Goal: Task Accomplishment & Management: Use online tool/utility

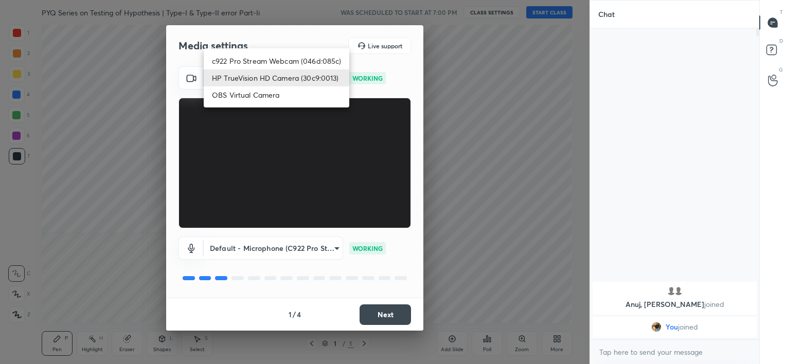
click at [299, 81] on body "1 2 3 4 5 6 7 C X Z C X Z E E Erase all H H PYQ Series on Testing of Hypothesis…" at bounding box center [393, 182] width 786 height 364
click at [293, 61] on li "c922 Pro Stream Webcam (046d:085c)" at bounding box center [277, 60] width 146 height 17
type input "b39b455f788c0d1c2df43438f612ff5e2121349c3a893045524a788c980995e5"
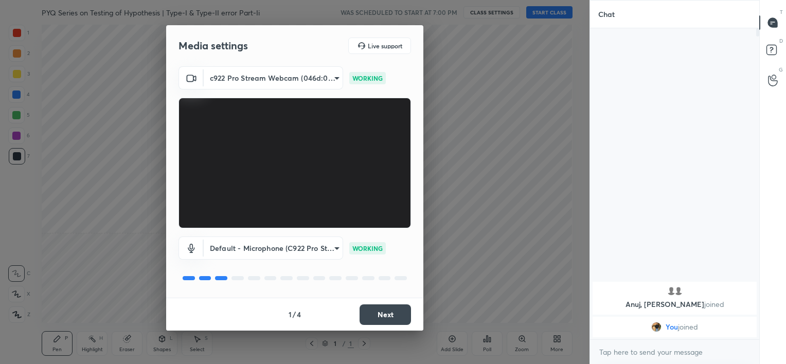
click at [396, 311] on button "Next" at bounding box center [385, 315] width 51 height 21
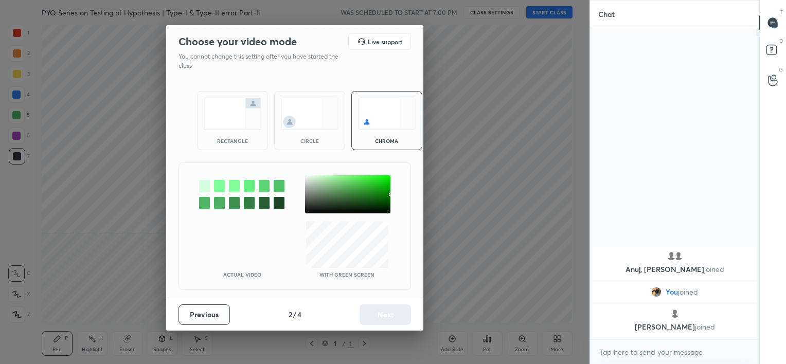
click at [338, 141] on div "circle" at bounding box center [309, 120] width 71 height 59
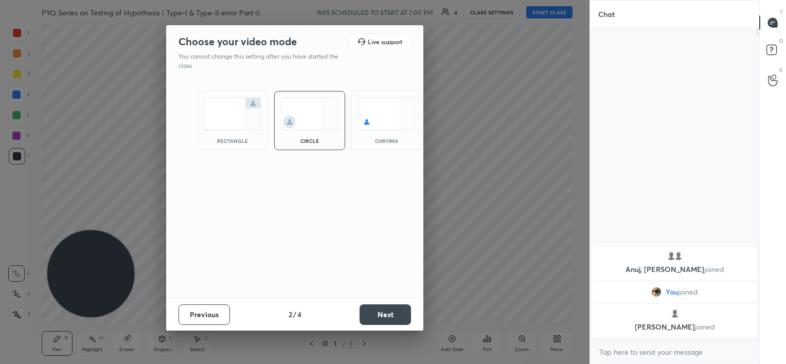
click at [394, 313] on button "Next" at bounding box center [385, 315] width 51 height 21
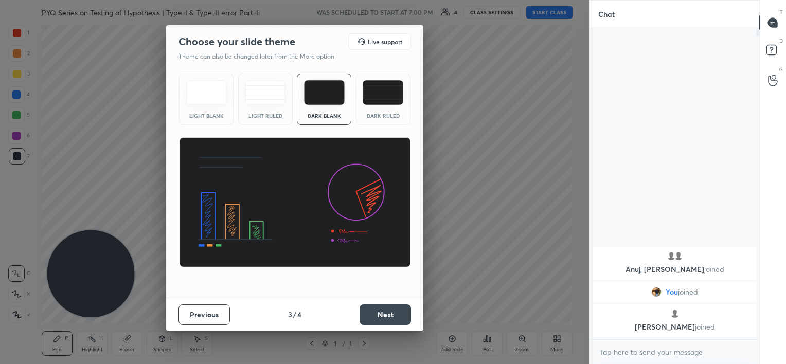
click at [394, 313] on button "Next" at bounding box center [385, 315] width 51 height 21
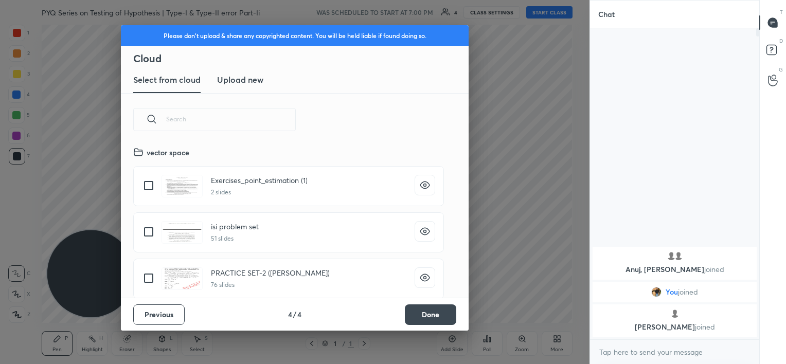
scroll to position [152, 330]
click at [435, 315] on button "Done" at bounding box center [430, 315] width 51 height 21
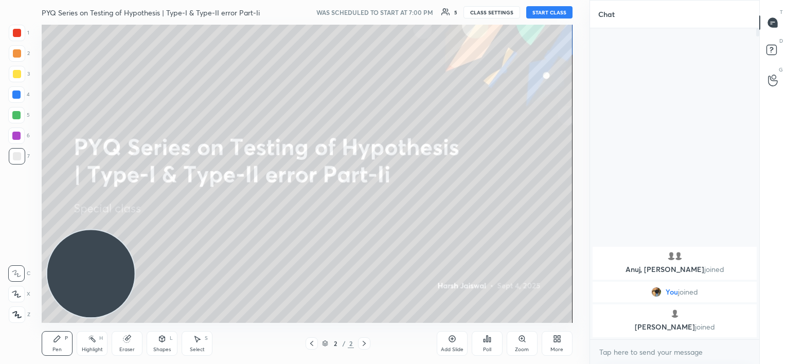
click at [541, 13] on button "START CLASS" at bounding box center [549, 12] width 46 height 12
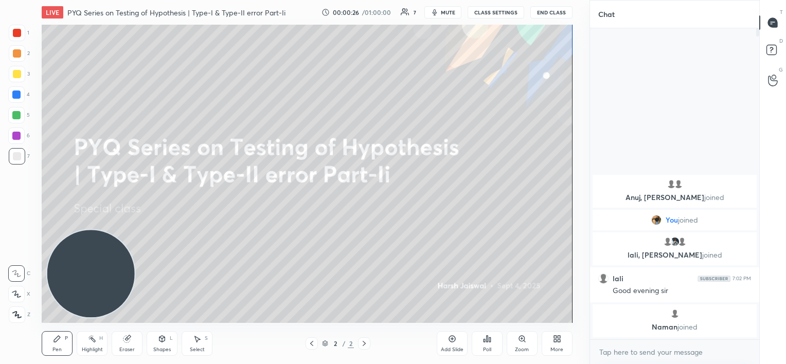
click at [450, 340] on icon at bounding box center [452, 339] width 8 height 8
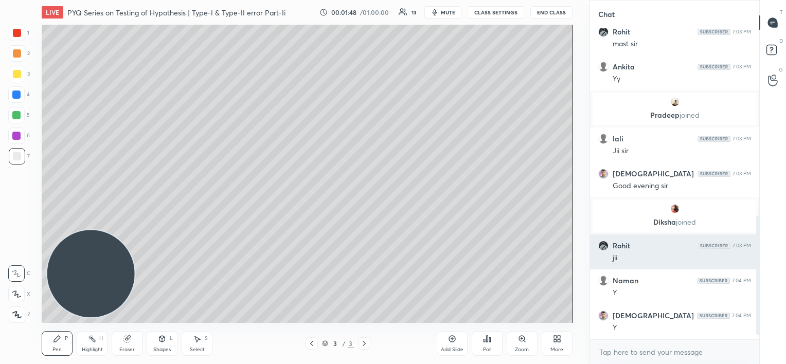
scroll to position [506, 0]
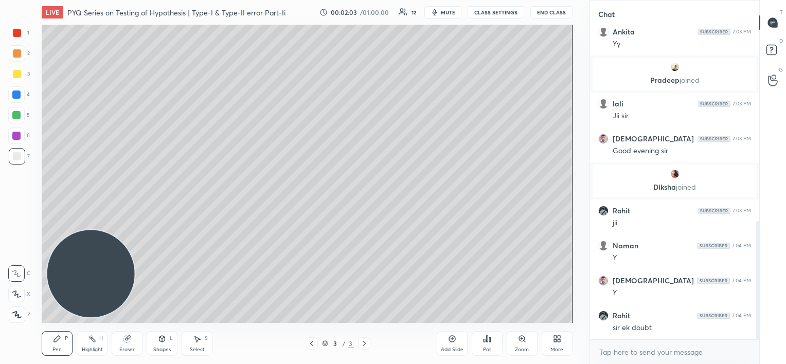
click at [16, 134] on div at bounding box center [16, 136] width 8 height 8
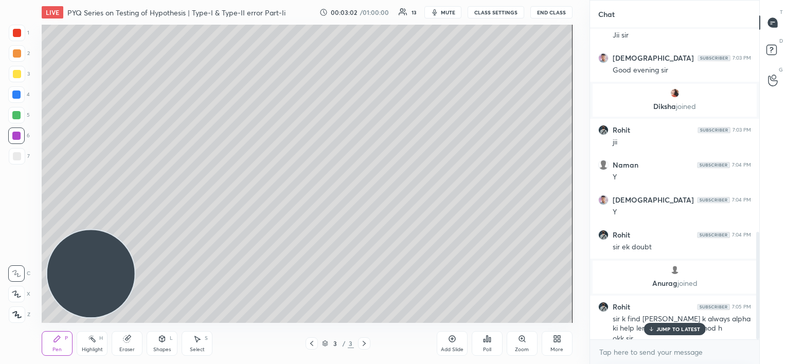
scroll to position [589, 0]
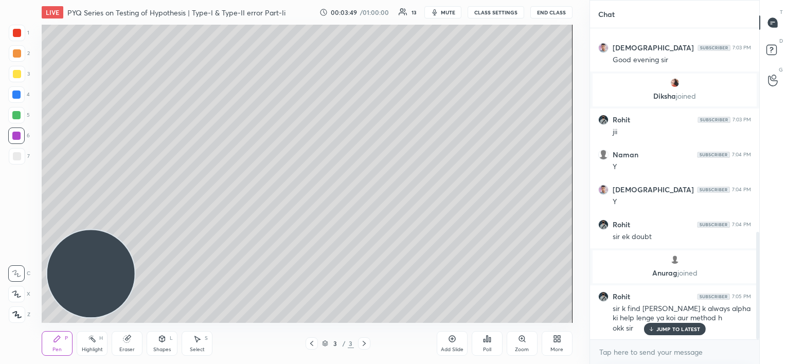
click at [654, 330] on div "JUMP TO LATEST" at bounding box center [675, 329] width 62 height 12
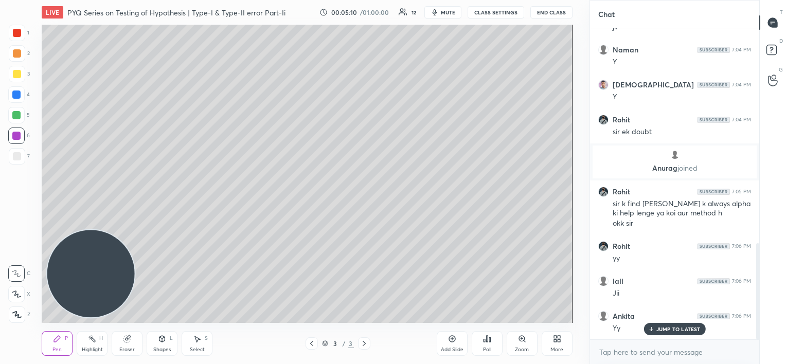
scroll to position [731, 0]
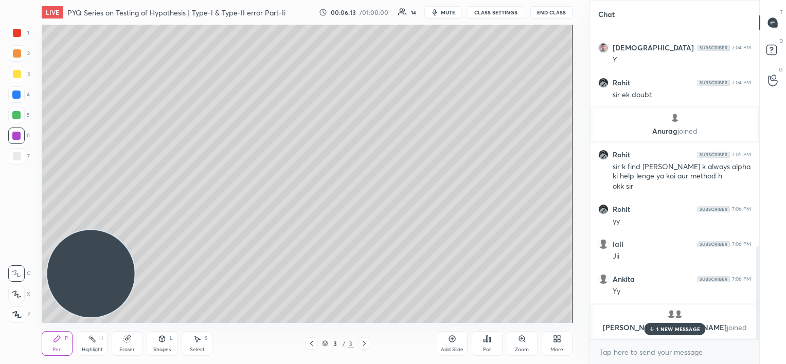
click at [655, 333] on div "1 NEW MESSAGE" at bounding box center [674, 329] width 61 height 12
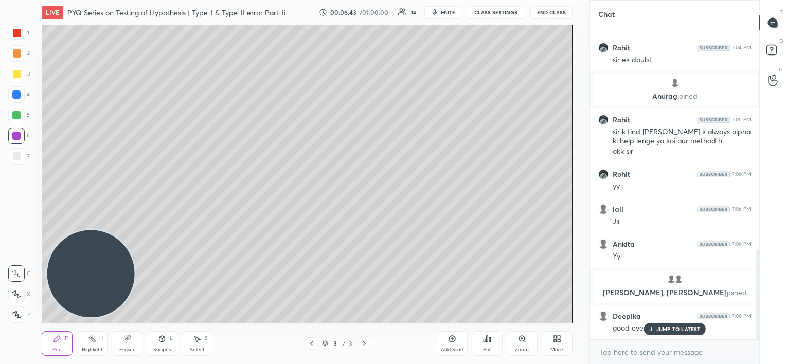
click at [651, 330] on icon at bounding box center [651, 331] width 3 height 2
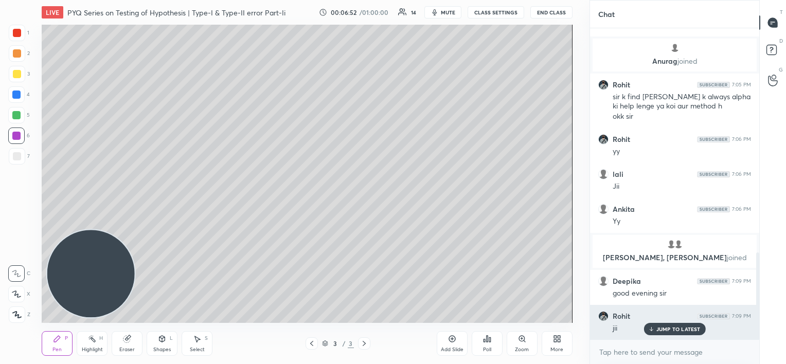
drag, startPoint x: 653, startPoint y: 330, endPoint x: 648, endPoint y: 331, distance: 5.4
click at [652, 330] on icon at bounding box center [651, 329] width 7 height 6
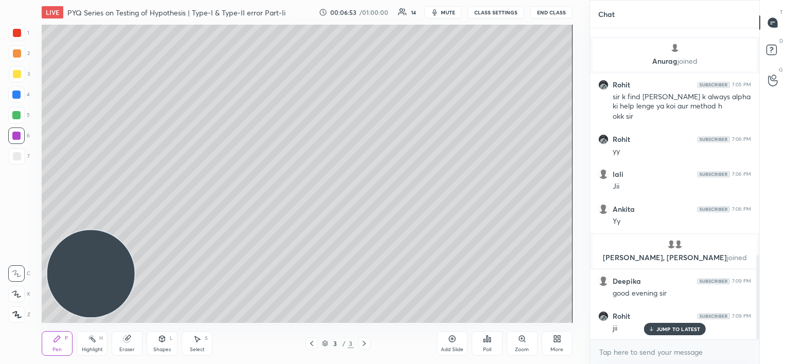
scroll to position [836, 0]
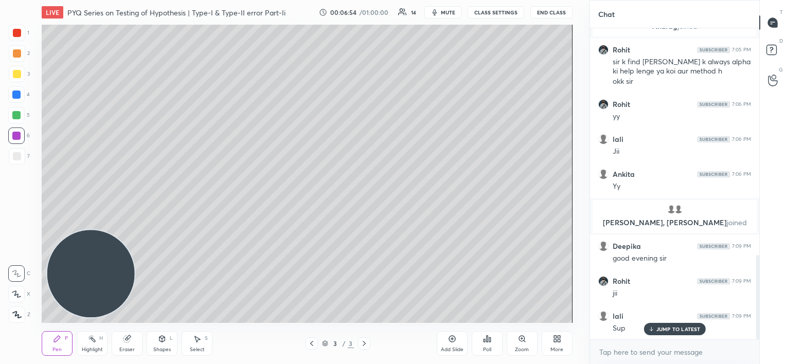
click at [654, 329] on div "JUMP TO LATEST" at bounding box center [675, 329] width 62 height 12
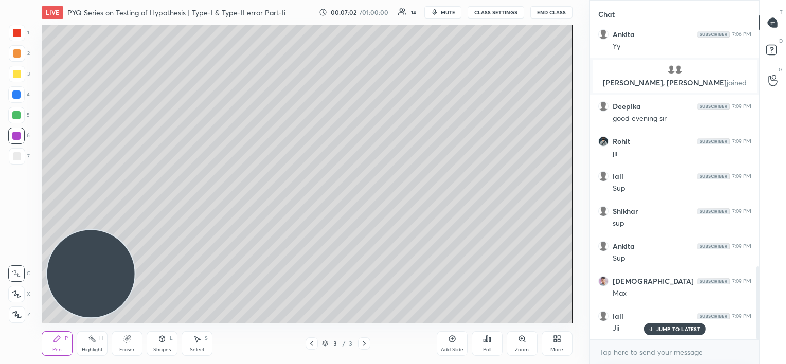
scroll to position [1011, 0]
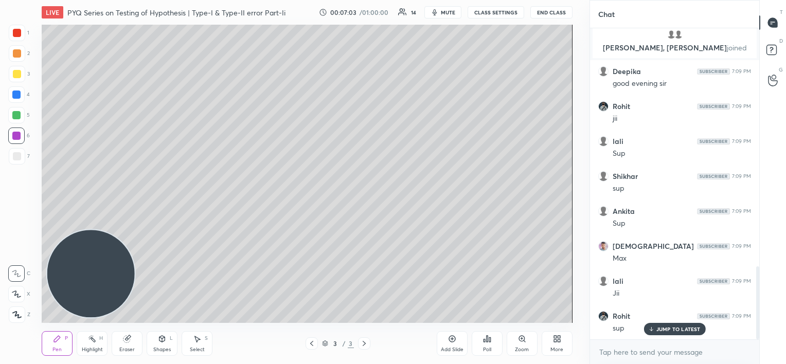
click at [21, 160] on div at bounding box center [17, 156] width 8 height 8
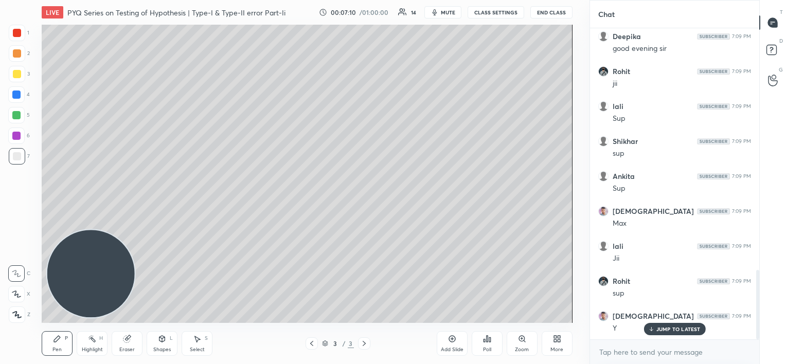
scroll to position [1083, 0]
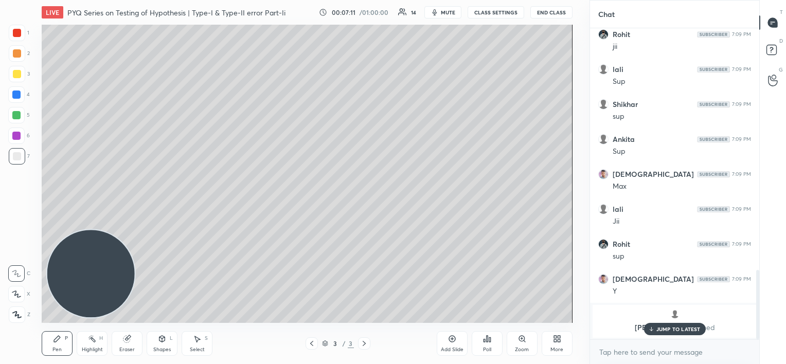
click at [663, 325] on div "JUMP TO LATEST" at bounding box center [675, 329] width 62 height 12
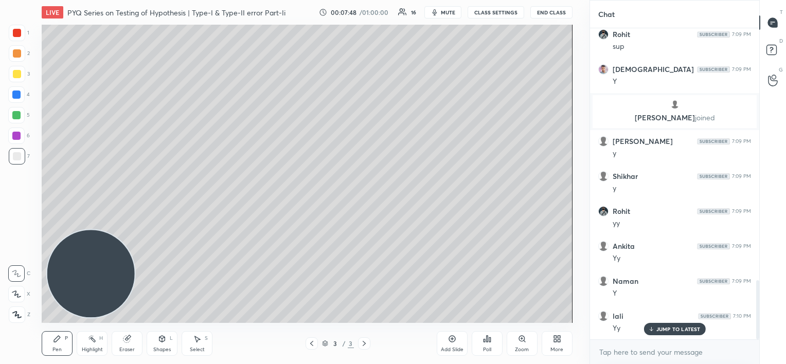
scroll to position [1328, 0]
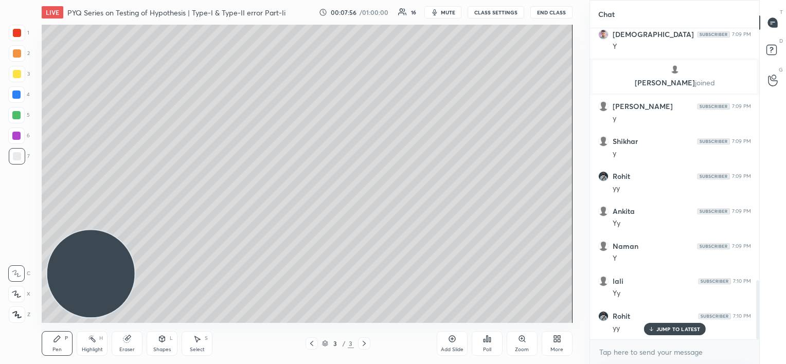
click at [16, 117] on div at bounding box center [16, 115] width 8 height 8
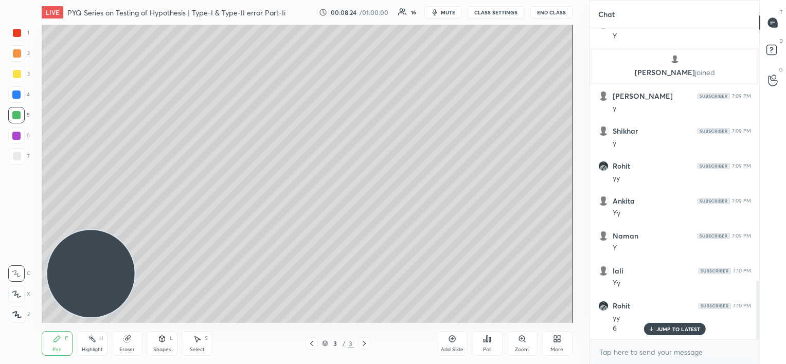
click at [665, 331] on p "JUMP TO LATEST" at bounding box center [679, 329] width 44 height 6
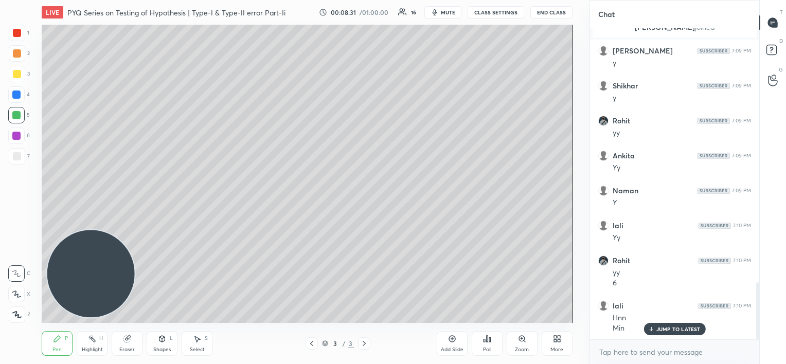
scroll to position [1418, 0]
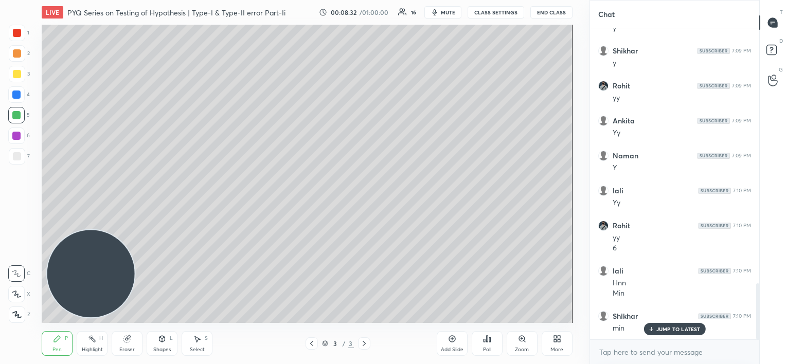
click at [17, 92] on div at bounding box center [16, 95] width 8 height 8
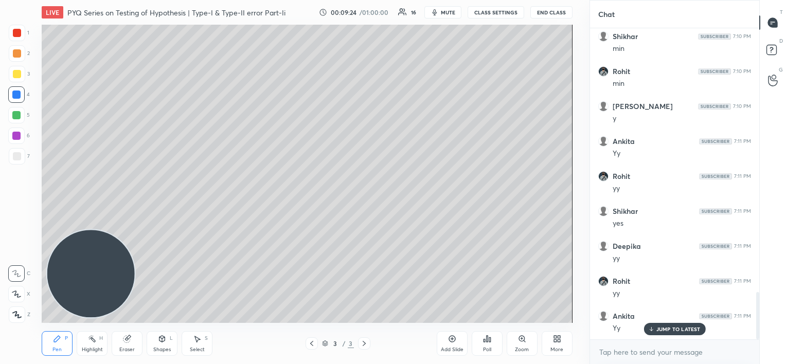
scroll to position [1733, 0]
click at [644, 329] on div "[PERSON_NAME] joined [PERSON_NAME] 7:09 PM y [PERSON_NAME] 7:09 PM y Rohit 7:09…" at bounding box center [674, 183] width 169 height 311
click at [651, 328] on icon at bounding box center [651, 329] width 7 height 6
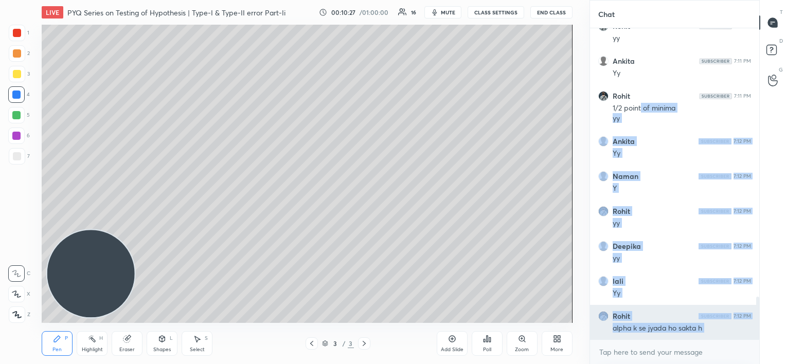
scroll to position [1988, 0]
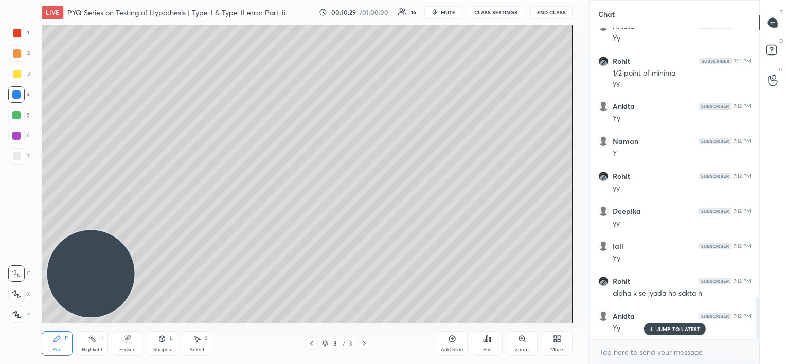
click at [667, 325] on div "JUMP TO LATEST" at bounding box center [675, 329] width 62 height 12
click at [626, 355] on body "1 2 3 4 5 6 7 C X Z C X Z E E Erase all H H LIVE PYQ Series on Testing of Hypot…" at bounding box center [393, 182] width 786 height 364
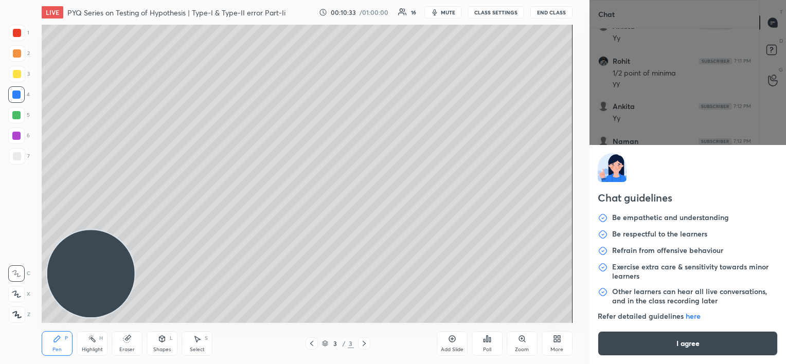
click at [636, 345] on button "I agree" at bounding box center [688, 343] width 180 height 25
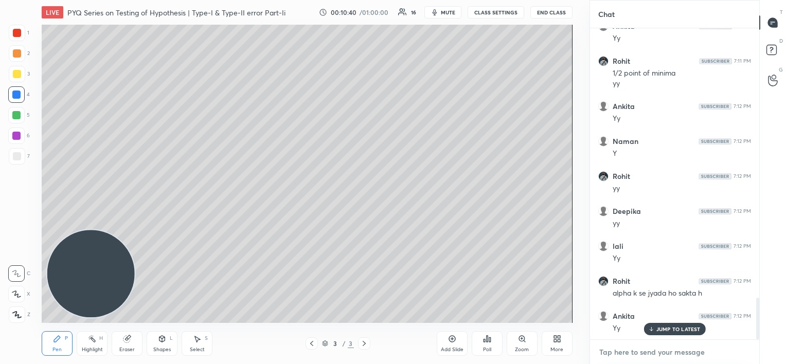
scroll to position [2023, 0]
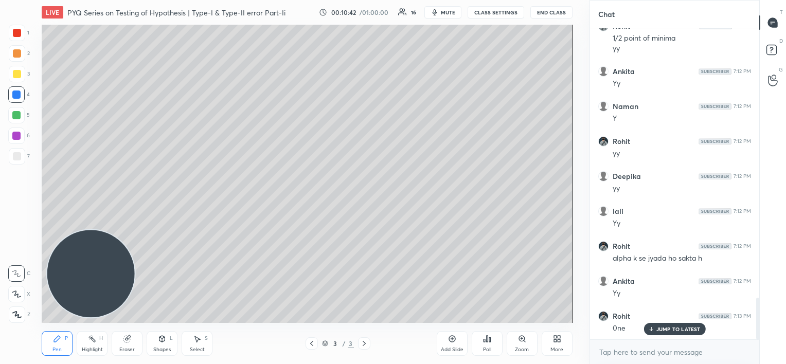
type textarea "x"
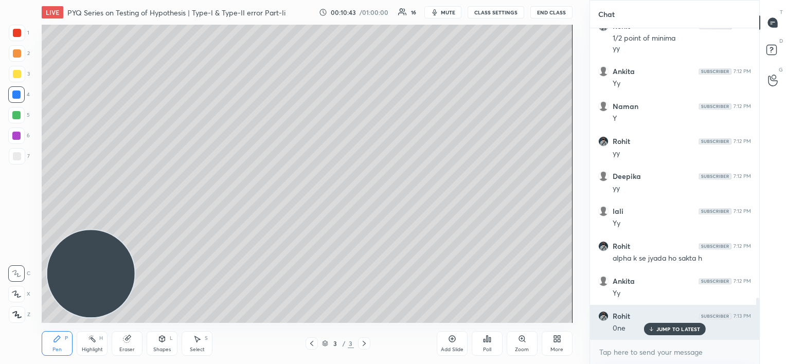
click at [662, 330] on p "JUMP TO LATEST" at bounding box center [679, 329] width 44 height 6
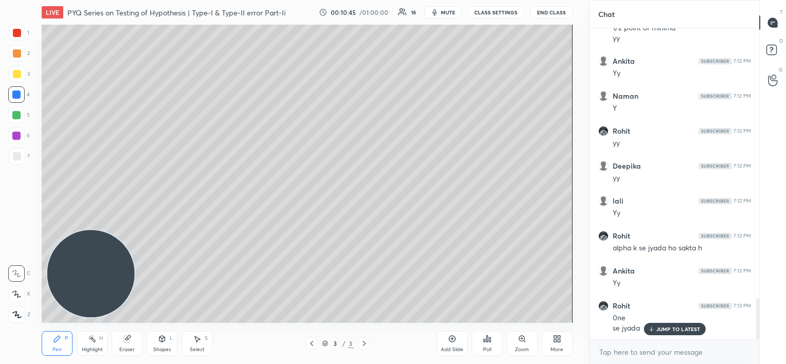
click at [665, 331] on p "JUMP TO LATEST" at bounding box center [679, 329] width 44 height 6
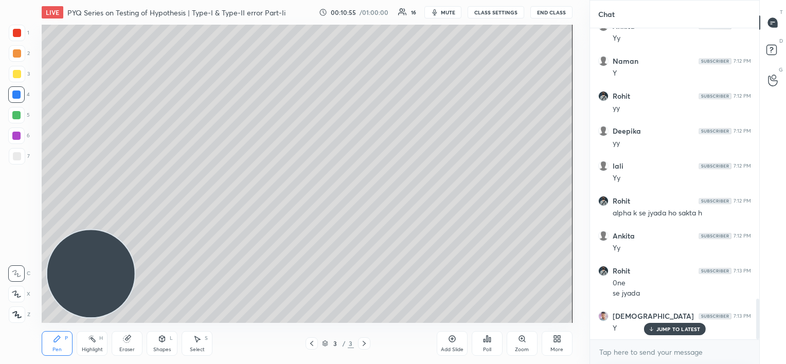
click at [660, 333] on div "JUMP TO LATEST" at bounding box center [675, 329] width 62 height 12
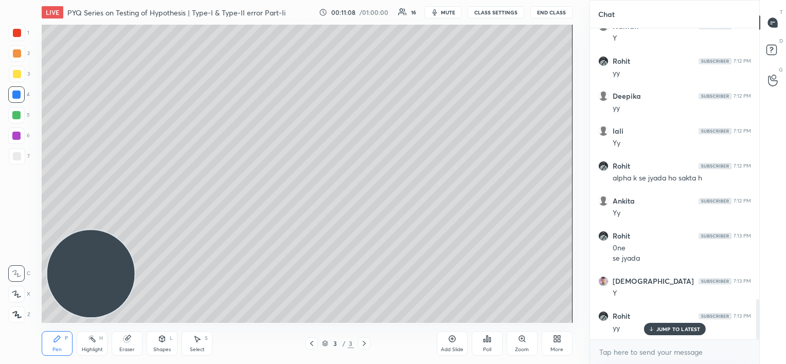
click at [657, 331] on p "JUMP TO LATEST" at bounding box center [679, 329] width 44 height 6
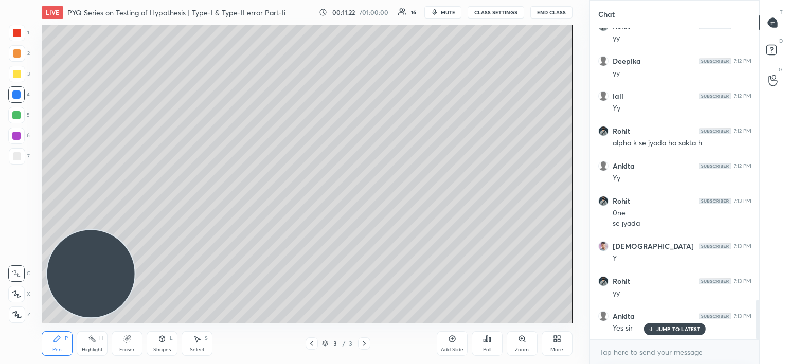
scroll to position [2173, 0]
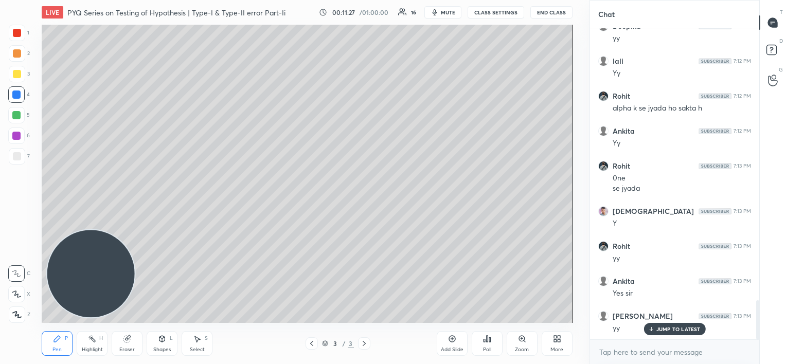
click at [14, 74] on div at bounding box center [17, 74] width 8 height 8
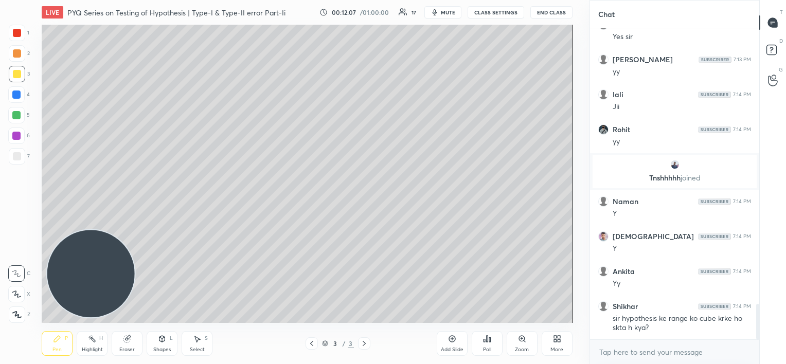
scroll to position [2474, 0]
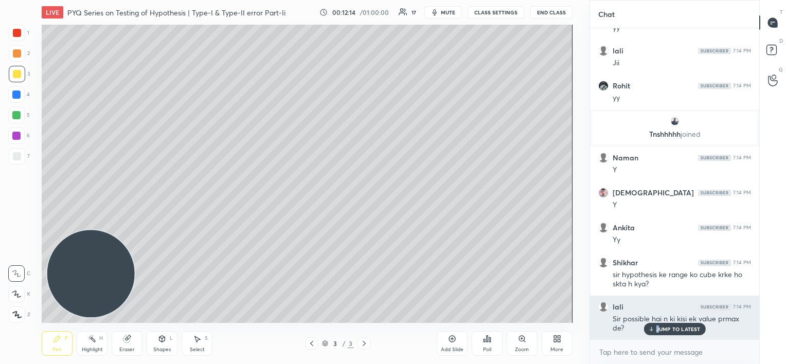
click at [657, 332] on div "JUMP TO LATEST" at bounding box center [675, 329] width 62 height 12
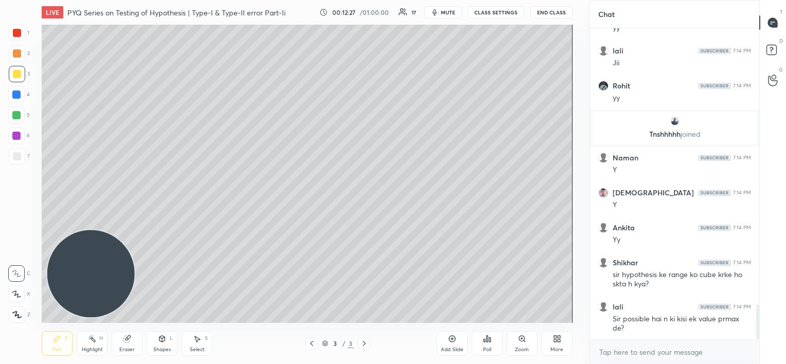
scroll to position [2484, 0]
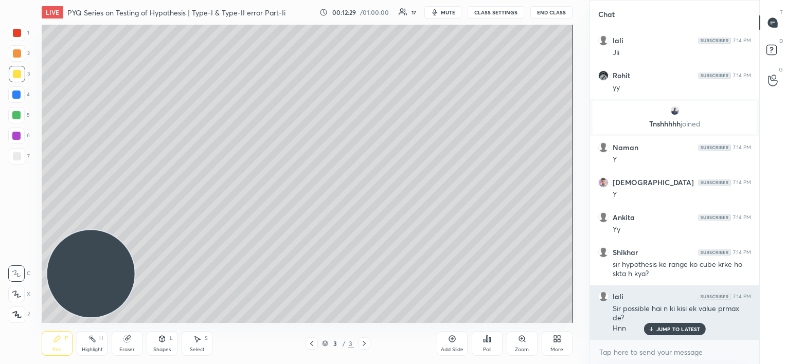
drag, startPoint x: 653, startPoint y: 330, endPoint x: 637, endPoint y: 329, distance: 16.5
click at [652, 330] on icon at bounding box center [651, 329] width 7 height 6
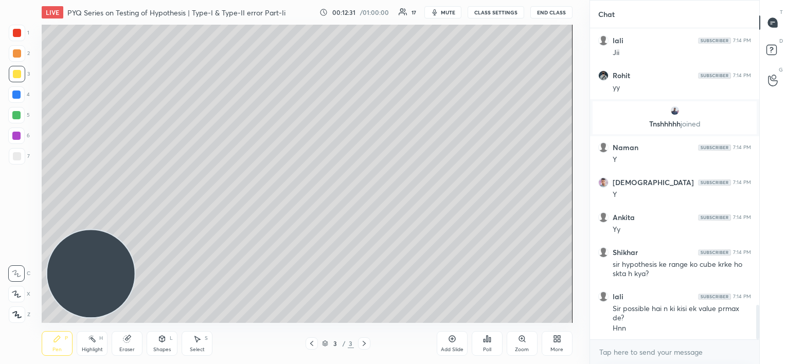
click at [134, 344] on div "Eraser" at bounding box center [127, 343] width 31 height 25
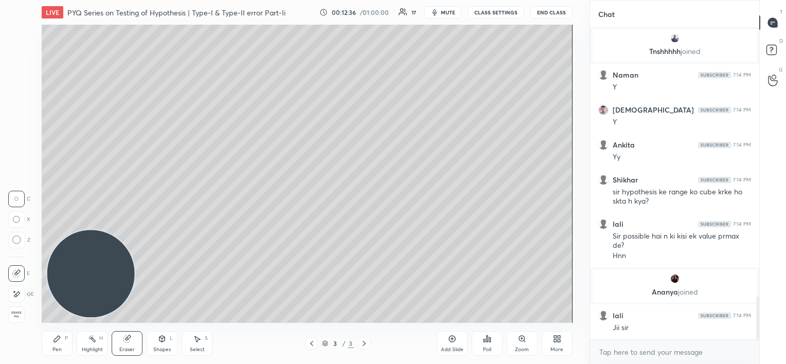
scroll to position [1984, 0]
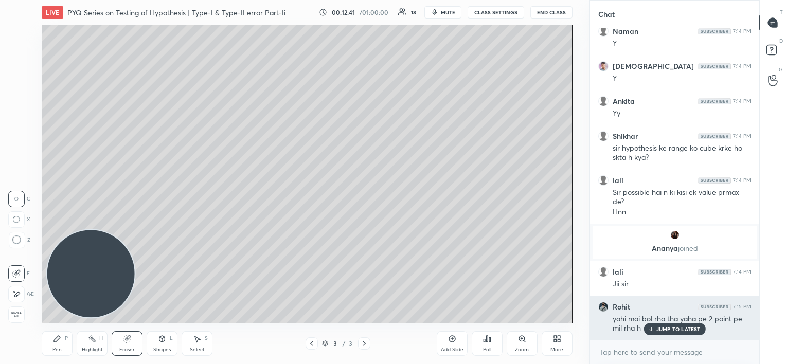
click at [654, 329] on icon at bounding box center [651, 329] width 7 height 6
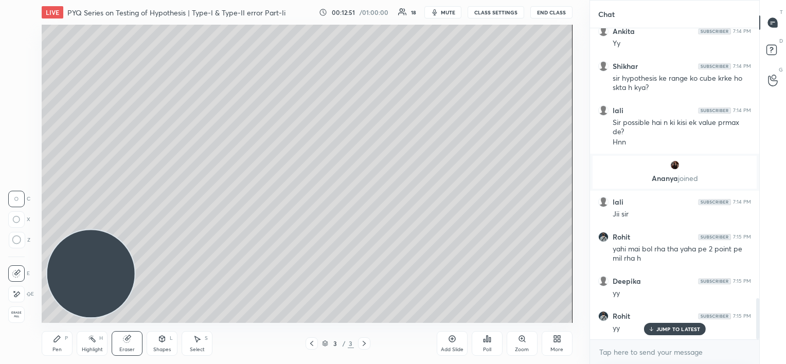
scroll to position [2089, 0]
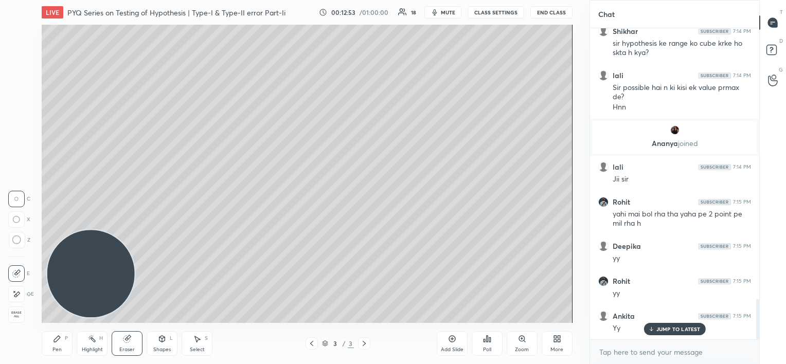
click at [54, 339] on icon at bounding box center [57, 339] width 8 height 8
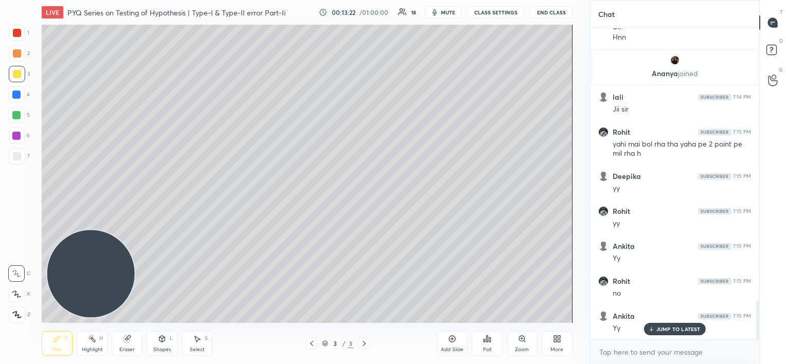
scroll to position [2194, 0]
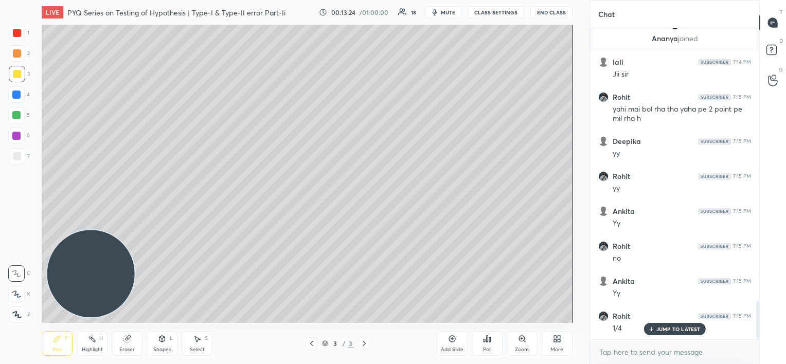
drag, startPoint x: 122, startPoint y: 343, endPoint x: 136, endPoint y: 327, distance: 20.8
click at [129, 338] on icon at bounding box center [127, 339] width 8 height 8
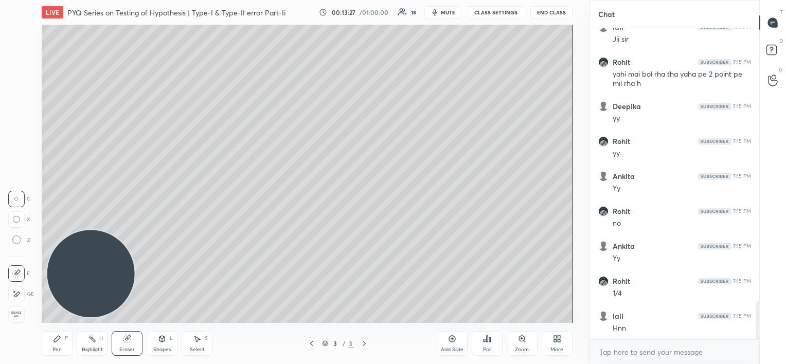
click at [130, 255] on div "Setting up your live class Poll for secs No correct answer Start poll" at bounding box center [307, 174] width 530 height 298
click at [64, 338] on div "Pen P" at bounding box center [57, 343] width 31 height 25
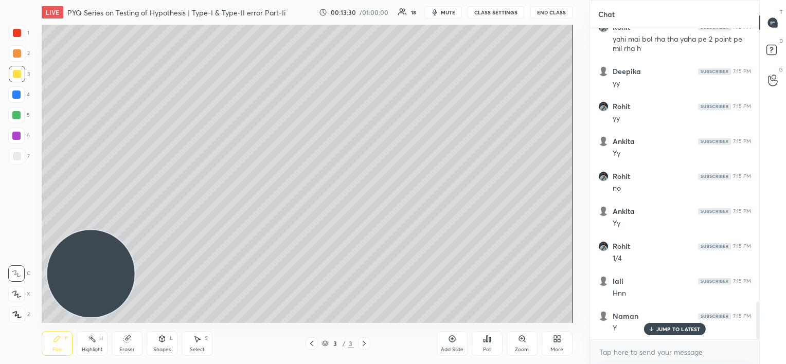
scroll to position [2299, 0]
click at [657, 331] on p "JUMP TO LATEST" at bounding box center [679, 329] width 44 height 6
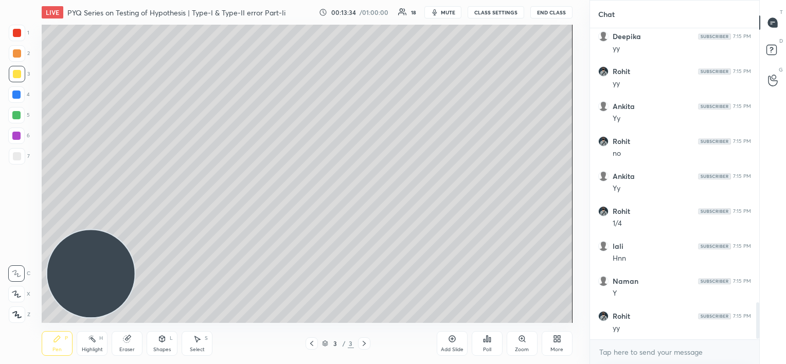
scroll to position [2334, 0]
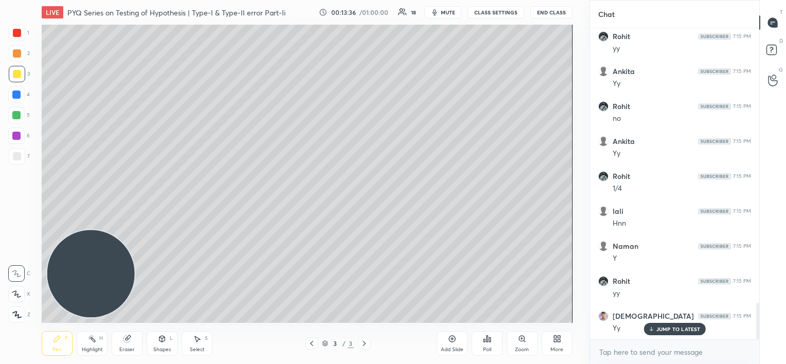
click at [452, 345] on div "Add Slide" at bounding box center [452, 343] width 31 height 25
click at [20, 94] on div at bounding box center [16, 94] width 16 height 16
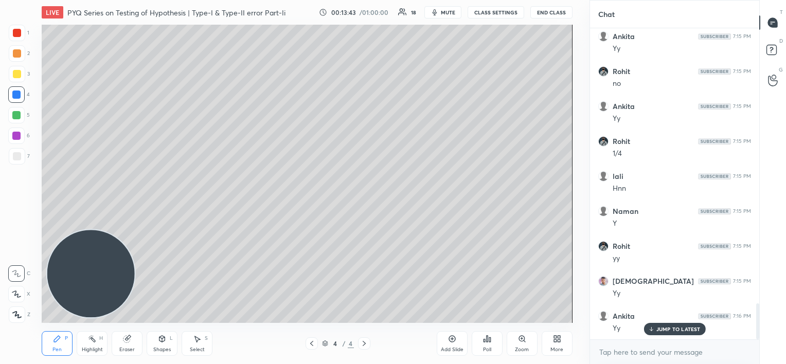
click at [547, 336] on div "More" at bounding box center [557, 343] width 31 height 25
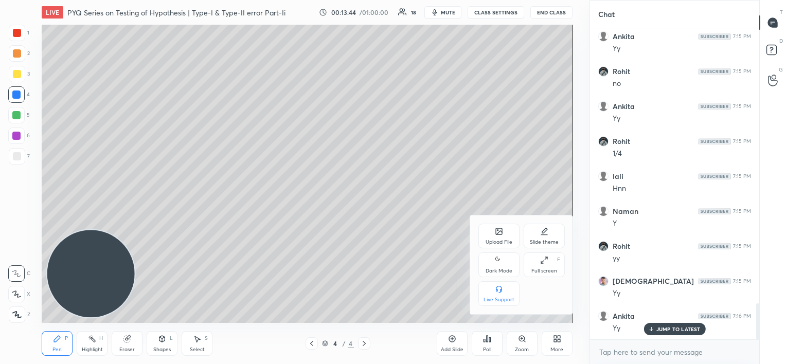
click at [500, 229] on icon at bounding box center [499, 231] width 6 height 6
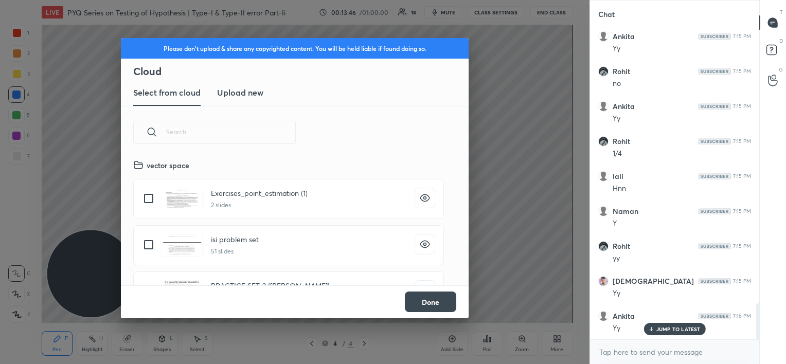
scroll to position [127, 330]
click at [249, 86] on h3 "Upload new" at bounding box center [240, 92] width 46 height 12
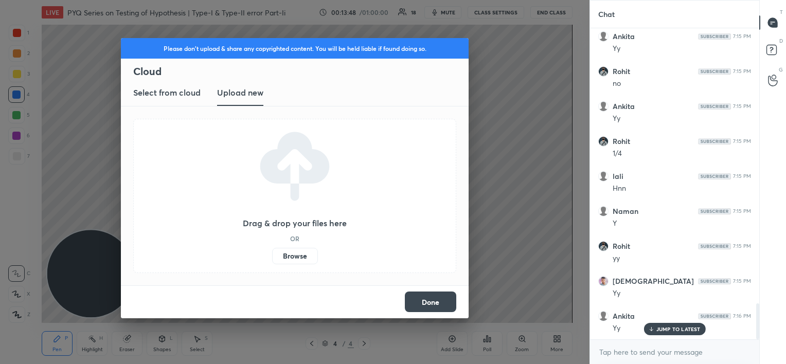
click at [293, 254] on label "Browse" at bounding box center [295, 256] width 46 height 16
click at [272, 254] on input "Browse" at bounding box center [272, 256] width 0 height 16
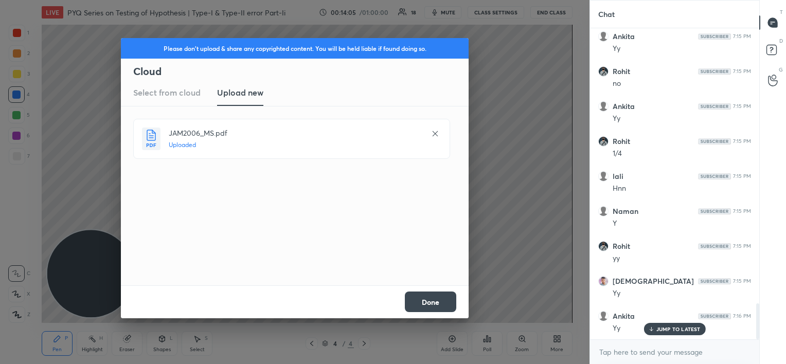
click at [436, 296] on button "Done" at bounding box center [430, 302] width 51 height 21
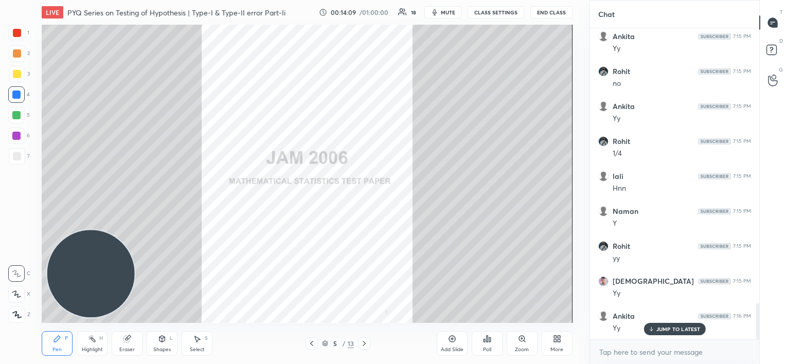
click at [363, 339] on div at bounding box center [364, 344] width 12 height 12
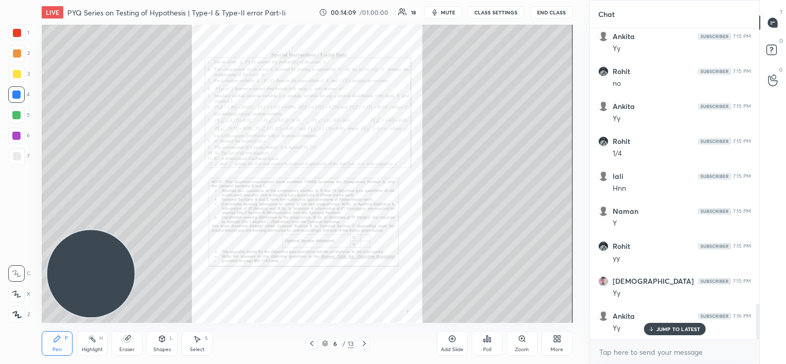
scroll to position [2404, 0]
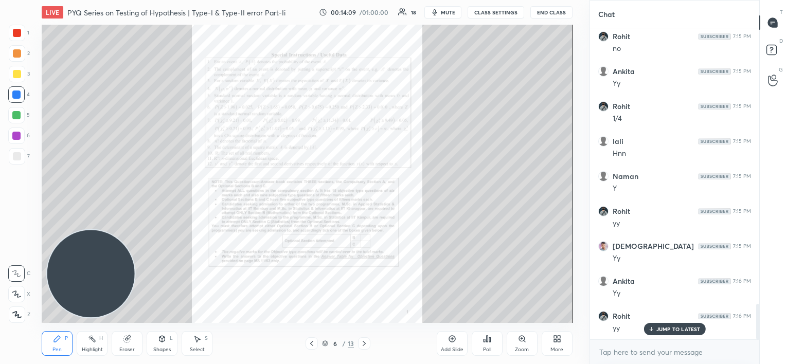
click at [363, 339] on div at bounding box center [364, 344] width 12 height 12
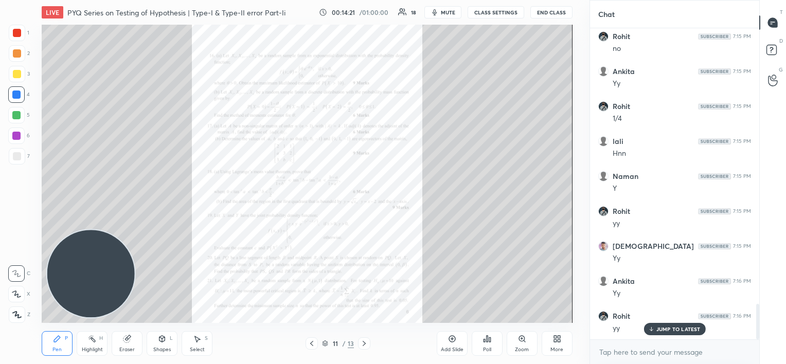
click at [363, 339] on div at bounding box center [364, 344] width 12 height 12
click at [364, 340] on icon at bounding box center [364, 344] width 8 height 8
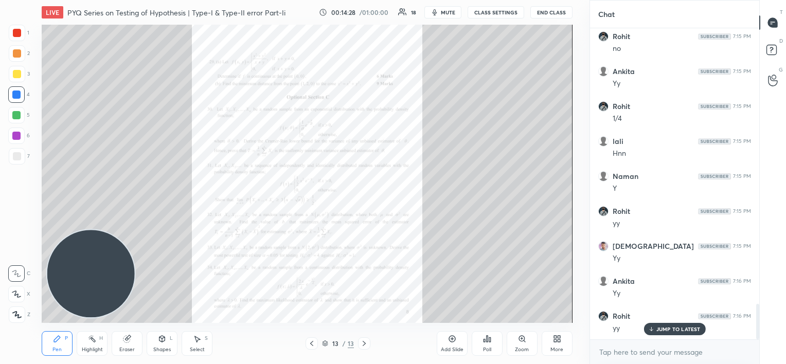
click at [364, 340] on icon at bounding box center [364, 344] width 8 height 8
click at [565, 345] on div "More" at bounding box center [557, 343] width 31 height 25
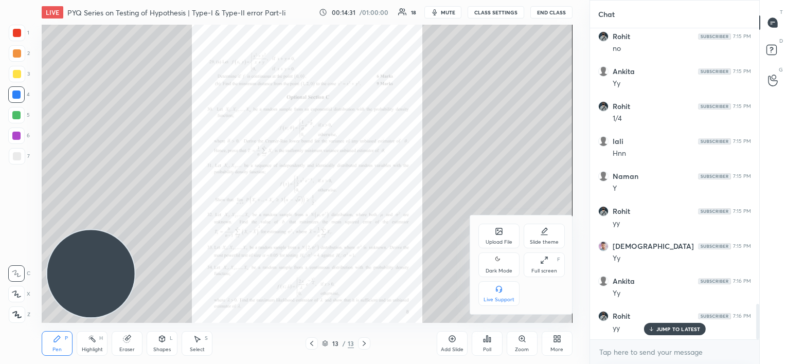
click at [489, 237] on div "Upload File" at bounding box center [499, 236] width 41 height 25
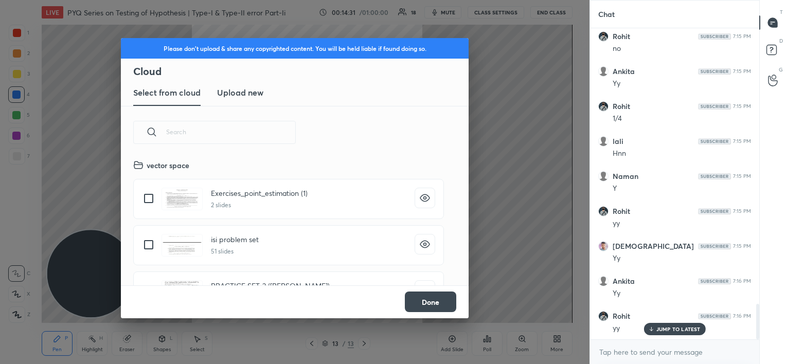
scroll to position [127, 330]
click at [232, 91] on h3 "Upload new" at bounding box center [240, 92] width 46 height 12
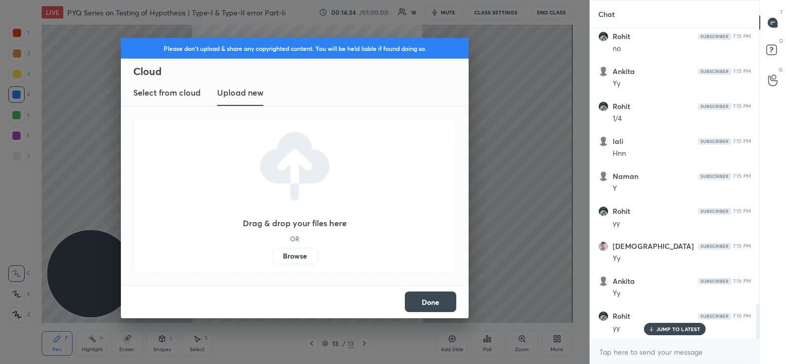
click at [293, 258] on label "Browse" at bounding box center [295, 256] width 46 height 16
click at [272, 258] on input "Browse" at bounding box center [272, 256] width 0 height 16
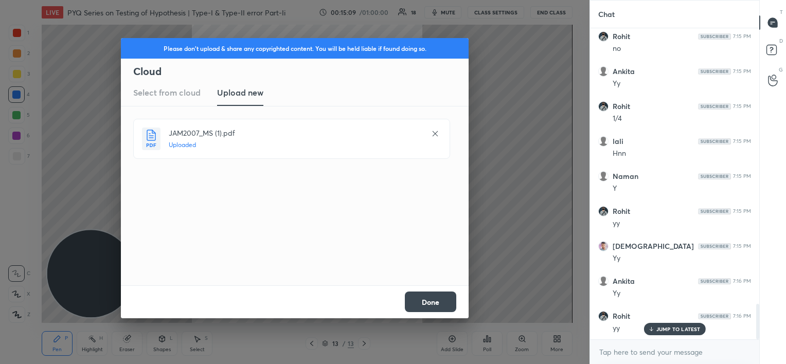
click at [437, 299] on button "Done" at bounding box center [430, 302] width 51 height 21
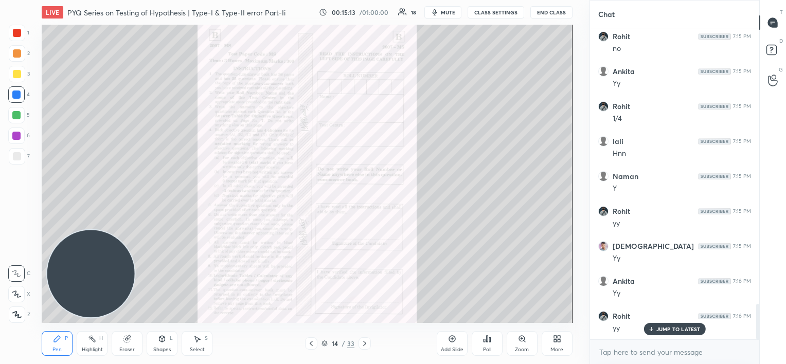
click at [362, 343] on icon at bounding box center [365, 344] width 8 height 8
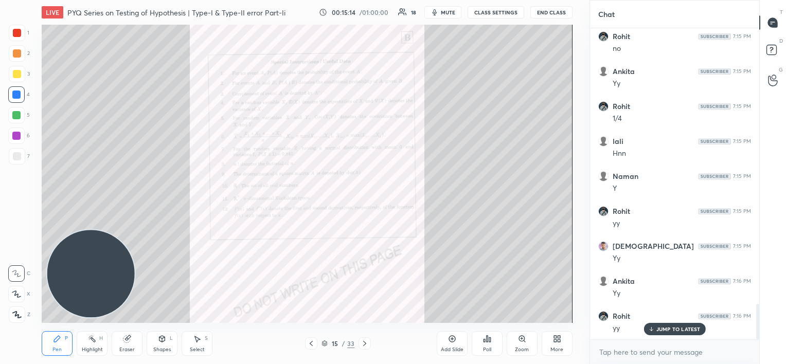
click at [362, 343] on icon at bounding box center [365, 344] width 8 height 8
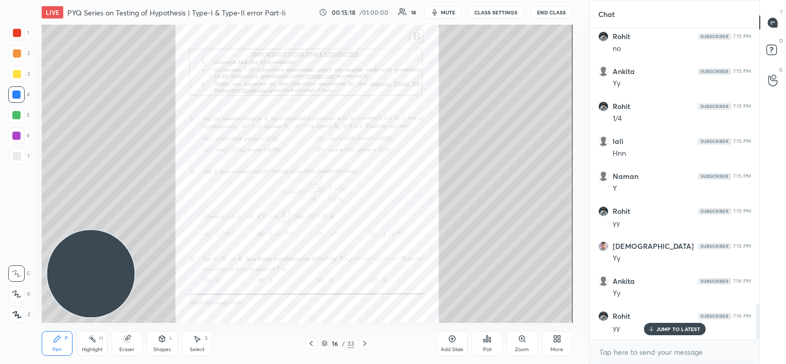
click at [362, 343] on icon at bounding box center [365, 344] width 8 height 8
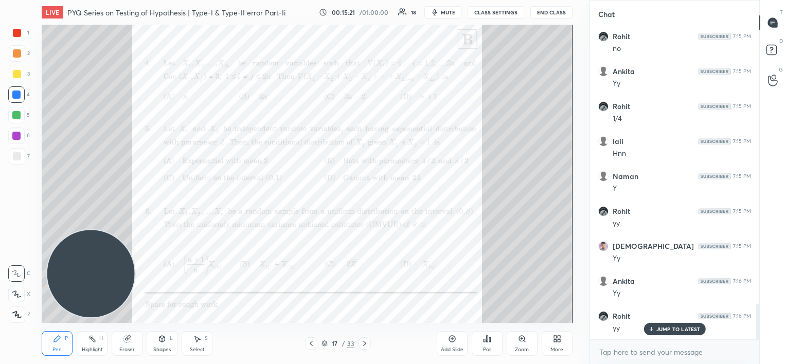
click at [362, 343] on icon at bounding box center [365, 344] width 8 height 8
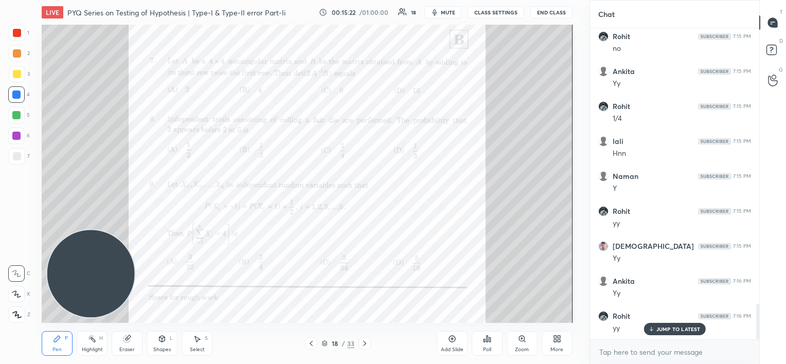
click at [362, 343] on icon at bounding box center [365, 344] width 8 height 8
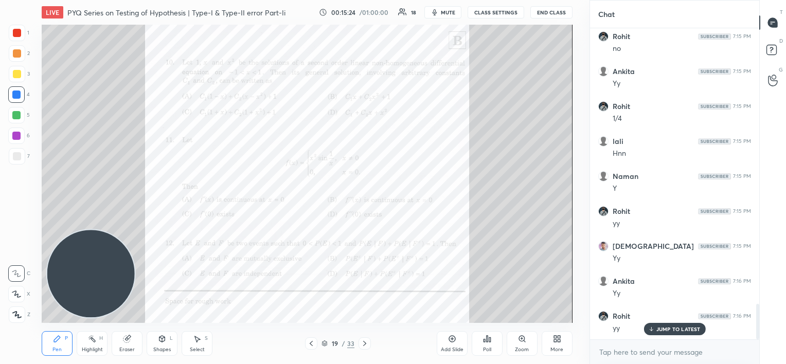
click at [362, 343] on icon at bounding box center [365, 344] width 8 height 8
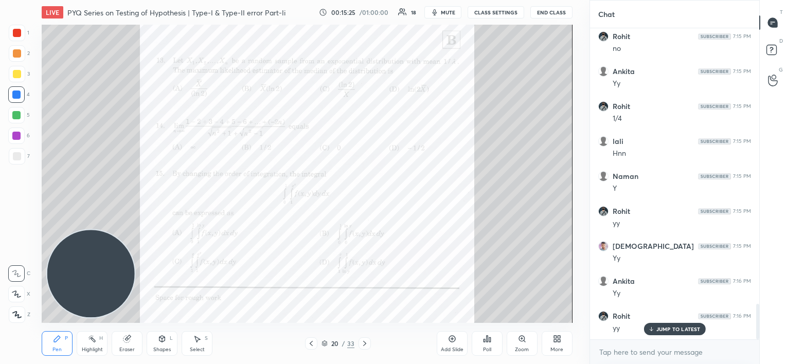
click at [362, 343] on icon at bounding box center [365, 344] width 8 height 8
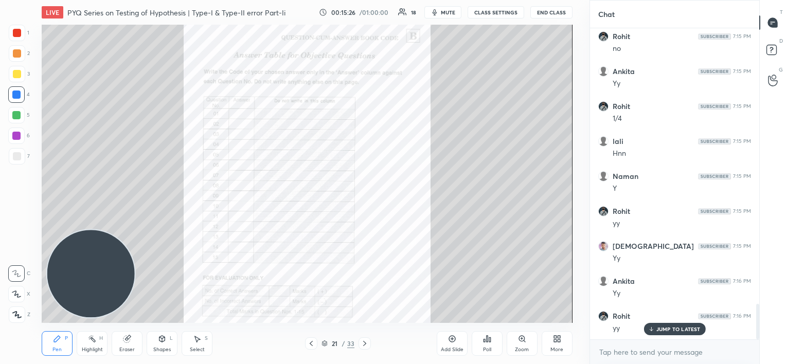
click at [362, 343] on icon at bounding box center [365, 344] width 8 height 8
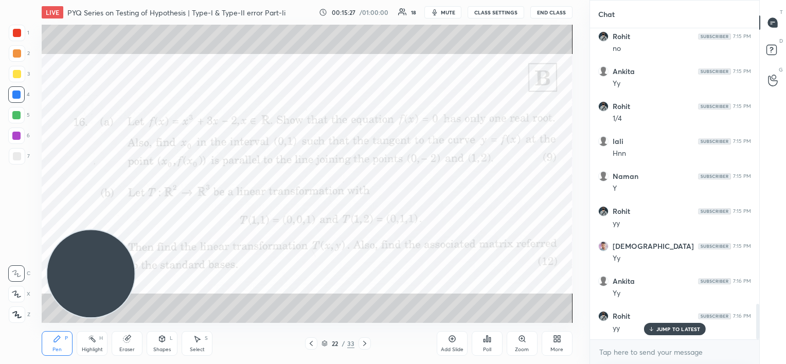
click at [362, 343] on icon at bounding box center [365, 344] width 8 height 8
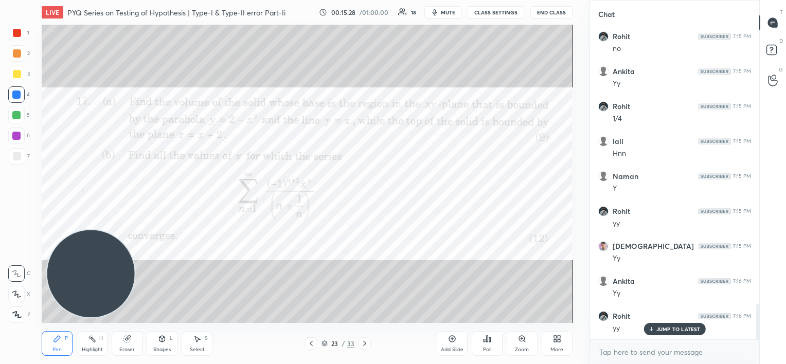
click at [362, 343] on icon at bounding box center [365, 344] width 8 height 8
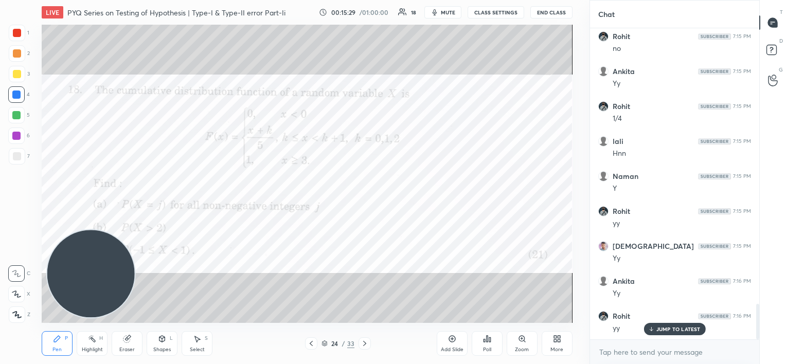
click at [362, 343] on icon at bounding box center [365, 344] width 8 height 8
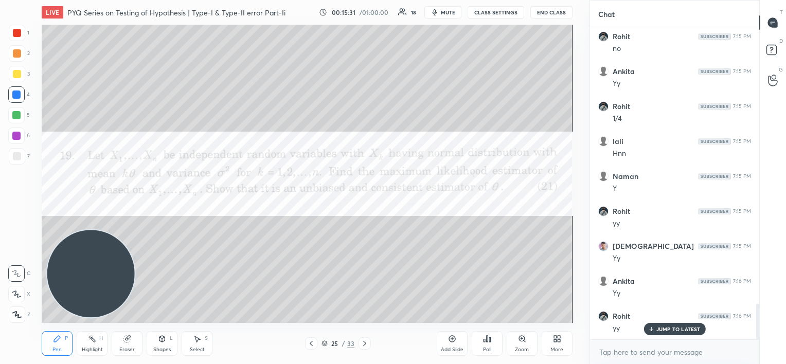
click at [362, 343] on icon at bounding box center [365, 344] width 8 height 8
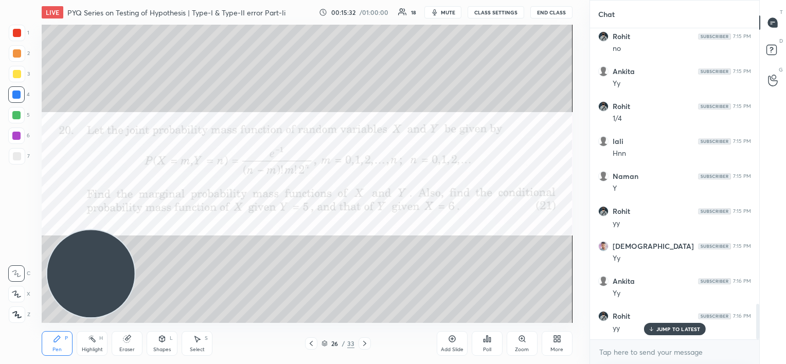
click at [362, 343] on icon at bounding box center [365, 344] width 8 height 8
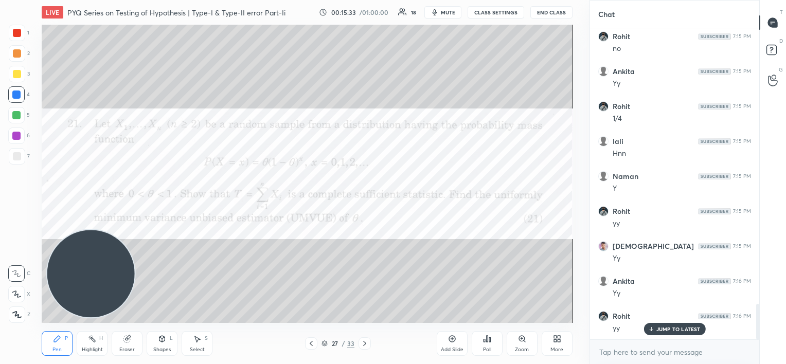
click at [362, 343] on icon at bounding box center [365, 344] width 8 height 8
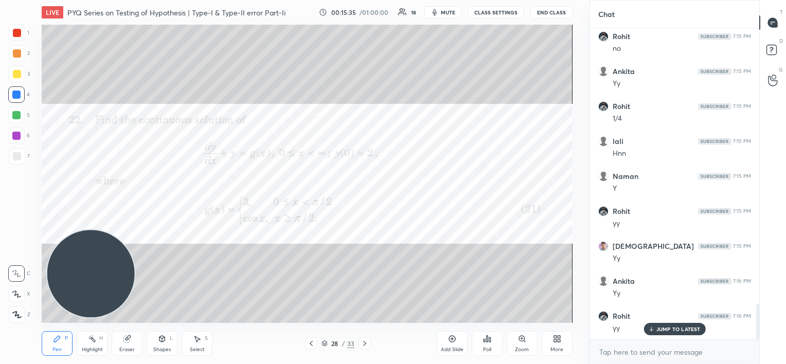
click at [362, 343] on icon at bounding box center [365, 344] width 8 height 8
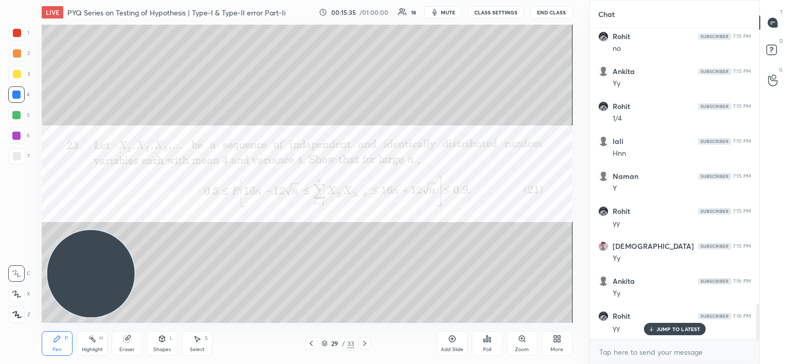
click at [362, 343] on icon at bounding box center [365, 344] width 8 height 8
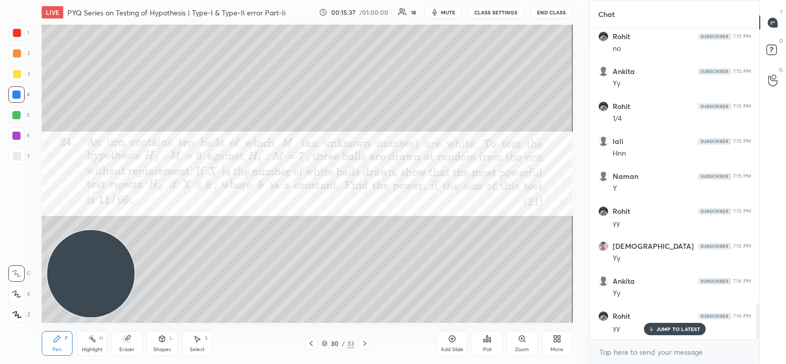
click at [362, 343] on icon at bounding box center [365, 344] width 8 height 8
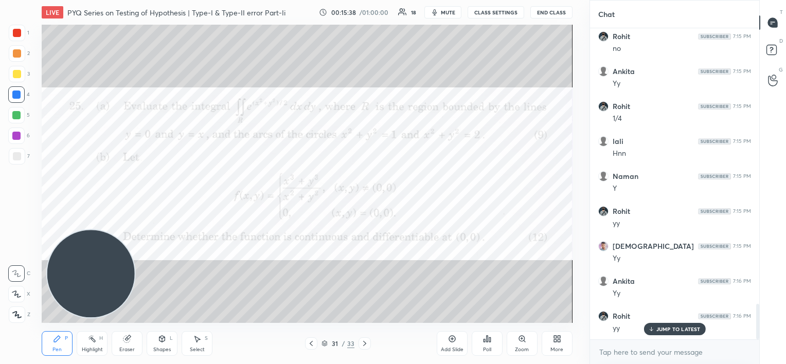
click at [362, 343] on icon at bounding box center [365, 344] width 8 height 8
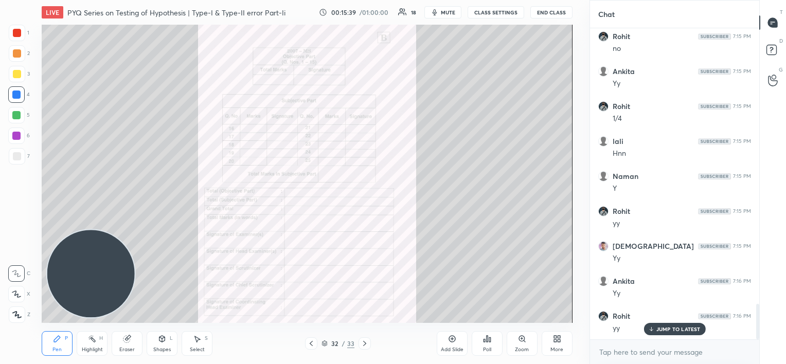
click at [362, 343] on icon at bounding box center [365, 344] width 8 height 8
click at [561, 350] on div "More" at bounding box center [557, 349] width 13 height 5
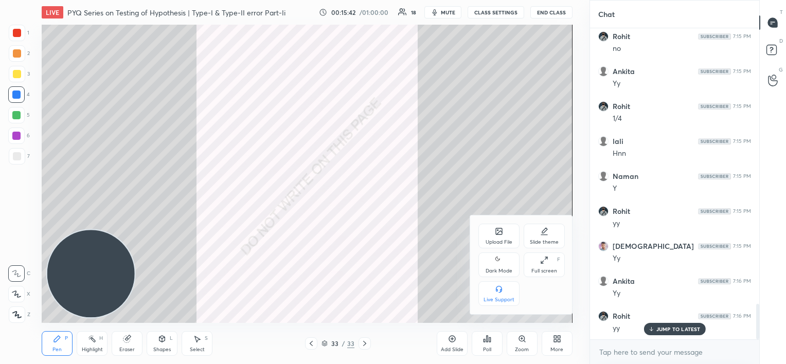
click at [494, 240] on div "Upload File" at bounding box center [499, 242] width 27 height 5
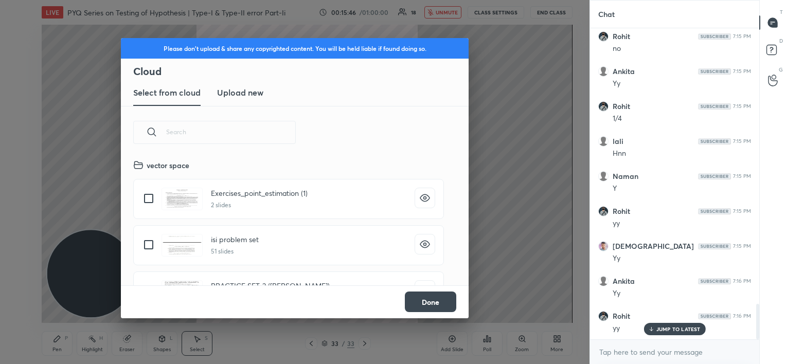
click at [250, 76] on h2 "Cloud" at bounding box center [300, 71] width 335 height 13
click at [246, 89] on h3 "Upload new" at bounding box center [240, 92] width 46 height 12
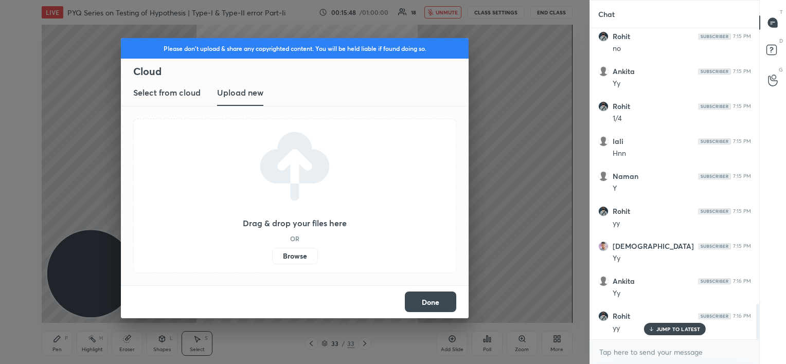
click at [298, 251] on label "Browse" at bounding box center [295, 256] width 46 height 16
click at [272, 251] on input "Browse" at bounding box center [272, 256] width 0 height 16
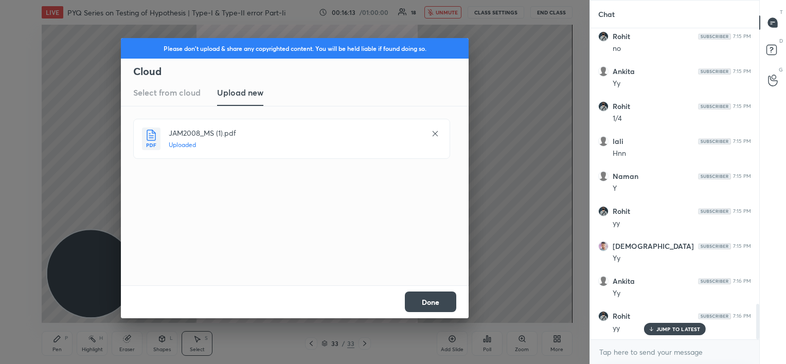
click at [437, 303] on button "Done" at bounding box center [430, 302] width 51 height 21
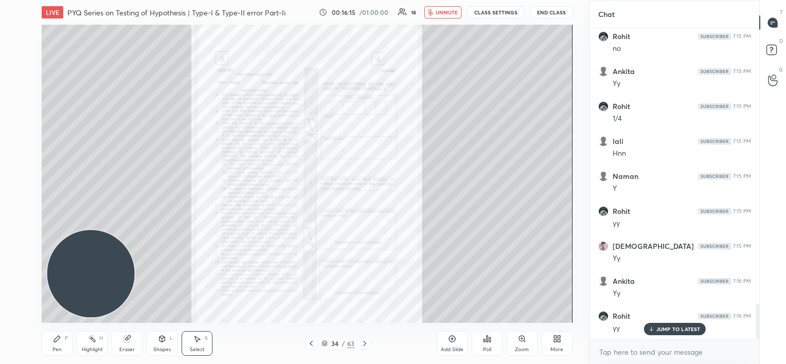
click at [363, 345] on icon at bounding box center [365, 344] width 8 height 8
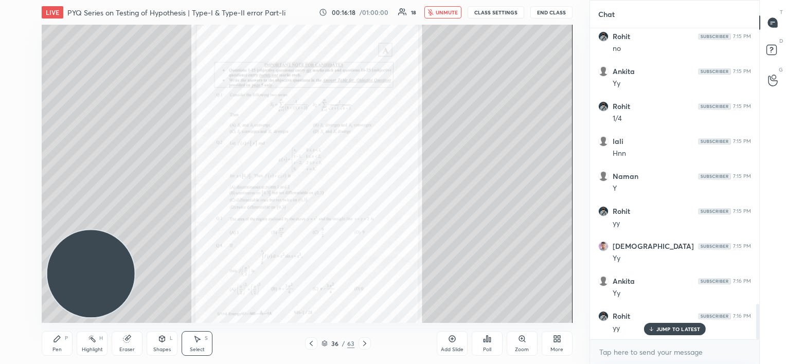
click at [363, 345] on icon at bounding box center [365, 344] width 8 height 8
click at [312, 343] on icon at bounding box center [311, 344] width 8 height 8
click at [523, 342] on icon at bounding box center [522, 339] width 8 height 8
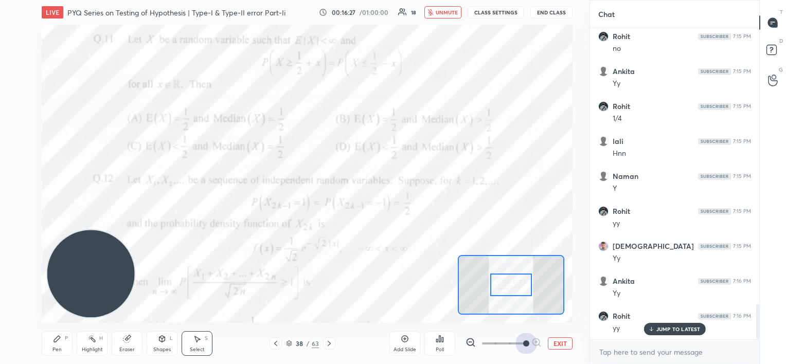
click at [523, 342] on span at bounding box center [503, 343] width 43 height 15
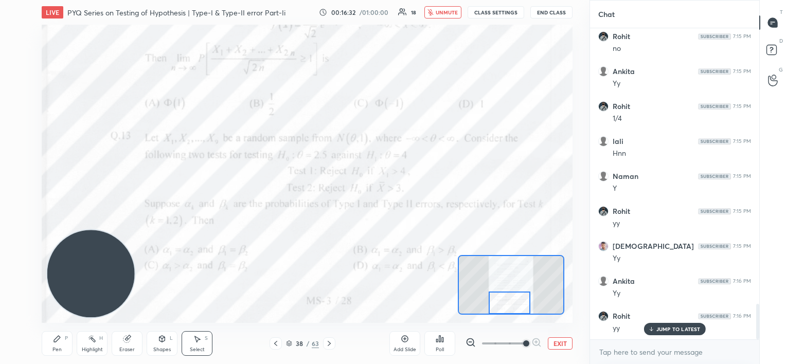
drag, startPoint x: 518, startPoint y: 282, endPoint x: 517, endPoint y: 311, distance: 28.9
click at [517, 311] on div at bounding box center [510, 303] width 42 height 23
click at [440, 15] on span "unmute" at bounding box center [447, 12] width 22 height 7
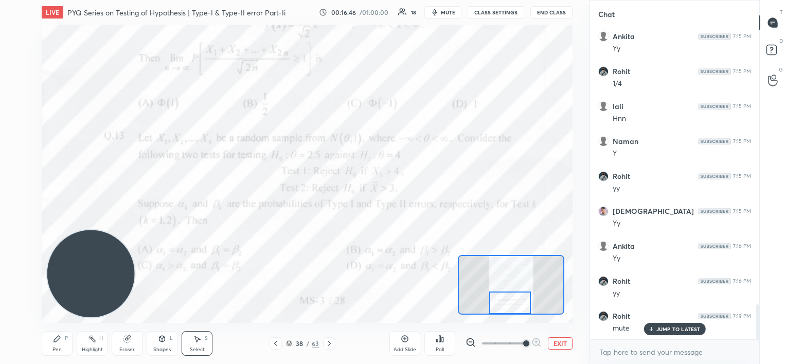
click at [518, 298] on div at bounding box center [510, 303] width 42 height 23
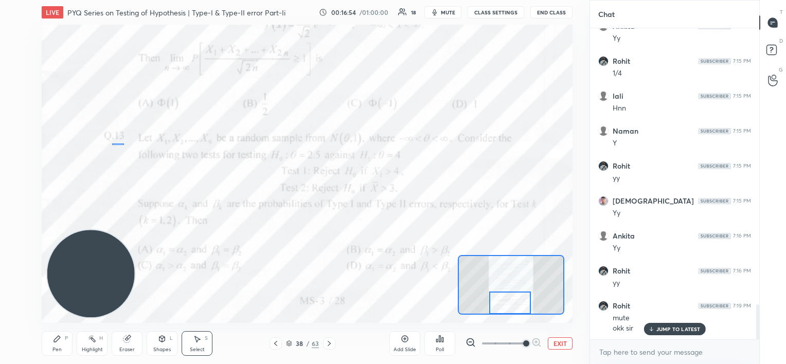
drag, startPoint x: 112, startPoint y: 144, endPoint x: 129, endPoint y: 140, distance: 17.8
click at [129, 140] on div "0 ° Undo Copy Duplicate Duplicate to new slide Delete" at bounding box center [307, 174] width 530 height 298
click at [56, 347] on div "Pen" at bounding box center [56, 349] width 9 height 5
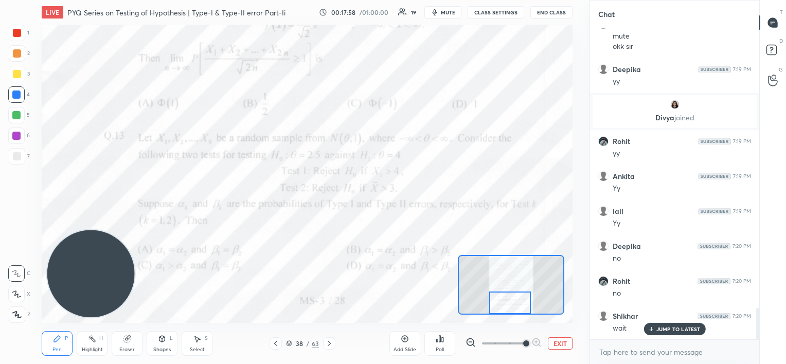
scroll to position [2766, 0]
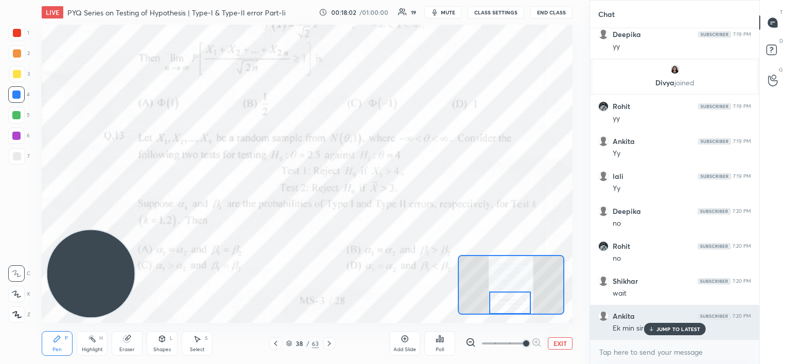
drag, startPoint x: 650, startPoint y: 330, endPoint x: 644, endPoint y: 330, distance: 6.2
click at [649, 331] on icon at bounding box center [651, 329] width 7 height 6
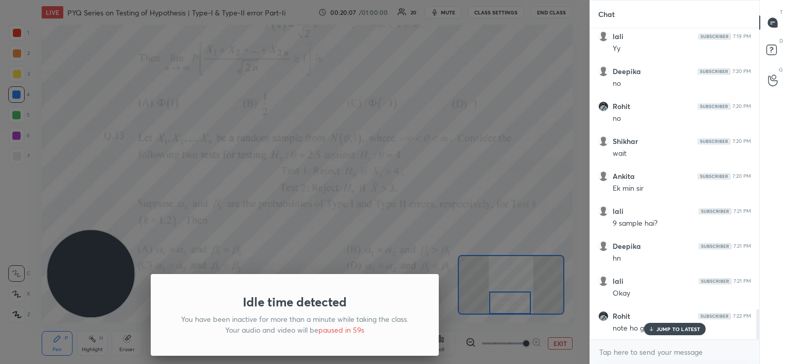
scroll to position [2941, 0]
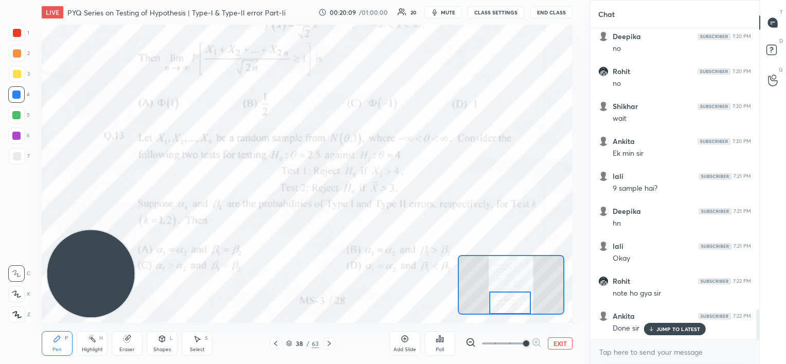
click at [654, 327] on div "JUMP TO LATEST" at bounding box center [675, 329] width 62 height 12
click at [329, 341] on icon at bounding box center [329, 344] width 8 height 8
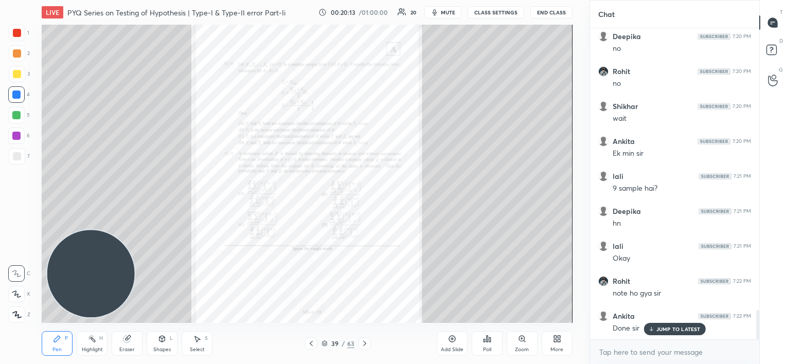
scroll to position [2976, 0]
click at [366, 340] on icon at bounding box center [365, 344] width 8 height 8
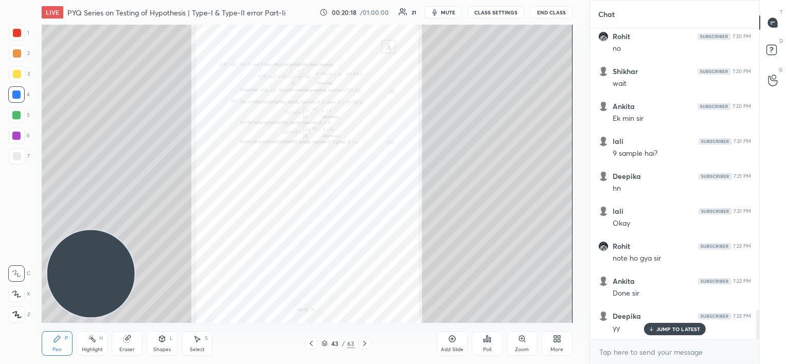
scroll to position [3013, 0]
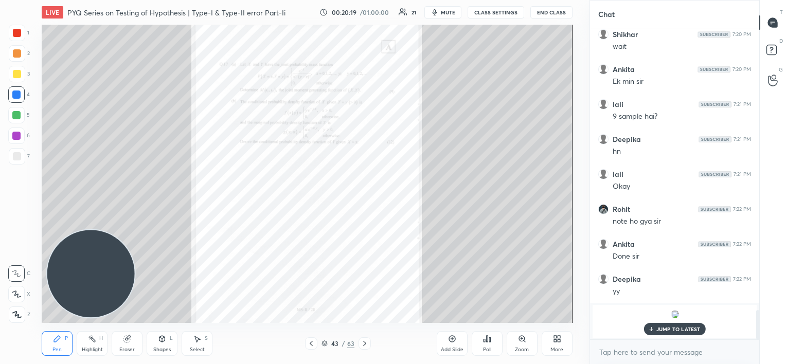
click at [366, 340] on icon at bounding box center [365, 344] width 8 height 8
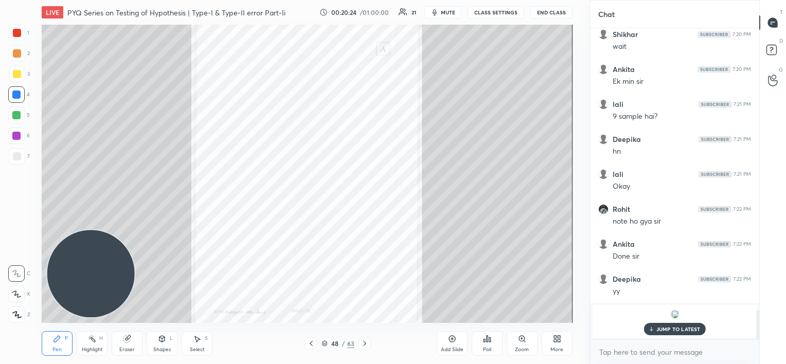
click at [366, 340] on icon at bounding box center [365, 344] width 8 height 8
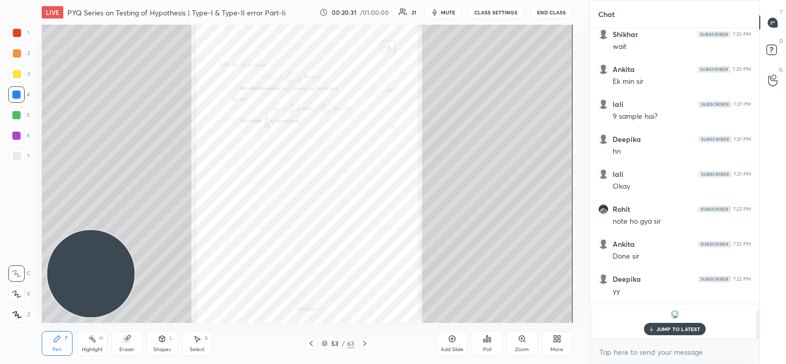
click at [366, 340] on icon at bounding box center [365, 344] width 8 height 8
click at [559, 343] on icon at bounding box center [557, 339] width 8 height 8
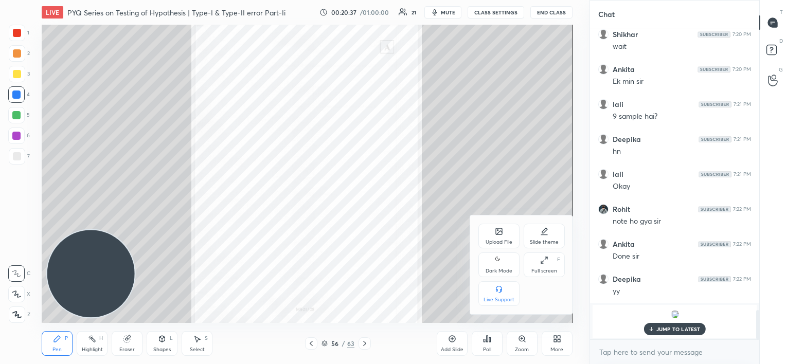
click at [500, 237] on div "Upload File" at bounding box center [499, 236] width 41 height 25
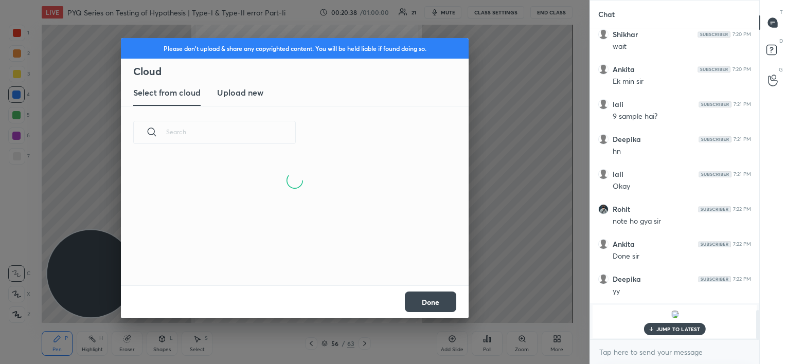
scroll to position [127, 330]
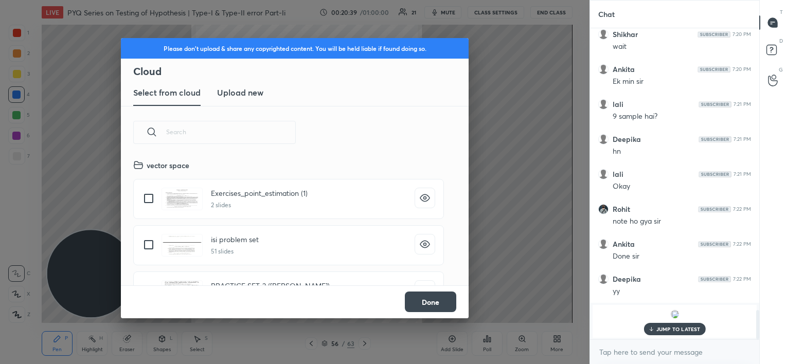
click at [238, 94] on h3 "Upload new" at bounding box center [240, 92] width 46 height 12
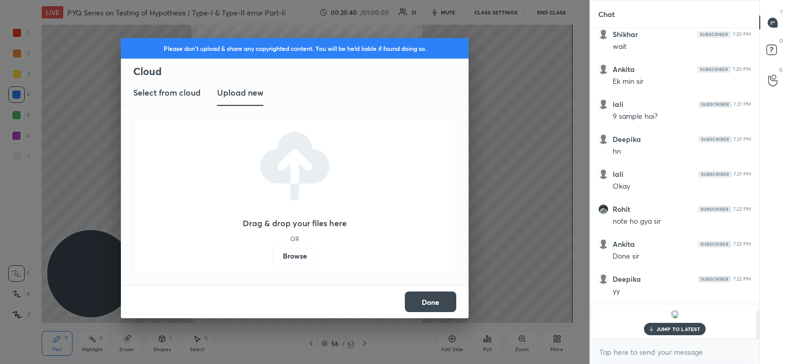
click at [289, 241] on div "Drag & drop your files here OR Browse" at bounding box center [295, 196] width 104 height 137
click at [292, 249] on label "Browse" at bounding box center [295, 256] width 46 height 16
click at [272, 249] on input "Browse" at bounding box center [272, 256] width 0 height 16
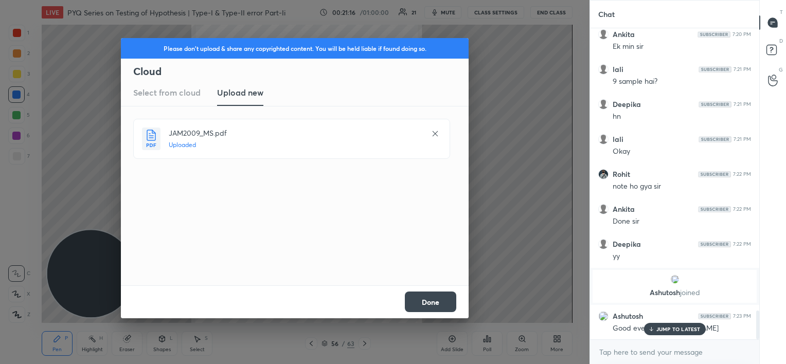
click at [437, 301] on button "Done" at bounding box center [430, 302] width 51 height 21
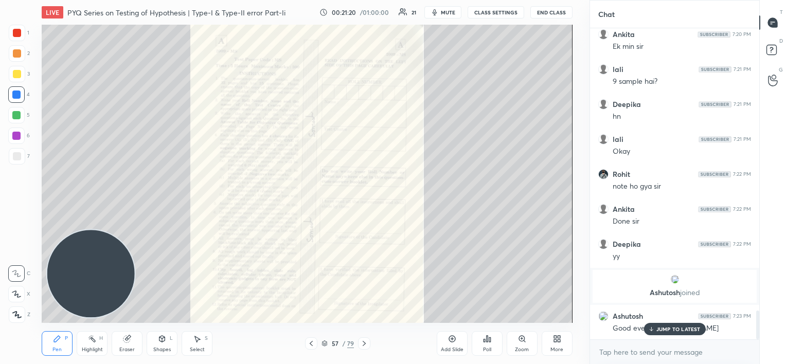
click at [363, 341] on icon at bounding box center [364, 344] width 8 height 8
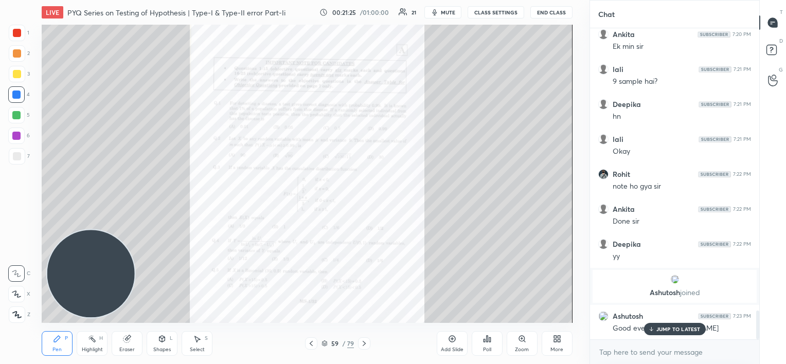
click at [363, 341] on icon at bounding box center [364, 344] width 8 height 8
click at [522, 341] on icon at bounding box center [522, 339] width 6 height 6
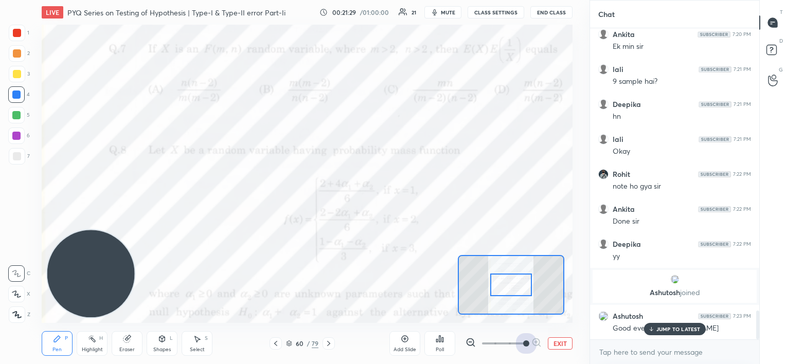
click at [522, 341] on span at bounding box center [503, 343] width 43 height 15
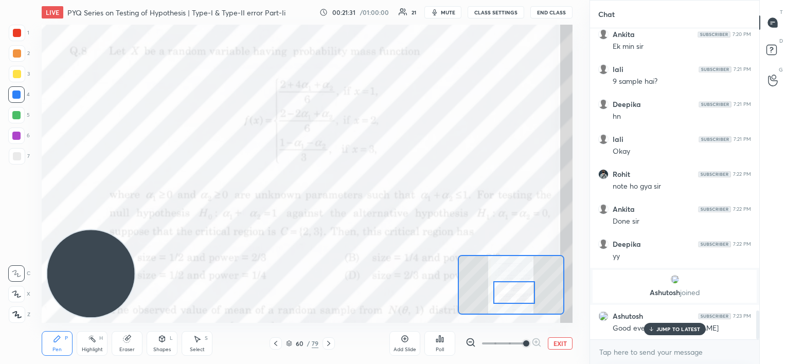
drag, startPoint x: 516, startPoint y: 282, endPoint x: 519, endPoint y: 290, distance: 8.3
click at [519, 290] on div at bounding box center [514, 292] width 42 height 23
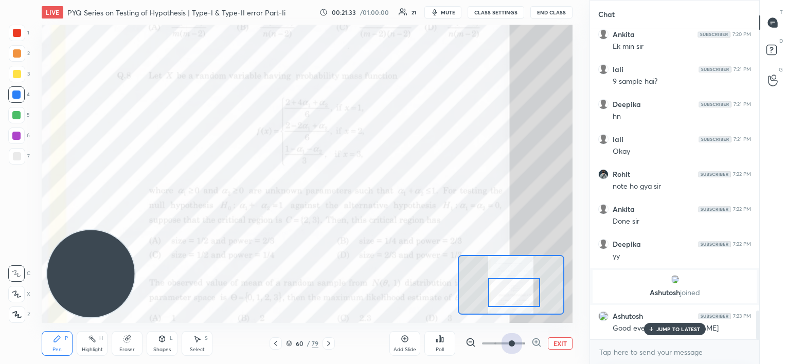
click at [509, 344] on span at bounding box center [503, 343] width 43 height 15
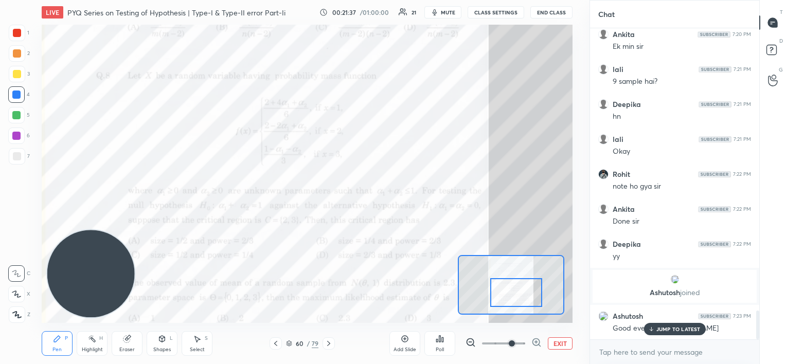
click at [516, 290] on div at bounding box center [516, 292] width 52 height 29
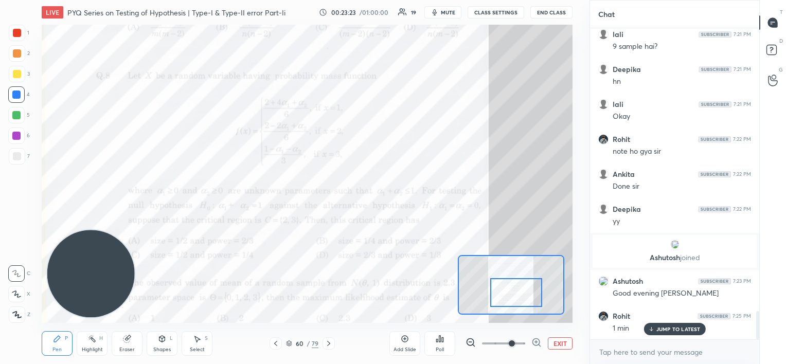
scroll to position [3118, 0]
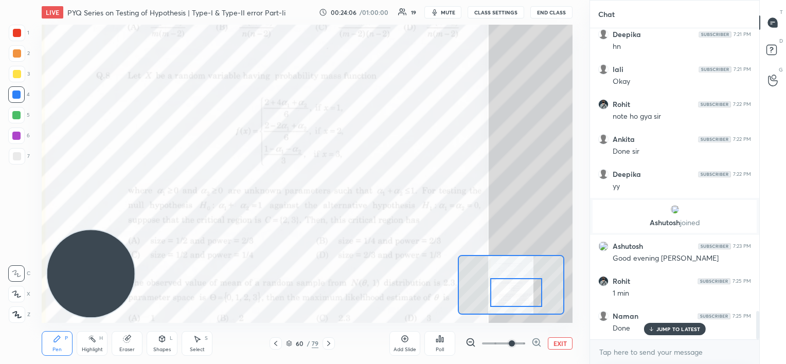
click at [436, 15] on icon "button" at bounding box center [435, 12] width 8 height 8
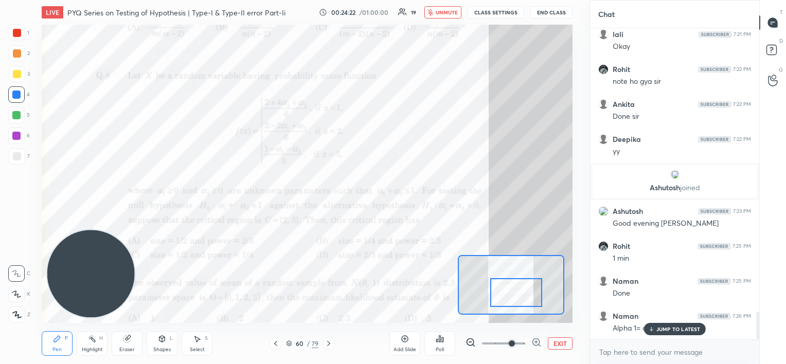
scroll to position [3188, 0]
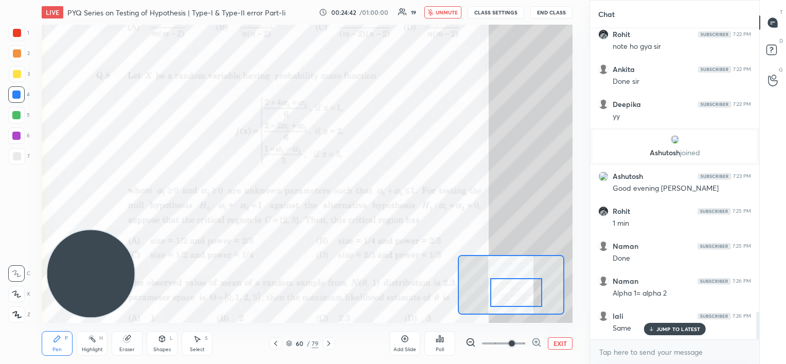
click at [654, 326] on div "JUMP TO LATEST" at bounding box center [675, 329] width 62 height 12
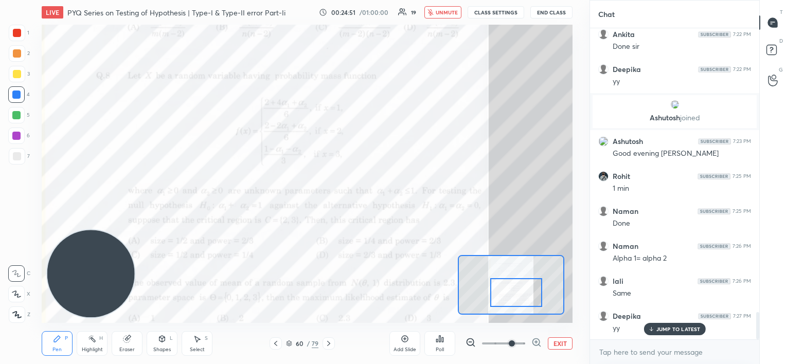
click at [451, 8] on button "unmute" at bounding box center [442, 12] width 37 height 12
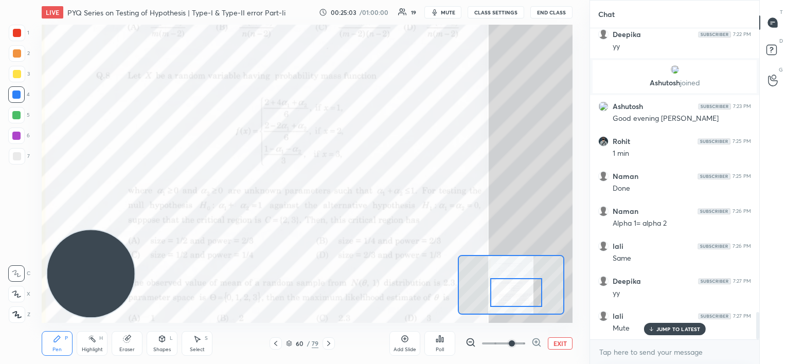
scroll to position [3293, 0]
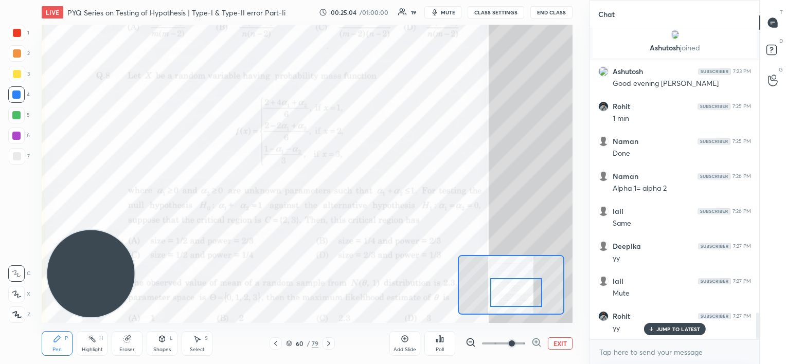
click at [658, 329] on p "JUMP TO LATEST" at bounding box center [679, 329] width 44 height 6
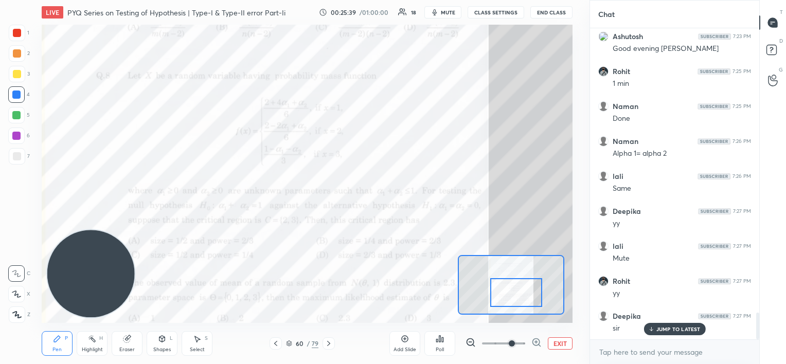
click at [658, 329] on p "JUMP TO LATEST" at bounding box center [679, 329] width 44 height 6
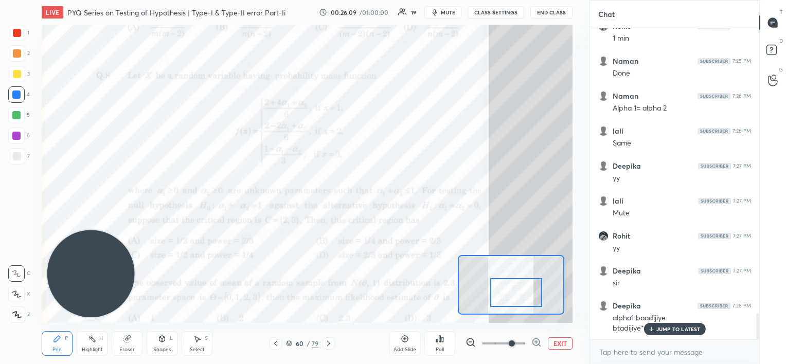
scroll to position [3408, 0]
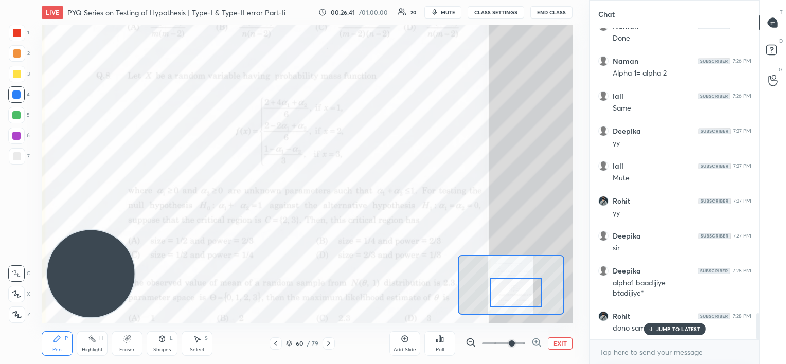
click at [659, 331] on p "JUMP TO LATEST" at bounding box center [679, 329] width 44 height 6
click at [288, 342] on icon at bounding box center [289, 342] width 5 height 3
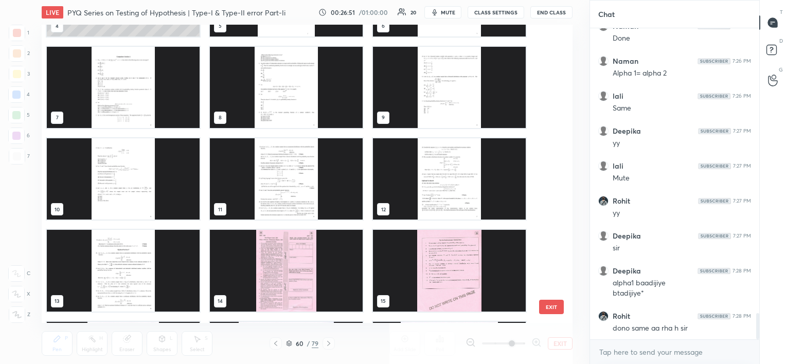
scroll to position [168, 0]
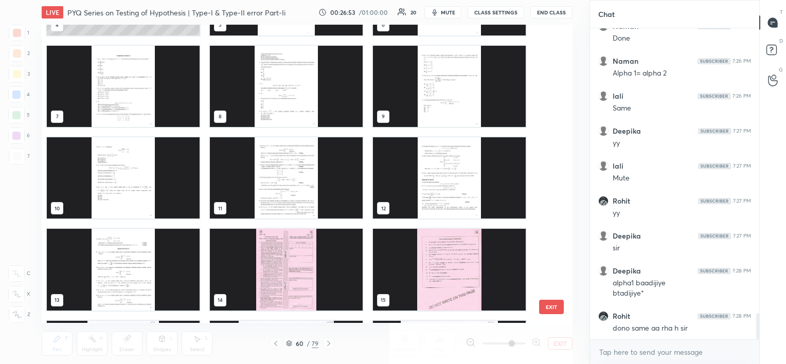
click at [276, 116] on img "grid" at bounding box center [286, 86] width 153 height 81
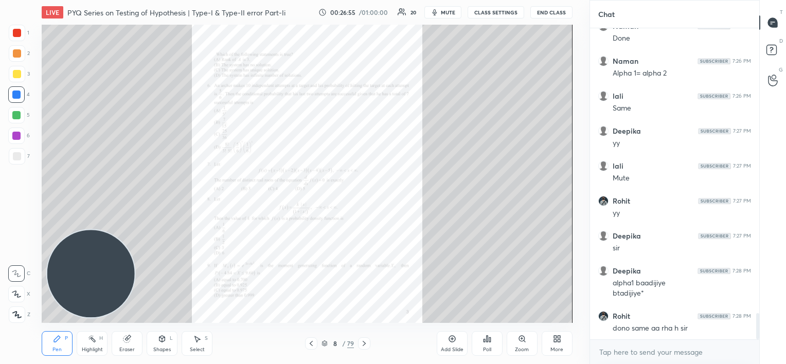
click at [363, 341] on icon at bounding box center [364, 344] width 8 height 8
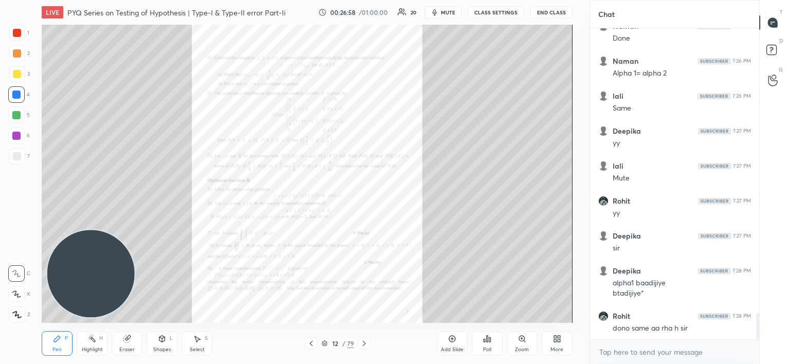
click at [363, 341] on icon at bounding box center [364, 344] width 8 height 8
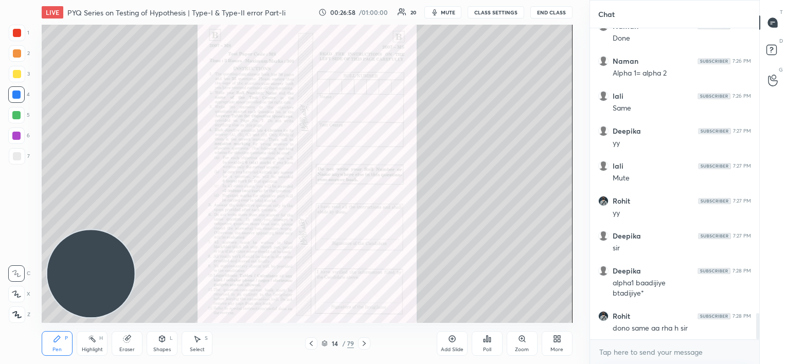
click at [363, 341] on icon at bounding box center [364, 344] width 8 height 8
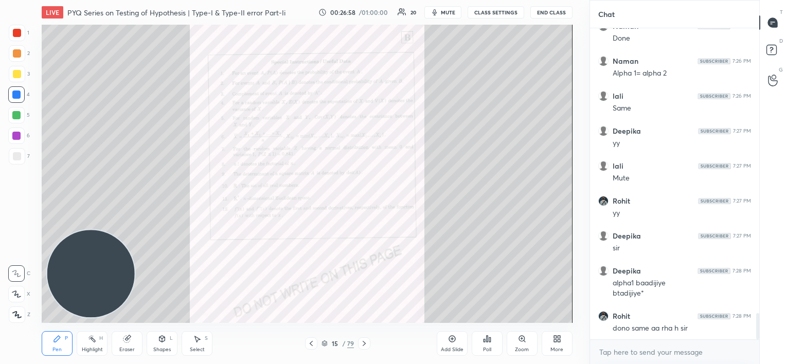
click at [363, 341] on icon at bounding box center [364, 344] width 8 height 8
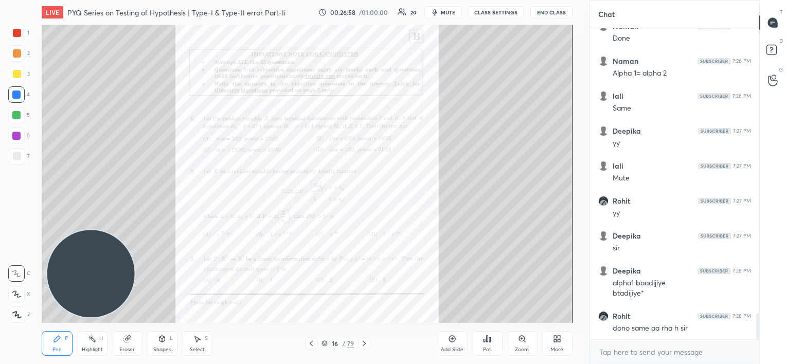
click at [363, 341] on icon at bounding box center [364, 344] width 8 height 8
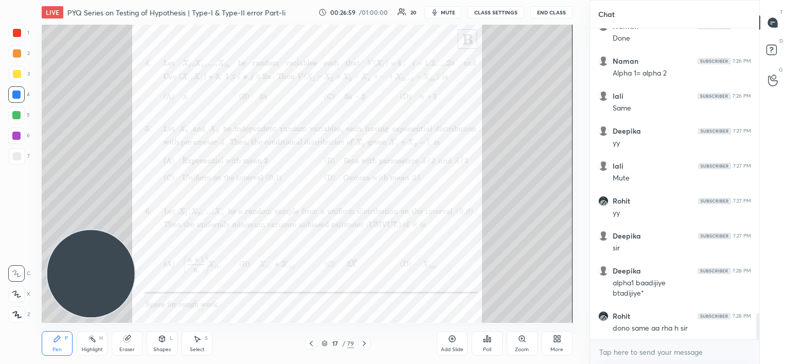
click at [363, 341] on icon at bounding box center [364, 344] width 8 height 8
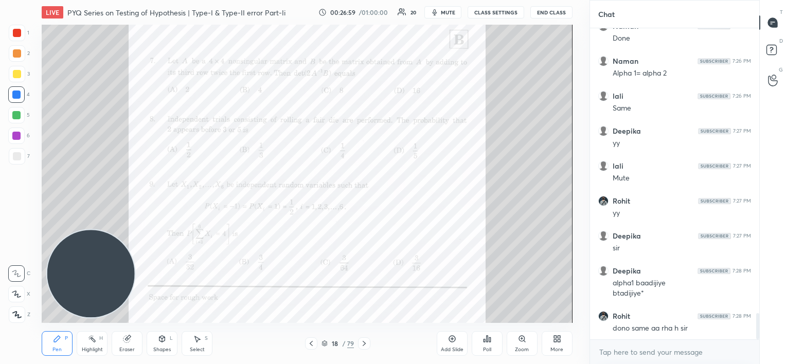
click at [363, 341] on icon at bounding box center [364, 344] width 8 height 8
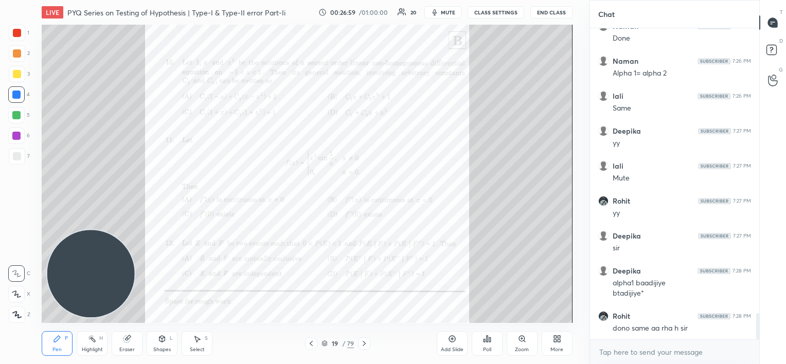
click at [363, 341] on icon at bounding box center [364, 344] width 8 height 8
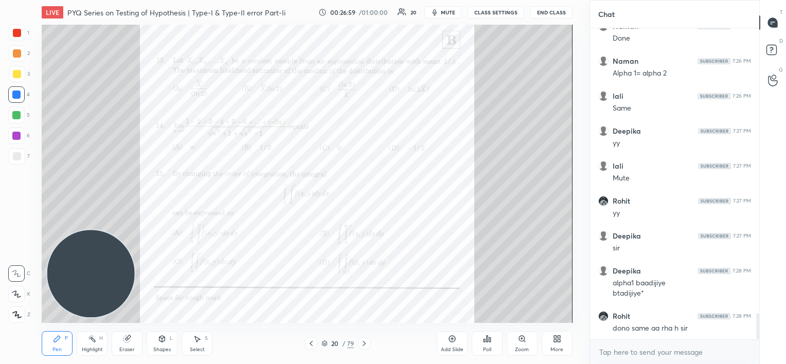
click at [363, 341] on icon at bounding box center [364, 344] width 8 height 8
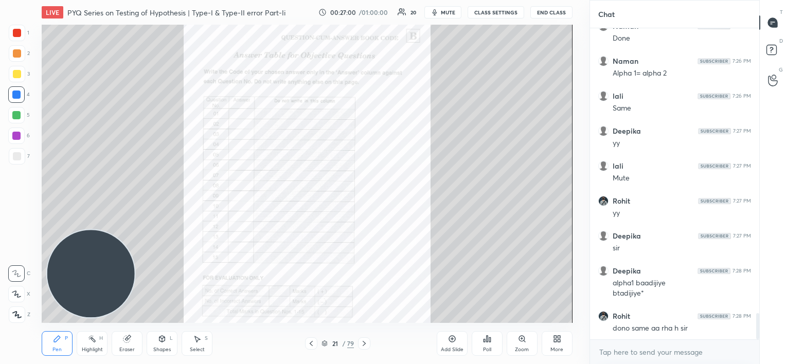
click at [363, 341] on icon at bounding box center [364, 344] width 8 height 8
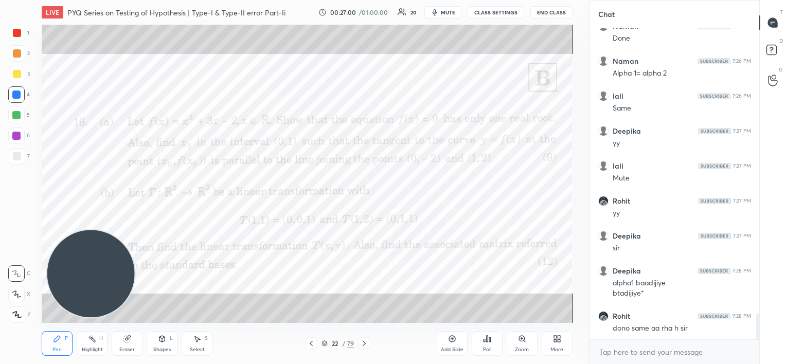
click at [363, 341] on icon at bounding box center [364, 344] width 8 height 8
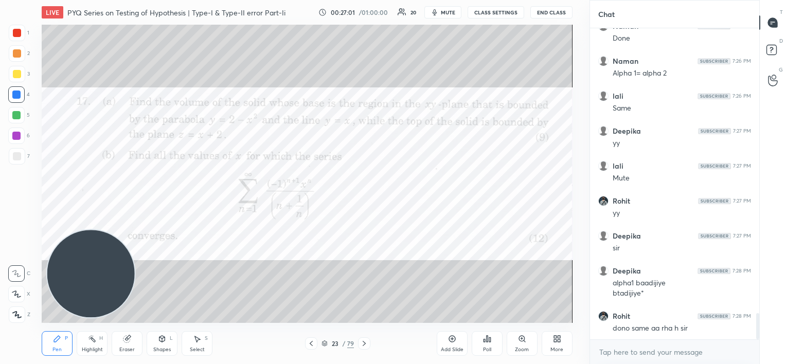
click at [363, 341] on icon at bounding box center [364, 344] width 8 height 8
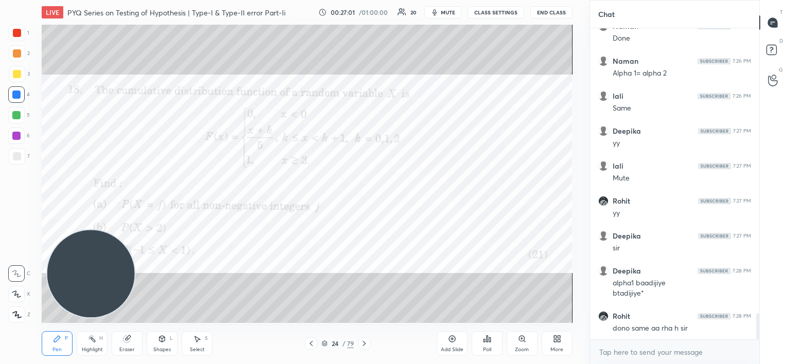
click at [363, 341] on icon at bounding box center [364, 344] width 8 height 8
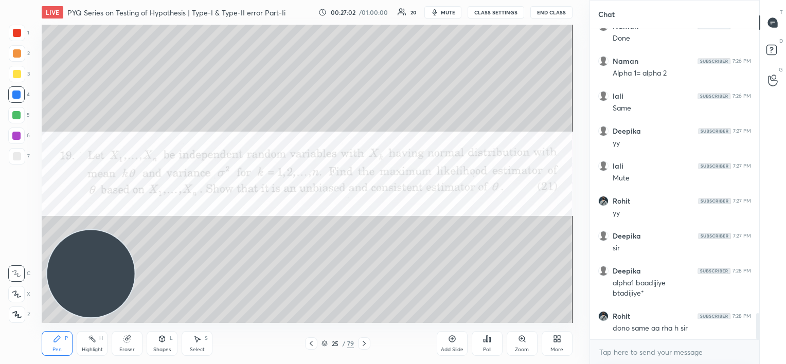
click at [363, 341] on icon at bounding box center [364, 344] width 8 height 8
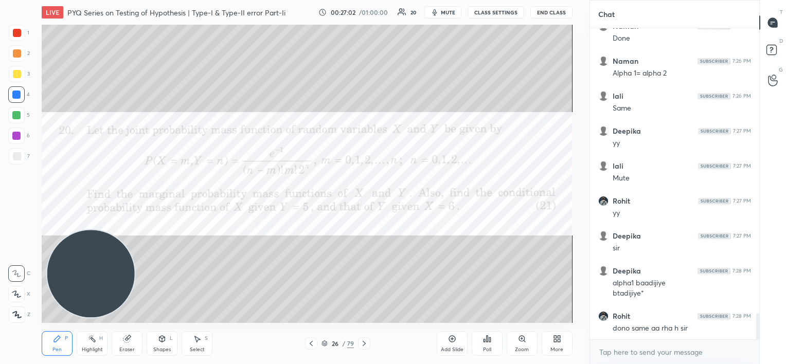
click at [363, 341] on icon at bounding box center [364, 344] width 8 height 8
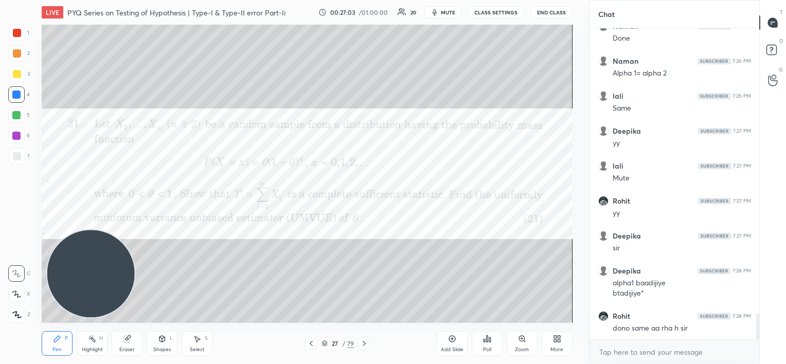
scroll to position [3445, 0]
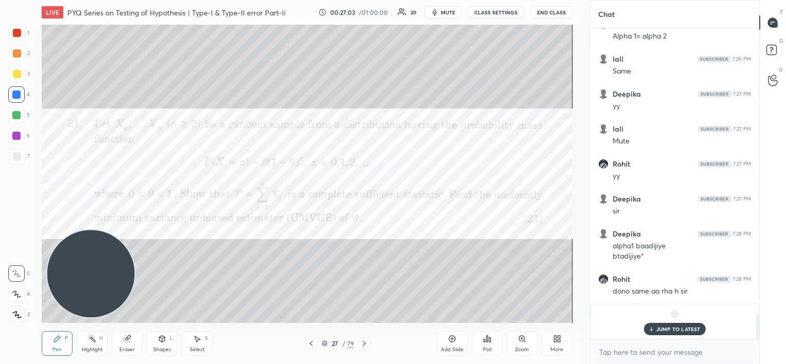
click at [363, 341] on icon at bounding box center [364, 344] width 8 height 8
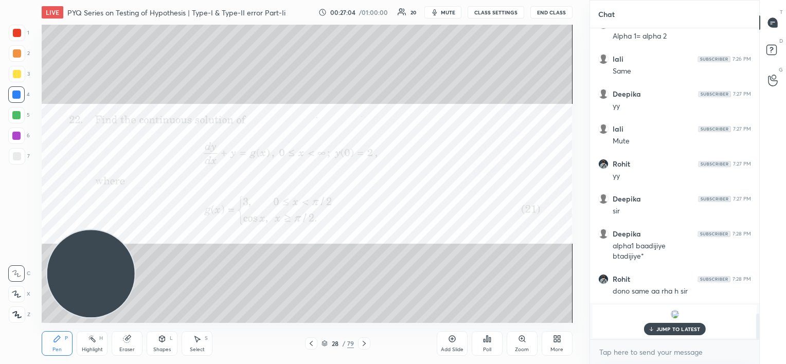
click at [363, 341] on icon at bounding box center [364, 344] width 8 height 8
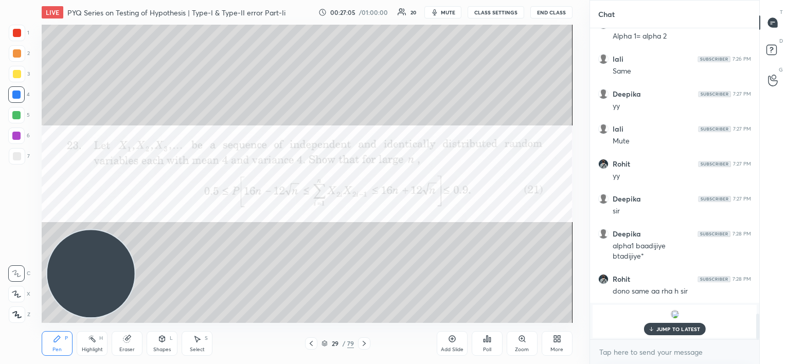
click at [363, 341] on icon at bounding box center [364, 344] width 8 height 8
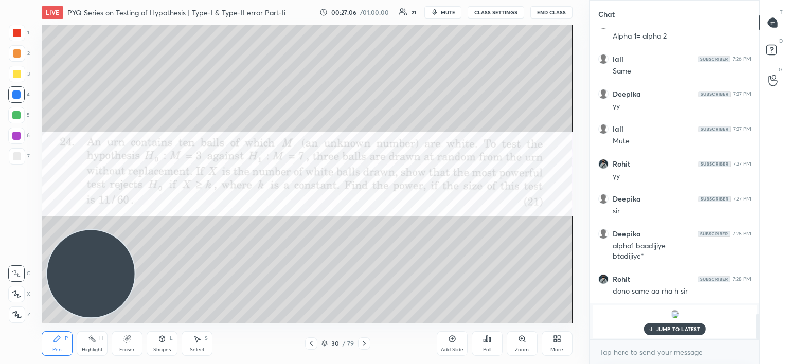
click at [363, 341] on icon at bounding box center [364, 344] width 8 height 8
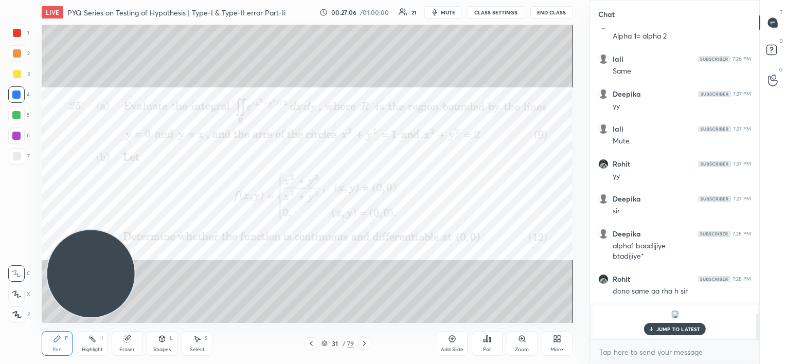
click at [363, 341] on icon at bounding box center [364, 344] width 8 height 8
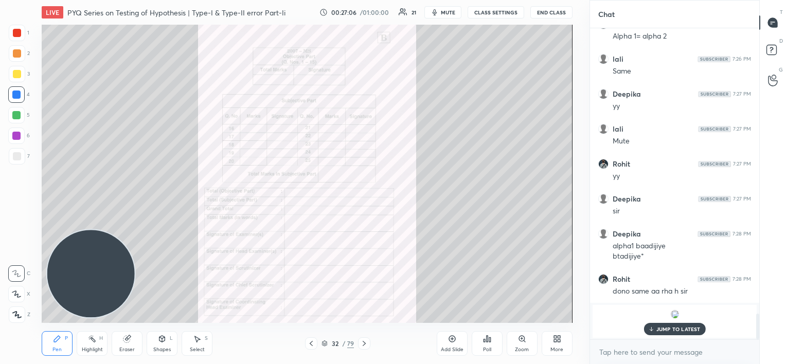
click at [363, 341] on icon at bounding box center [364, 344] width 8 height 8
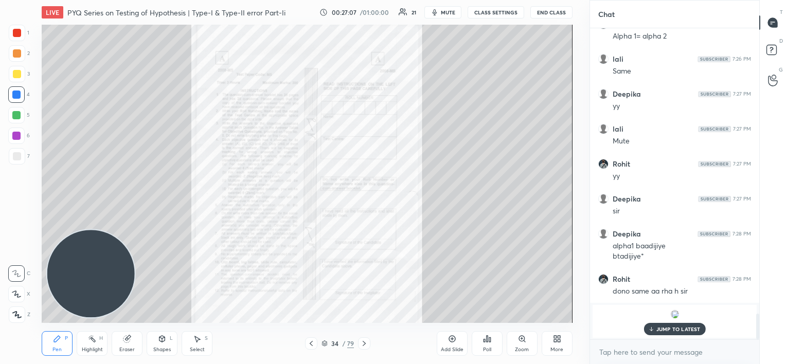
click at [363, 341] on icon at bounding box center [364, 344] width 8 height 8
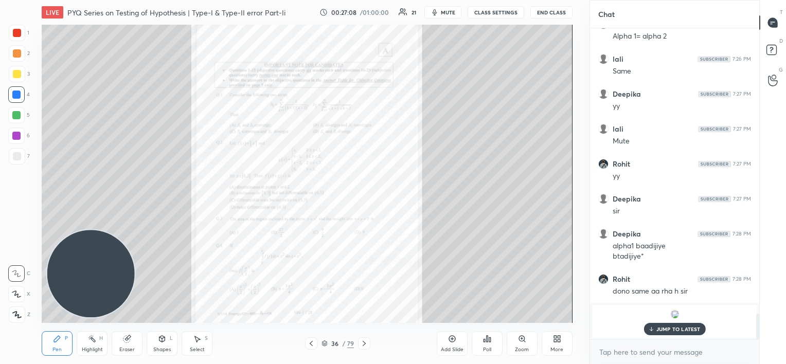
click at [363, 341] on icon at bounding box center [364, 344] width 8 height 8
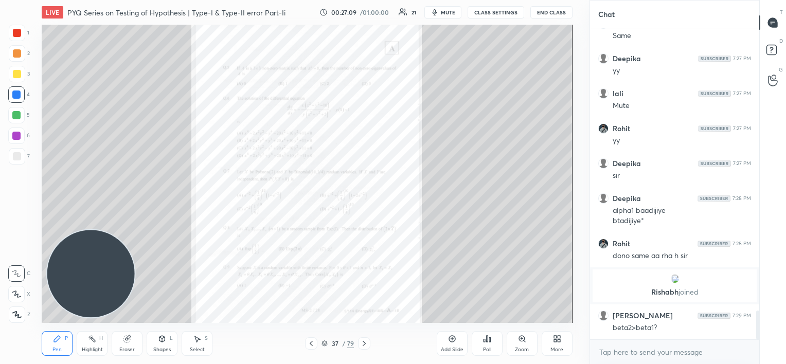
click at [363, 341] on icon at bounding box center [364, 344] width 8 height 8
click at [524, 348] on div "Zoom" at bounding box center [522, 349] width 14 height 5
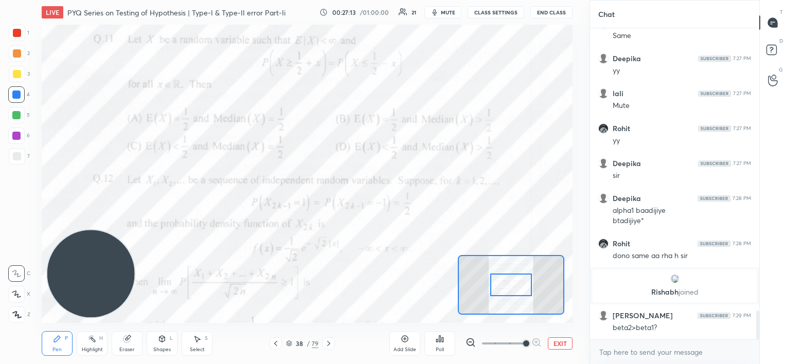
click at [523, 349] on span at bounding box center [503, 343] width 43 height 15
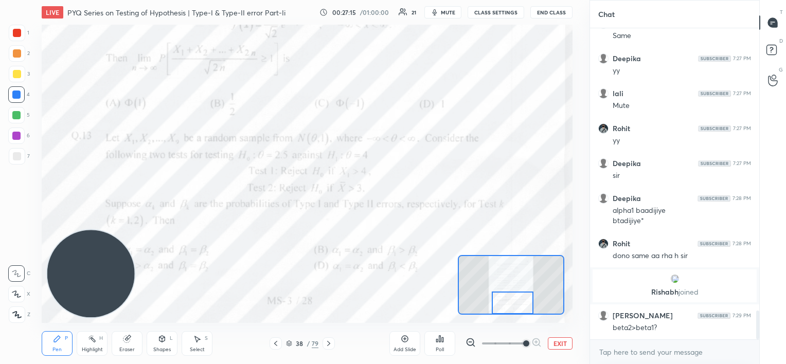
scroll to position [3062, 0]
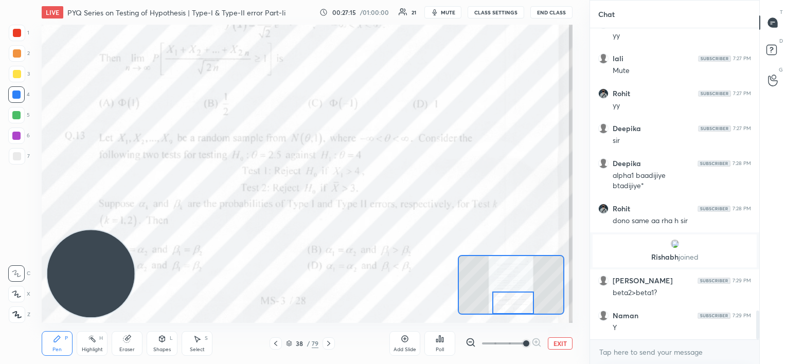
drag, startPoint x: 522, startPoint y: 292, endPoint x: 524, endPoint y: 317, distance: 24.8
click at [524, 317] on div "LIVE PYQ Series on Testing of Hypothesis | Type-I & Type-II error Part-Ii 00:27…" at bounding box center [307, 182] width 548 height 364
click at [417, 338] on div "Add Slide" at bounding box center [405, 343] width 31 height 25
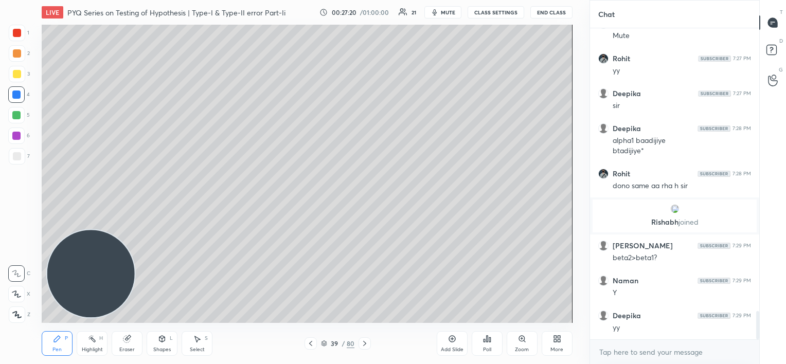
scroll to position [3132, 0]
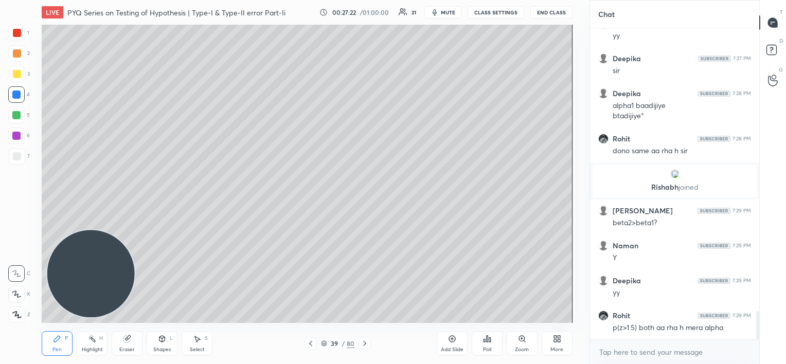
click at [308, 344] on icon at bounding box center [311, 344] width 8 height 8
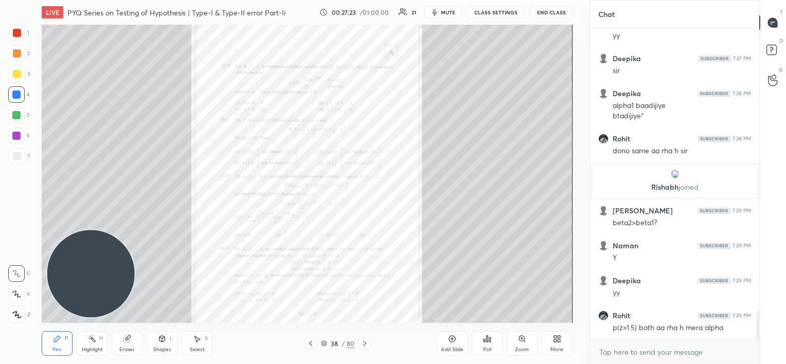
click at [519, 342] on icon at bounding box center [522, 339] width 8 height 8
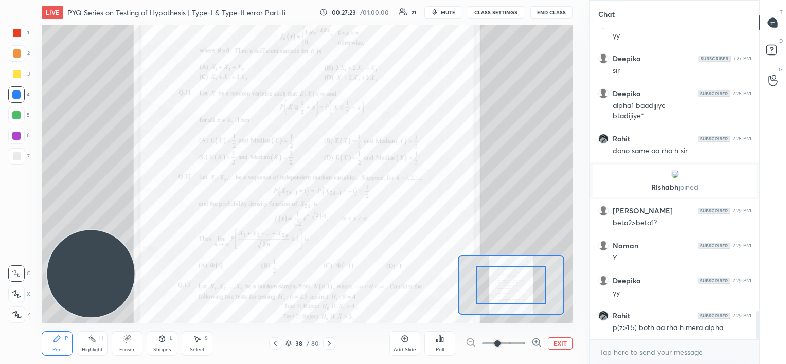
drag, startPoint x: 519, startPoint y: 342, endPoint x: 523, endPoint y: 337, distance: 7.0
click at [520, 342] on span at bounding box center [503, 343] width 43 height 15
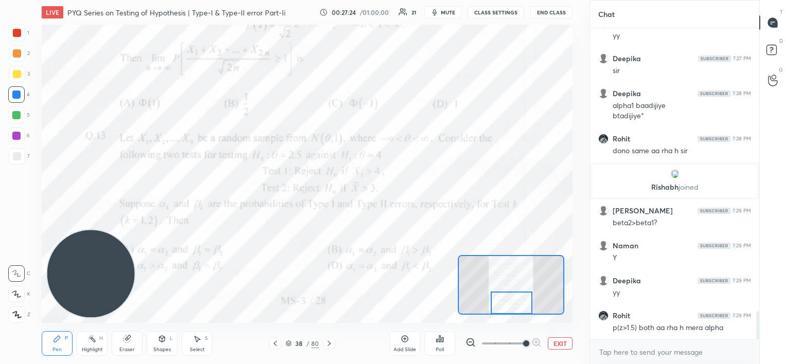
drag, startPoint x: 510, startPoint y: 276, endPoint x: 506, endPoint y: 292, distance: 16.9
click at [511, 299] on div at bounding box center [512, 303] width 42 height 23
click at [329, 346] on icon at bounding box center [329, 344] width 8 height 8
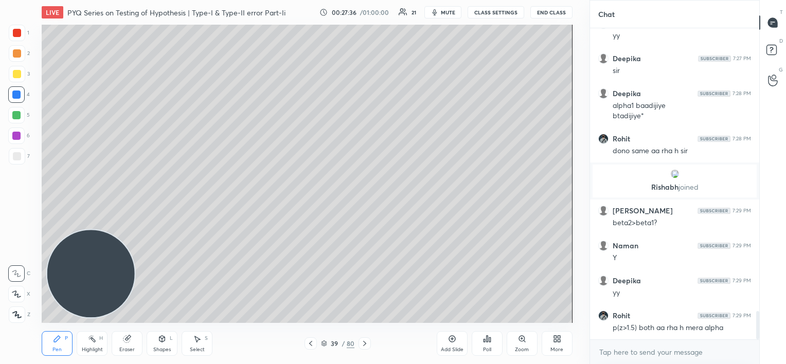
click at [313, 344] on icon at bounding box center [311, 344] width 8 height 8
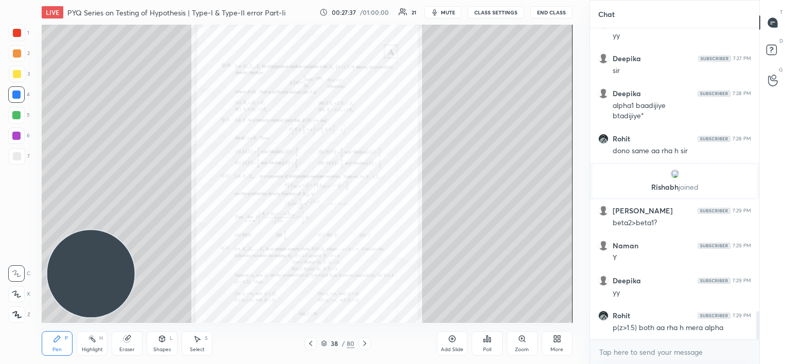
click at [523, 343] on icon at bounding box center [522, 339] width 8 height 8
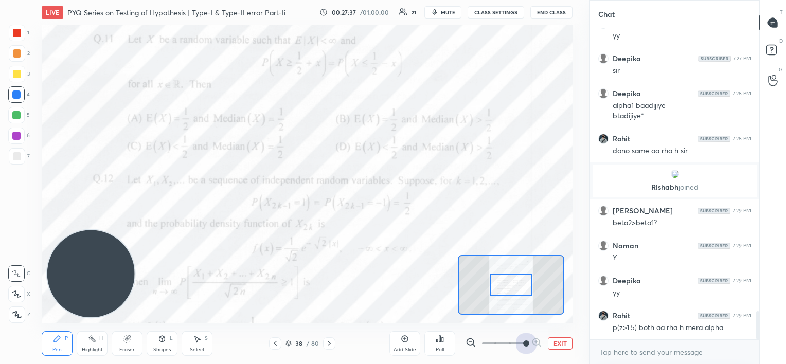
click at [522, 344] on span at bounding box center [503, 343] width 43 height 15
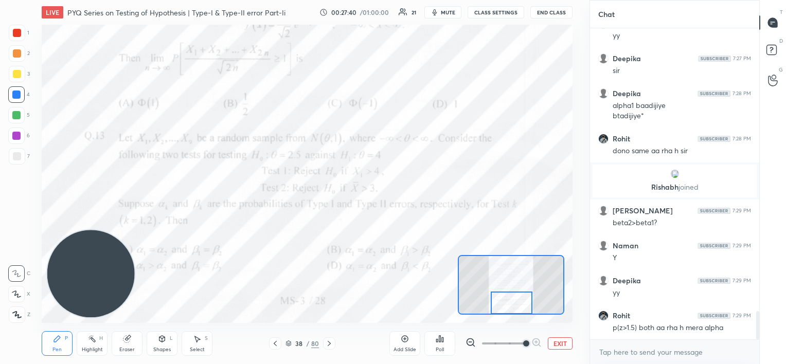
drag, startPoint x: 516, startPoint y: 292, endPoint x: 509, endPoint y: 312, distance: 21.2
click at [515, 312] on div at bounding box center [512, 303] width 42 height 23
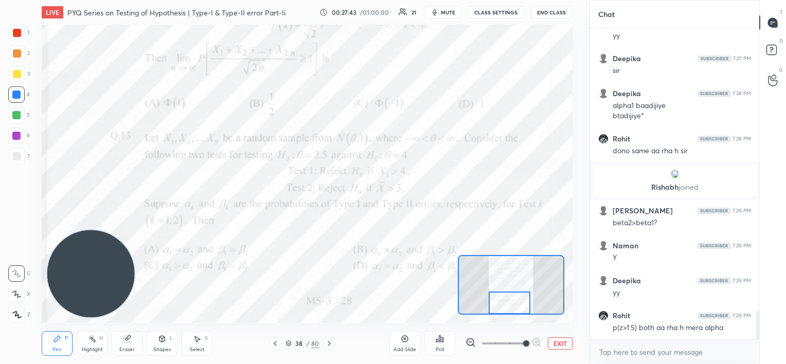
scroll to position [3167, 0]
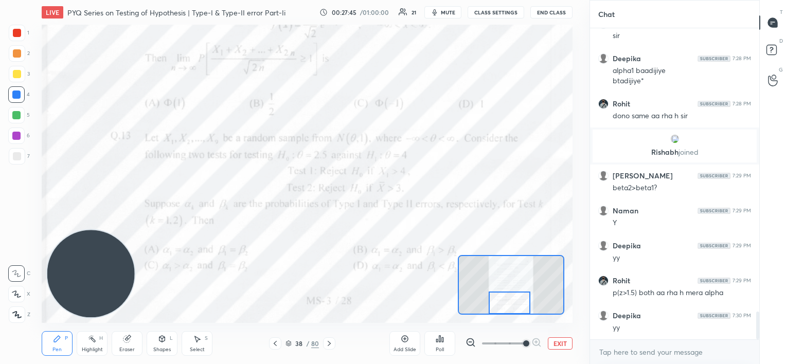
click at [333, 344] on div at bounding box center [329, 344] width 12 height 12
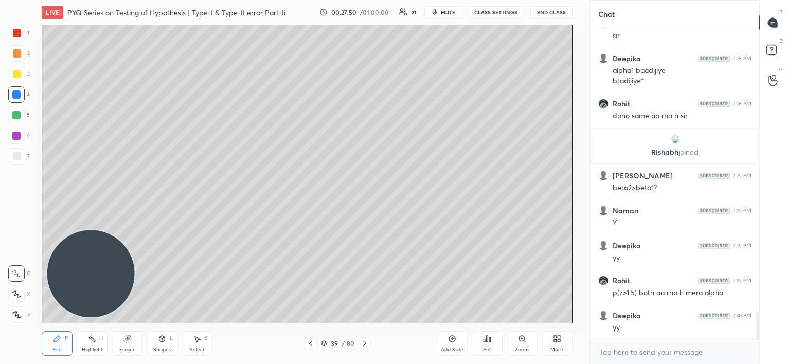
scroll to position [3202, 0]
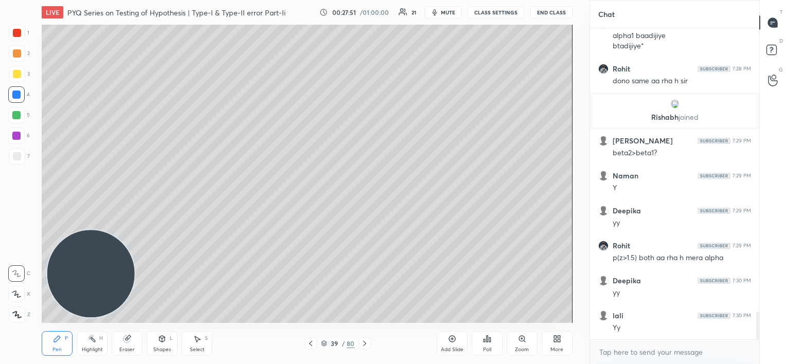
click at [312, 340] on icon at bounding box center [311, 344] width 8 height 8
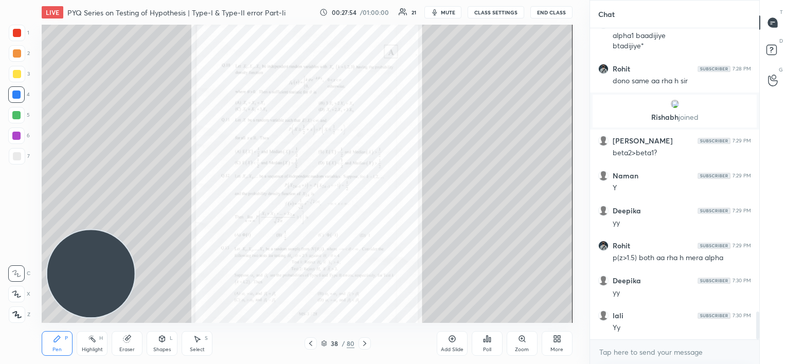
click at [364, 343] on icon at bounding box center [365, 344] width 8 height 8
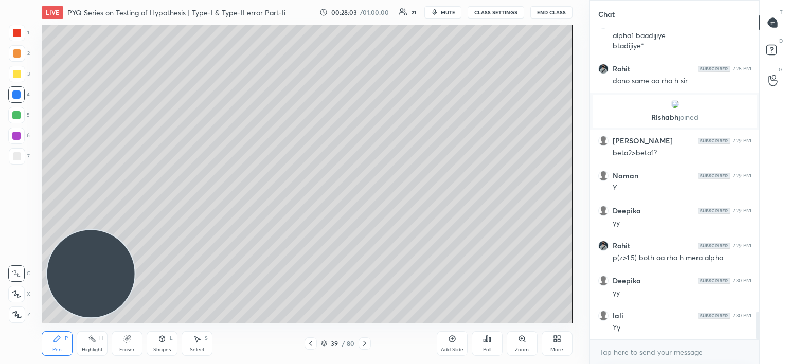
click at [21, 160] on div at bounding box center [17, 156] width 16 height 16
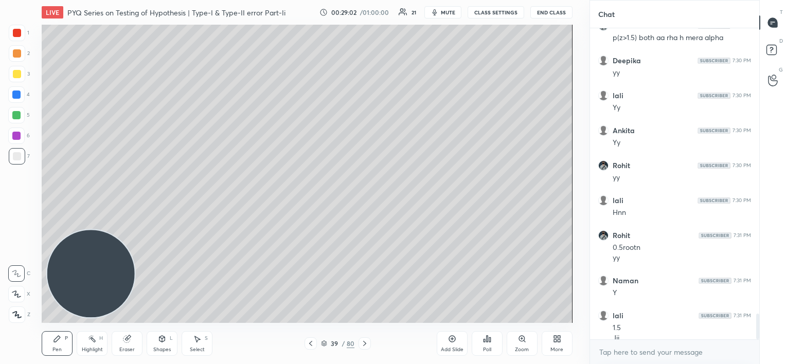
scroll to position [3432, 0]
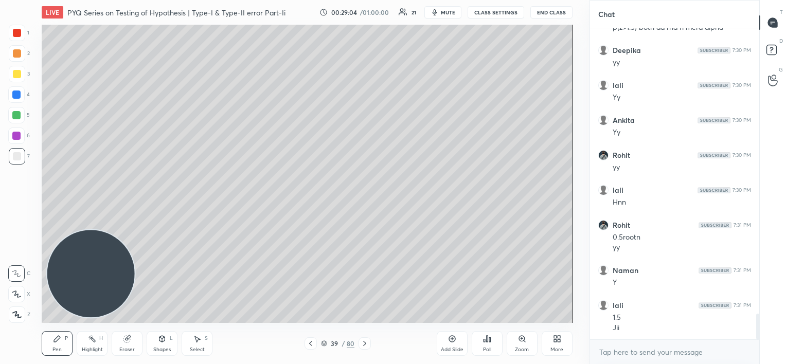
click at [15, 94] on div at bounding box center [16, 95] width 8 height 8
click at [15, 115] on div at bounding box center [16, 115] width 8 height 8
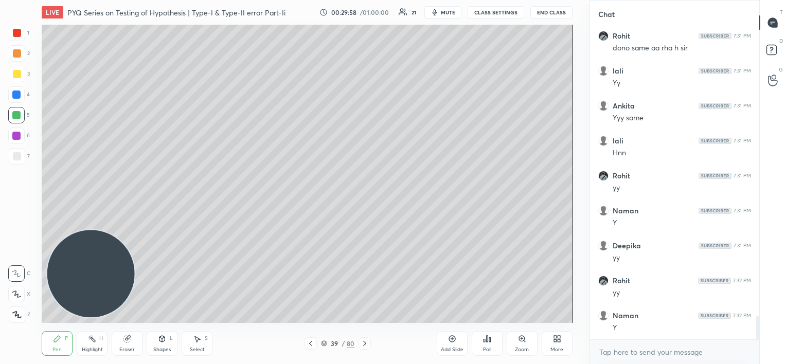
scroll to position [3782, 0]
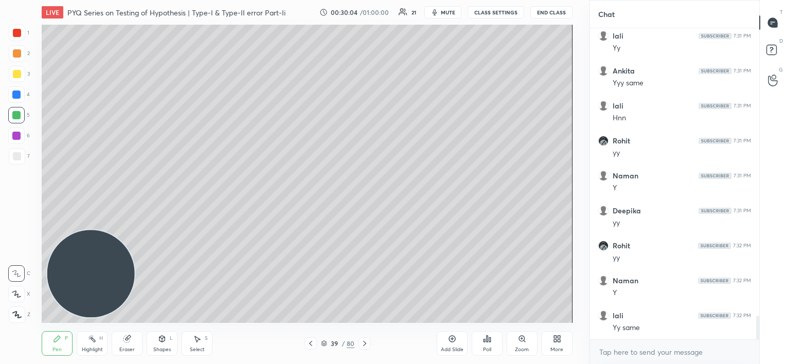
drag, startPoint x: 18, startPoint y: 154, endPoint x: 14, endPoint y: 146, distance: 8.7
click at [18, 153] on div at bounding box center [17, 156] width 8 height 8
click at [325, 342] on icon at bounding box center [324, 344] width 6 height 6
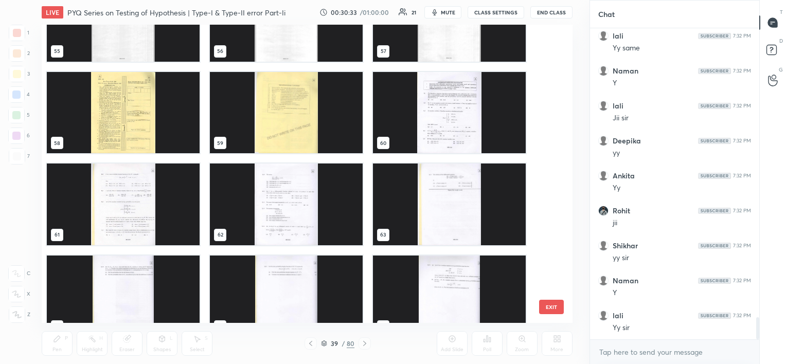
scroll to position [1701, 0]
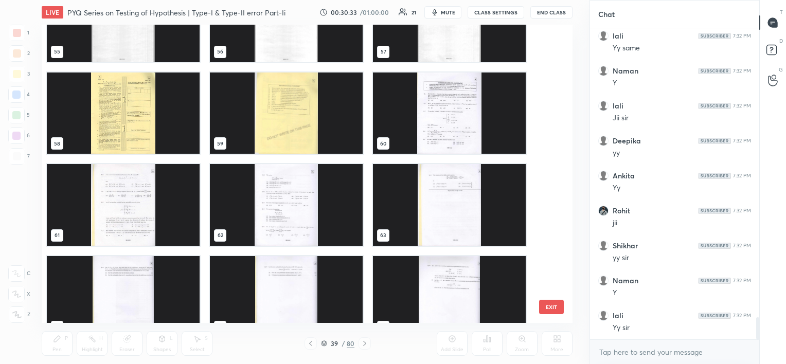
click at [460, 128] on img "grid" at bounding box center [449, 113] width 153 height 81
click at [459, 128] on img "grid" at bounding box center [449, 113] width 153 height 81
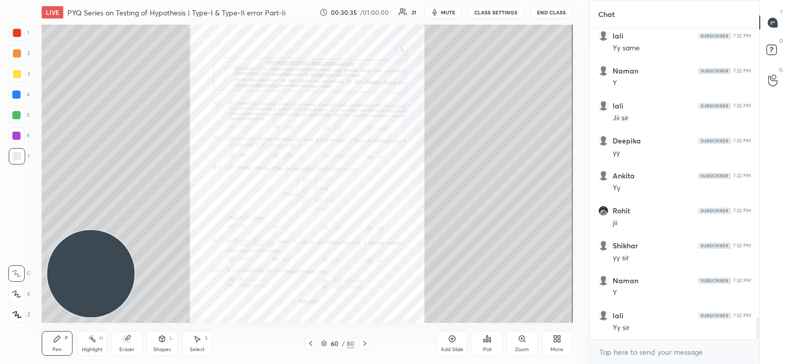
click at [366, 346] on icon at bounding box center [365, 344] width 8 height 8
click at [523, 340] on icon at bounding box center [522, 339] width 6 height 6
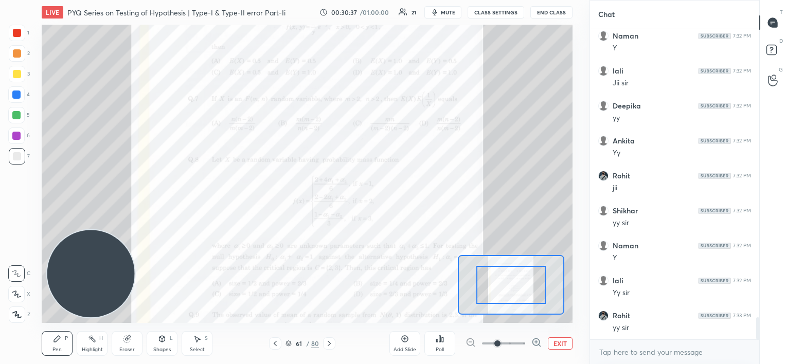
click at [523, 341] on span at bounding box center [503, 343] width 43 height 15
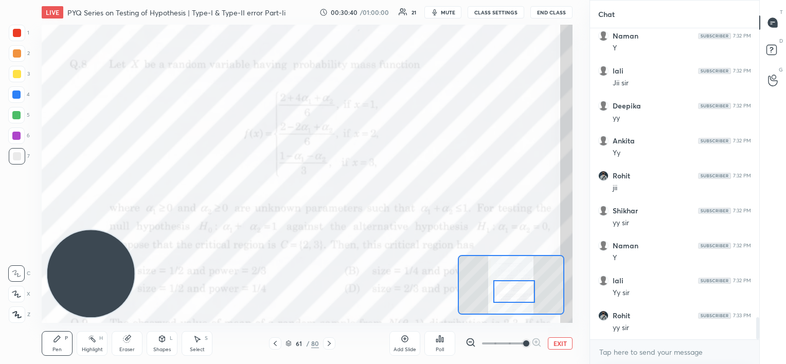
drag, startPoint x: 522, startPoint y: 290, endPoint x: 525, endPoint y: 297, distance: 7.4
click at [525, 297] on div at bounding box center [514, 291] width 42 height 23
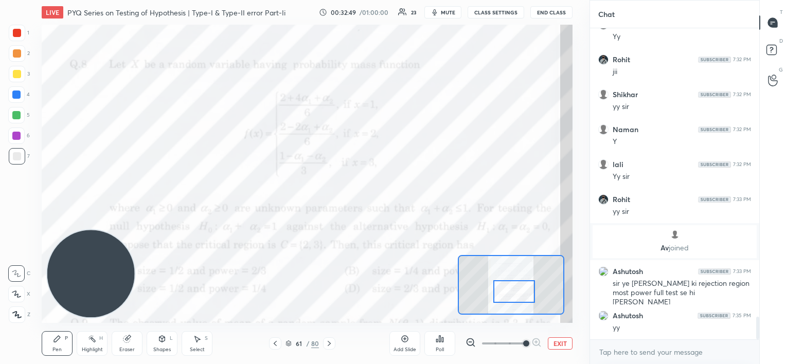
scroll to position [3955, 0]
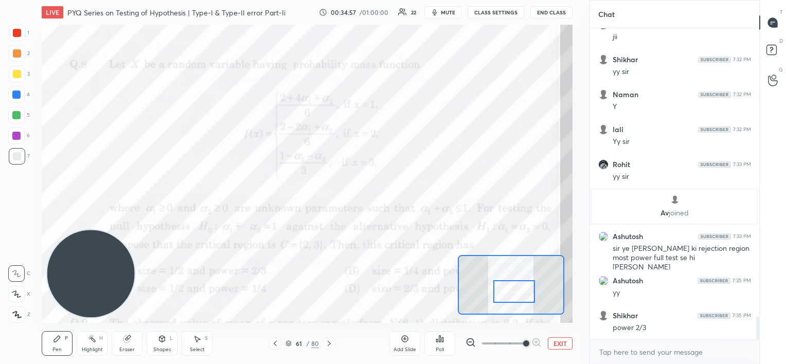
click at [452, 11] on span "mute" at bounding box center [448, 12] width 14 height 7
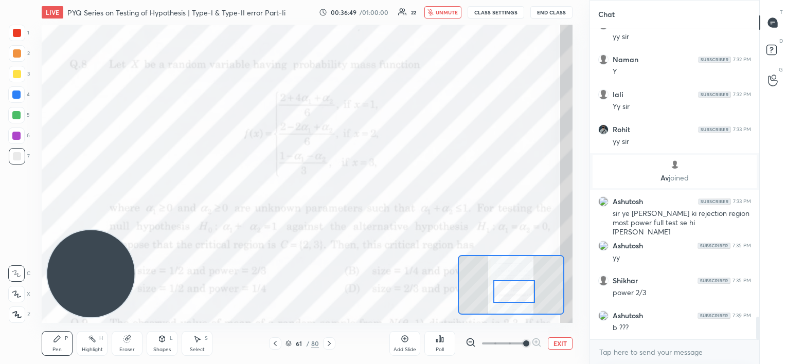
click at [443, 10] on span "unmute" at bounding box center [447, 12] width 22 height 7
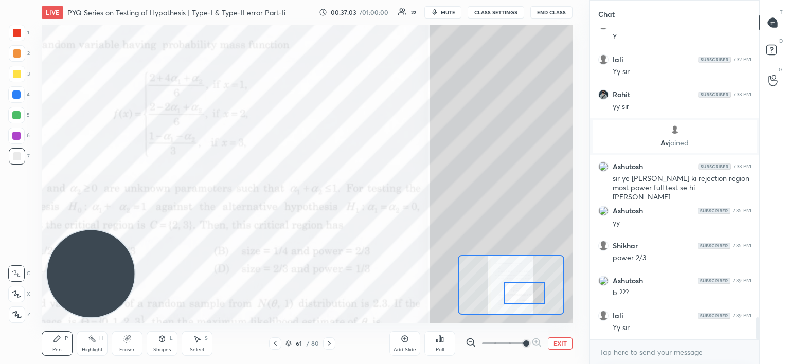
scroll to position [4060, 0]
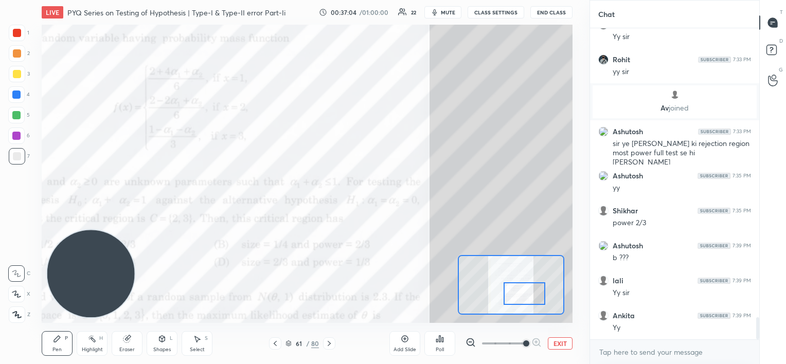
drag, startPoint x: 517, startPoint y: 290, endPoint x: 527, endPoint y: 293, distance: 10.6
click at [527, 293] on div at bounding box center [525, 293] width 42 height 23
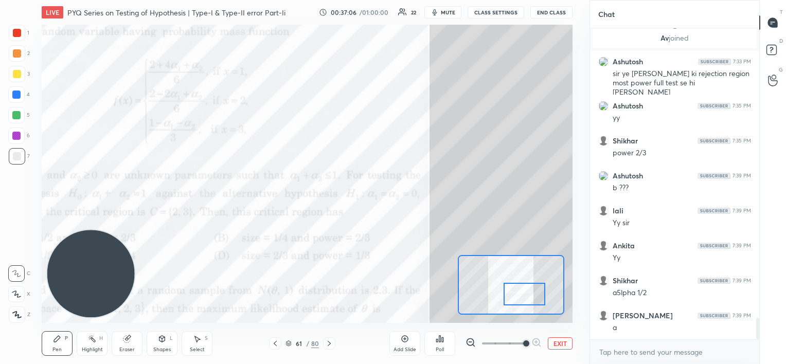
scroll to position [4165, 0]
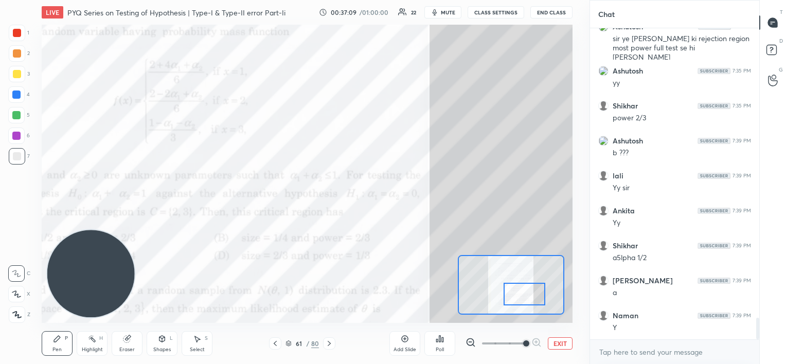
click at [21, 33] on div at bounding box center [17, 33] width 8 height 8
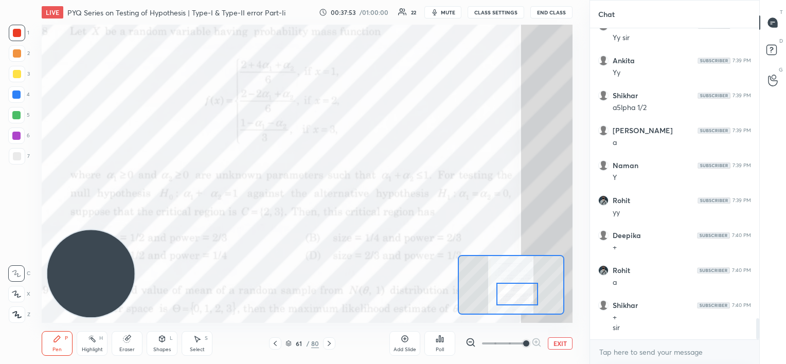
scroll to position [4350, 0]
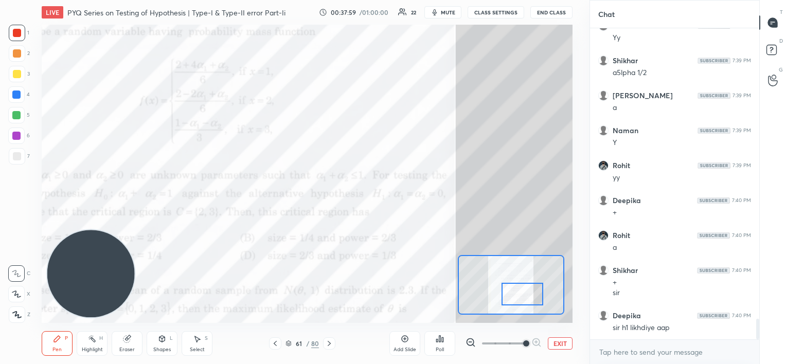
click at [521, 296] on div at bounding box center [523, 294] width 42 height 23
click at [137, 339] on div "Eraser" at bounding box center [127, 343] width 31 height 25
drag, startPoint x: 50, startPoint y: 351, endPoint x: 128, endPoint y: 259, distance: 119.8
click at [51, 351] on div "Pen P" at bounding box center [57, 343] width 31 height 25
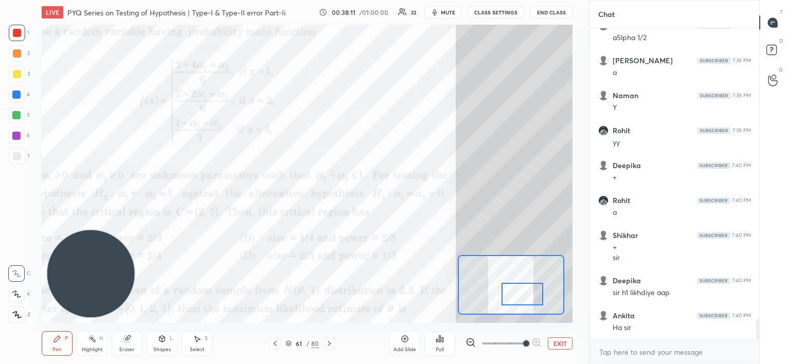
click at [125, 342] on div "Eraser" at bounding box center [127, 343] width 31 height 25
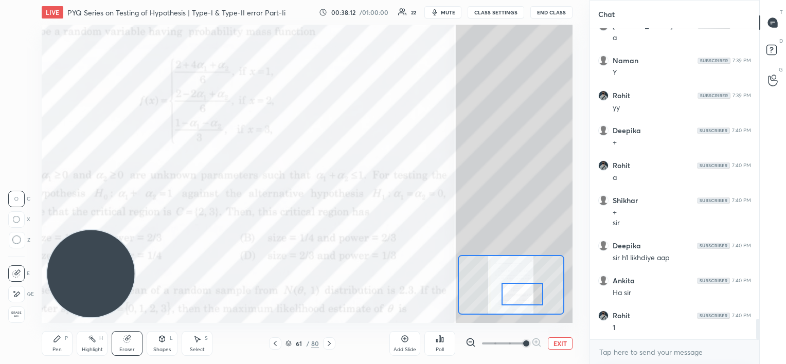
click at [21, 239] on icon at bounding box center [16, 240] width 9 height 9
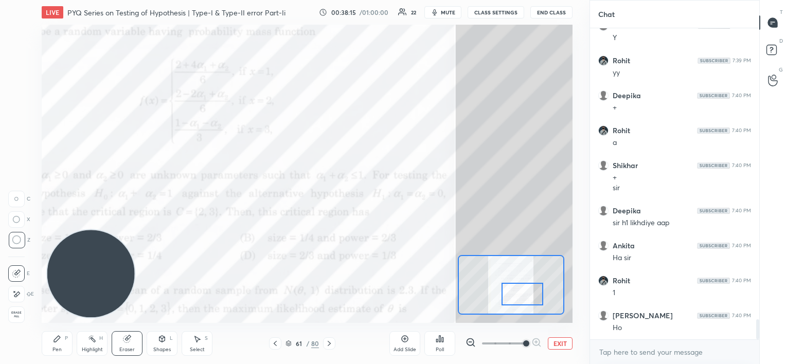
drag, startPoint x: 58, startPoint y: 343, endPoint x: 103, endPoint y: 299, distance: 62.6
click at [59, 342] on icon at bounding box center [57, 339] width 8 height 8
click at [17, 99] on div at bounding box center [16, 94] width 16 height 16
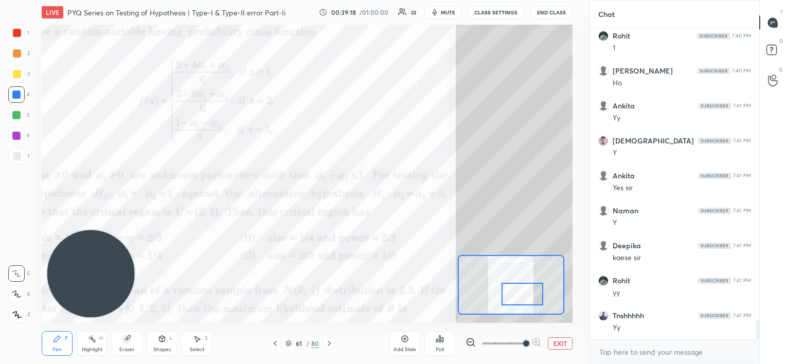
scroll to position [4735, 0]
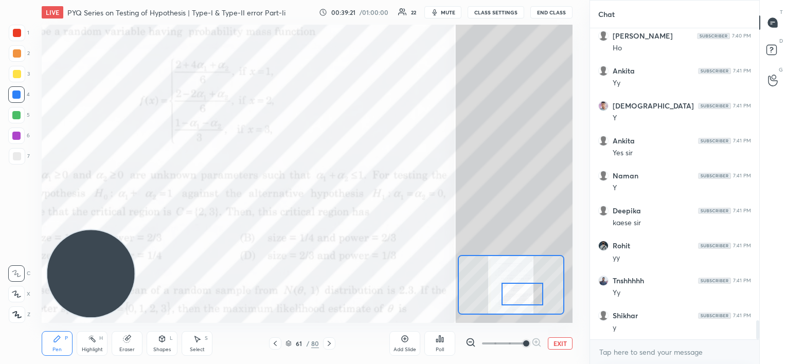
click at [16, 34] on div at bounding box center [17, 33] width 8 height 8
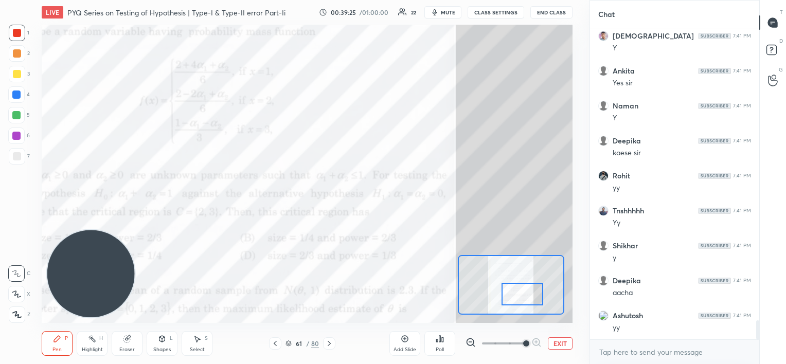
scroll to position [4840, 0]
click at [19, 77] on div at bounding box center [17, 74] width 8 height 8
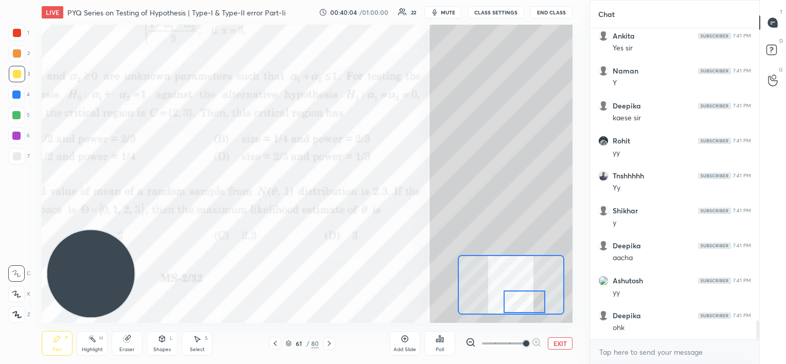
drag, startPoint x: 519, startPoint y: 284, endPoint x: 521, endPoint y: 290, distance: 6.0
click at [521, 291] on div at bounding box center [525, 302] width 42 height 23
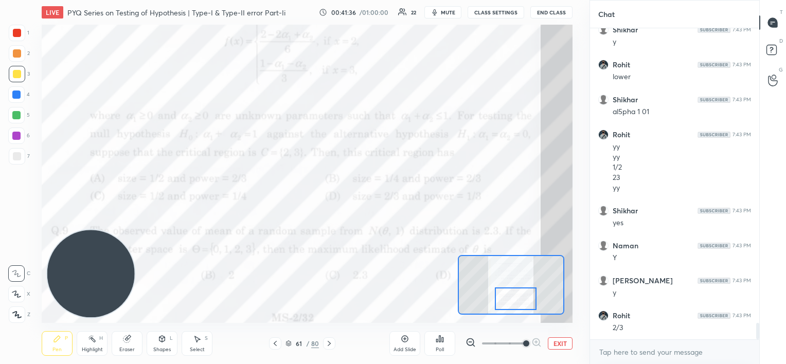
scroll to position [5511, 0]
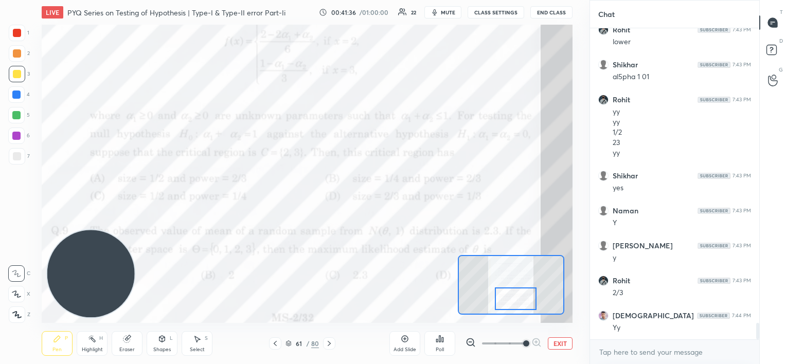
drag, startPoint x: 524, startPoint y: 294, endPoint x: 515, endPoint y: 292, distance: 9.0
click at [515, 292] on div at bounding box center [516, 299] width 42 height 23
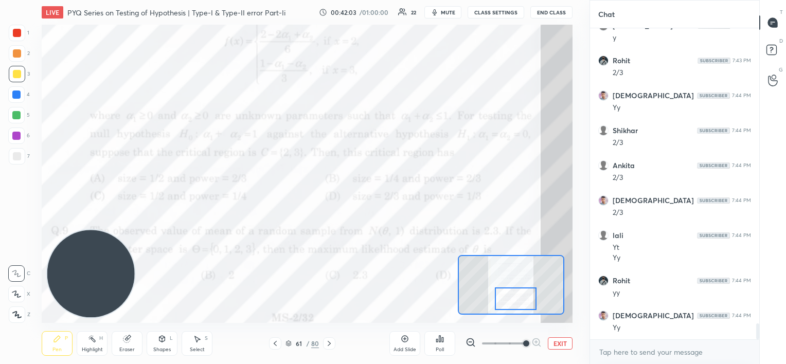
scroll to position [5766, 0]
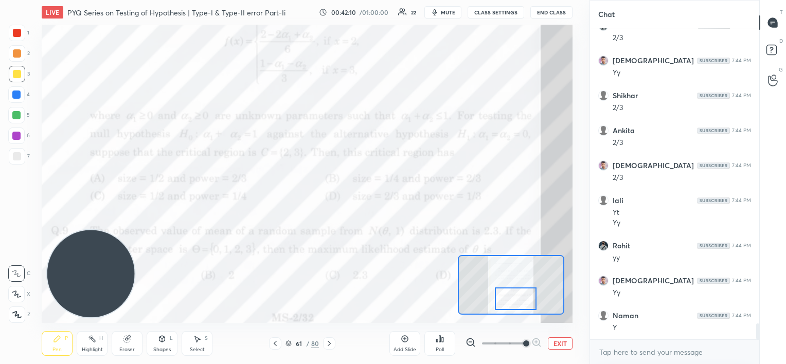
click at [404, 352] on div "Add Slide" at bounding box center [405, 349] width 23 height 5
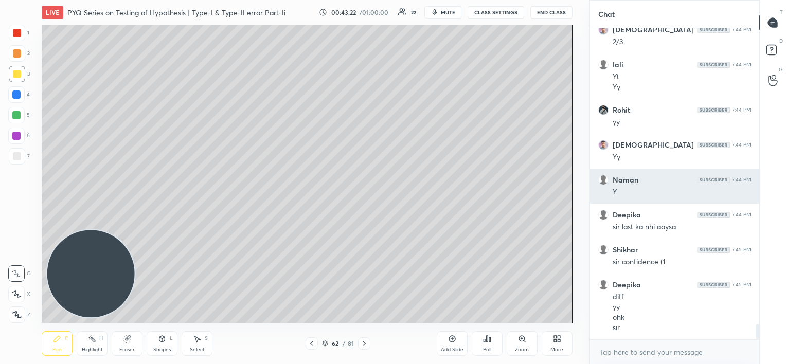
scroll to position [5913, 0]
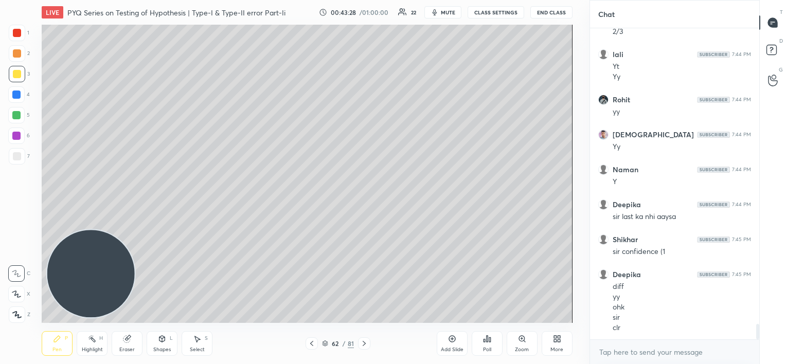
click at [453, 343] on icon at bounding box center [452, 339] width 8 height 8
click at [554, 344] on div "More" at bounding box center [557, 343] width 31 height 25
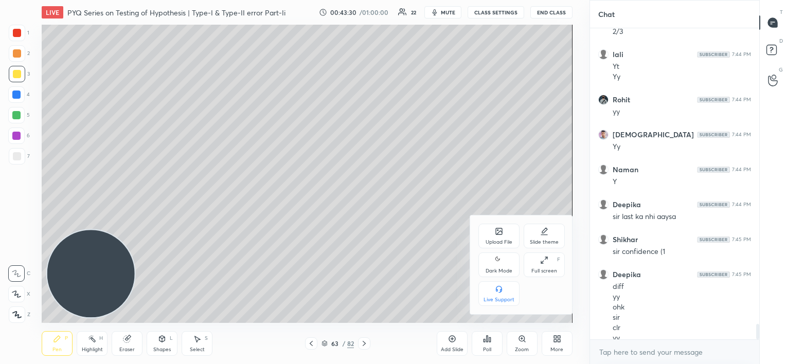
scroll to position [5923, 0]
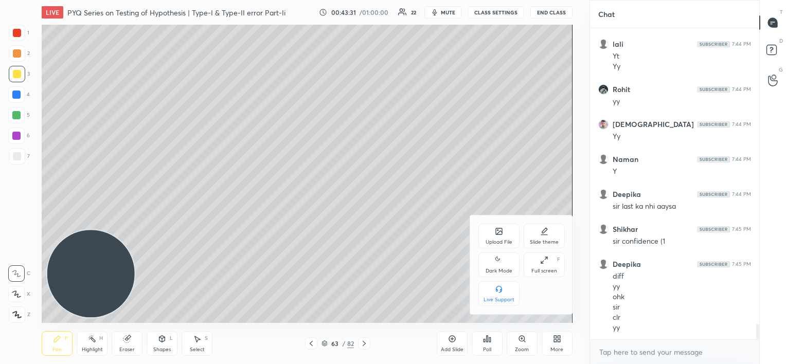
click at [496, 231] on icon at bounding box center [499, 231] width 6 height 6
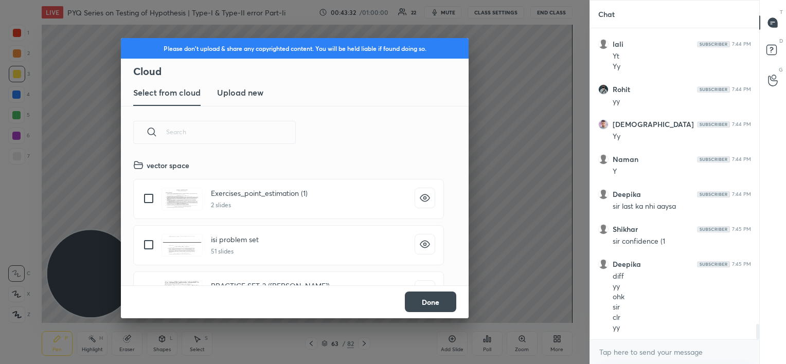
scroll to position [127, 330]
click at [246, 94] on h3 "Upload new" at bounding box center [240, 92] width 46 height 12
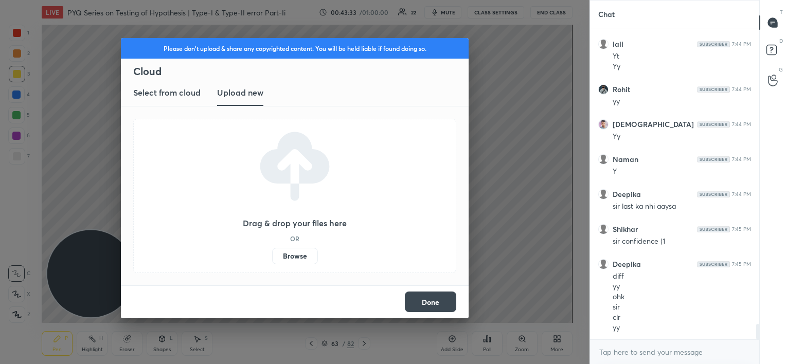
click at [299, 259] on label "Browse" at bounding box center [295, 256] width 46 height 16
click at [272, 259] on input "Browse" at bounding box center [272, 256] width 0 height 16
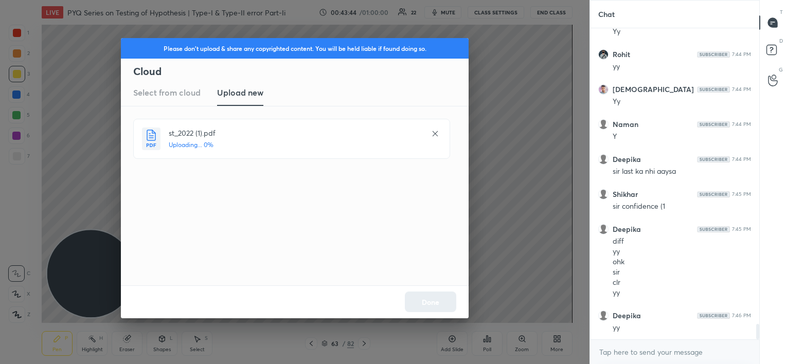
scroll to position [5993, 0]
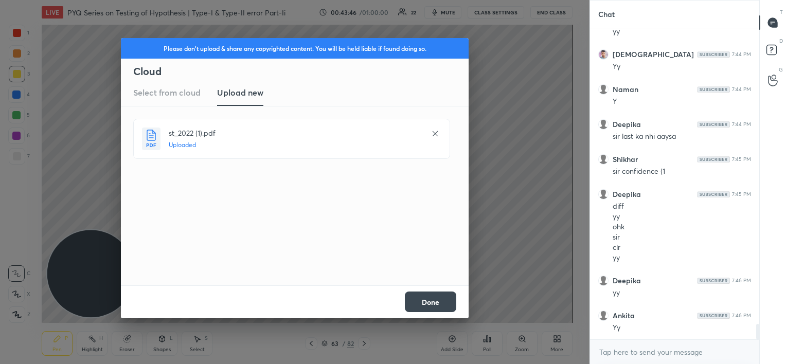
click at [432, 302] on button "Done" at bounding box center [430, 302] width 51 height 21
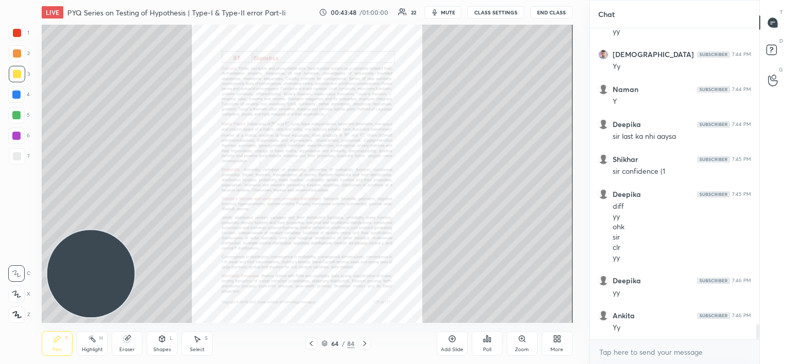
click at [365, 341] on icon at bounding box center [365, 344] width 8 height 8
click at [485, 352] on div "Poll" at bounding box center [487, 349] width 8 height 5
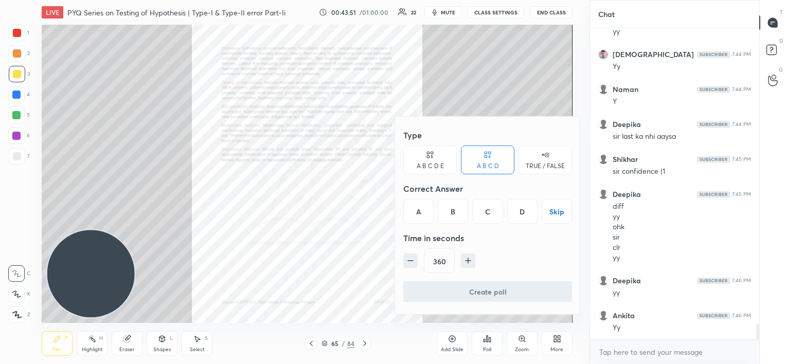
click at [366, 340] on div at bounding box center [393, 182] width 786 height 364
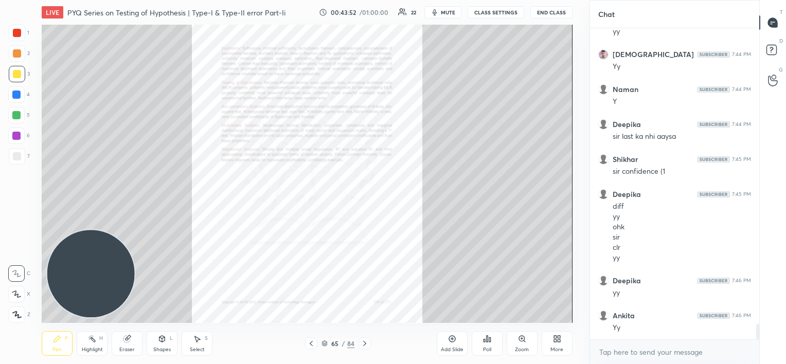
click at [363, 342] on icon at bounding box center [365, 344] width 8 height 8
click at [553, 345] on div "More" at bounding box center [557, 343] width 31 height 25
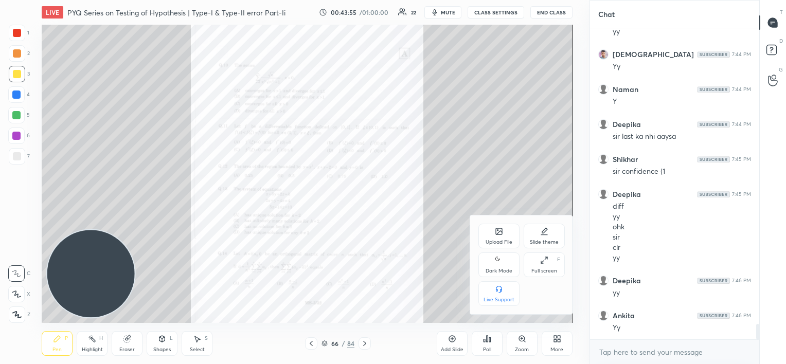
click at [493, 228] on div "Upload File" at bounding box center [499, 236] width 41 height 25
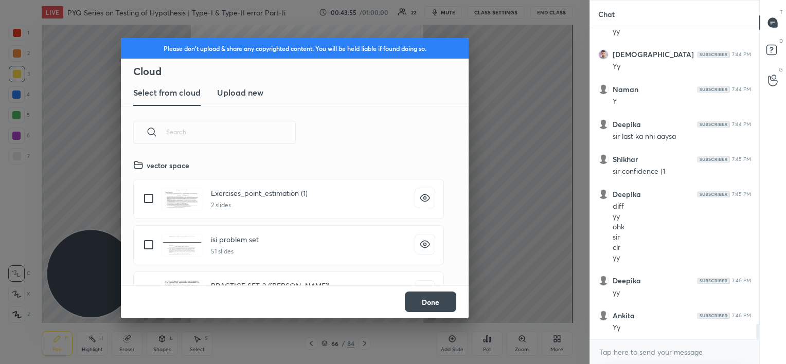
scroll to position [127, 330]
click at [229, 93] on h3 "Upload new" at bounding box center [240, 92] width 46 height 12
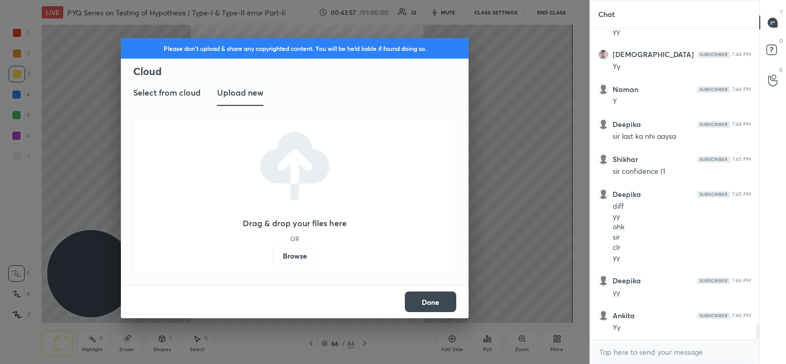
click at [291, 256] on label "Browse" at bounding box center [295, 256] width 46 height 16
click at [272, 256] on input "Browse" at bounding box center [272, 256] width 0 height 16
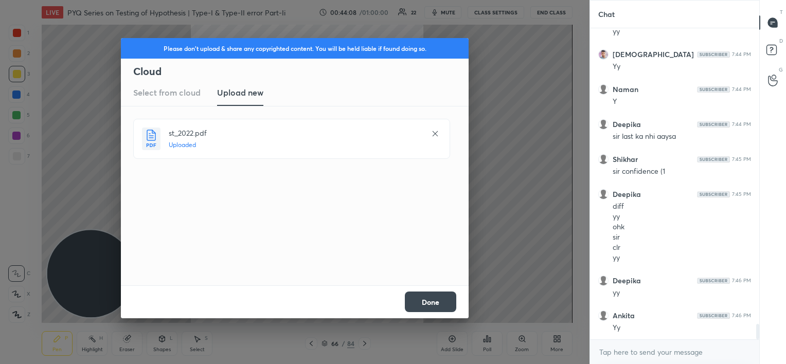
click at [446, 304] on button "Done" at bounding box center [430, 302] width 51 height 21
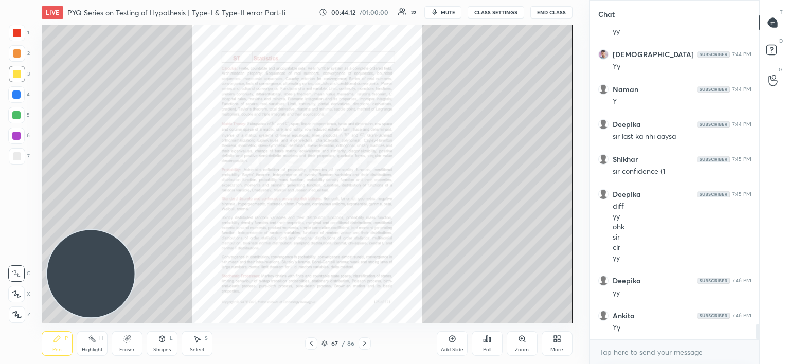
click at [558, 331] on div "More" at bounding box center [557, 343] width 31 height 25
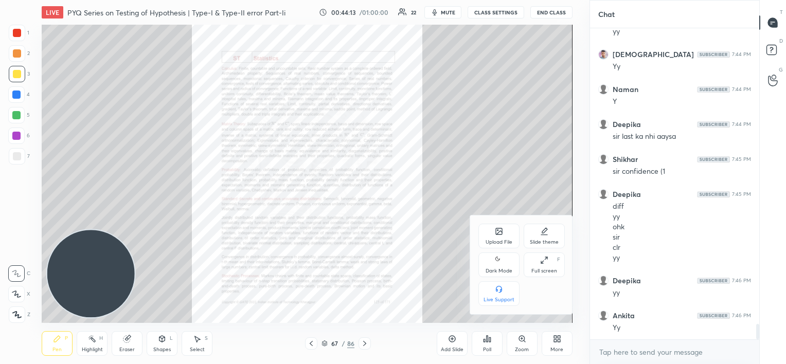
click at [494, 236] on div "Upload File" at bounding box center [499, 236] width 41 height 25
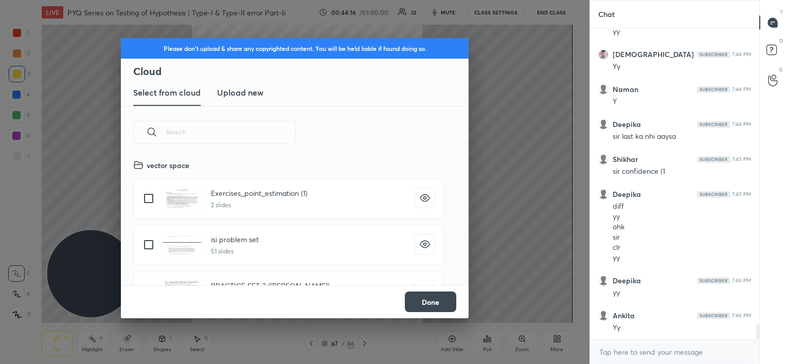
click at [238, 103] on new "Upload new" at bounding box center [240, 93] width 46 height 26
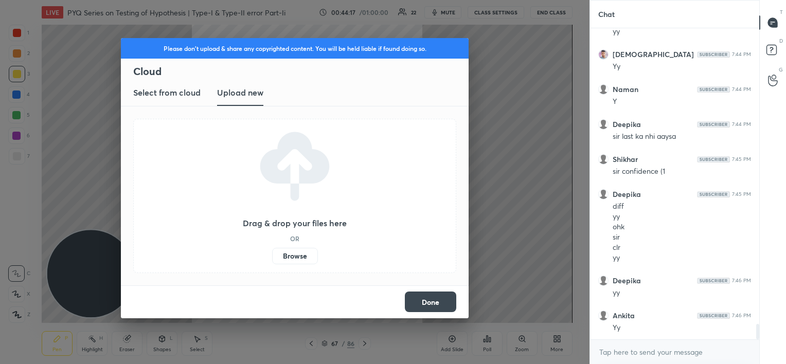
click at [294, 259] on label "Browse" at bounding box center [295, 256] width 46 height 16
click at [272, 259] on input "Browse" at bounding box center [272, 256] width 0 height 16
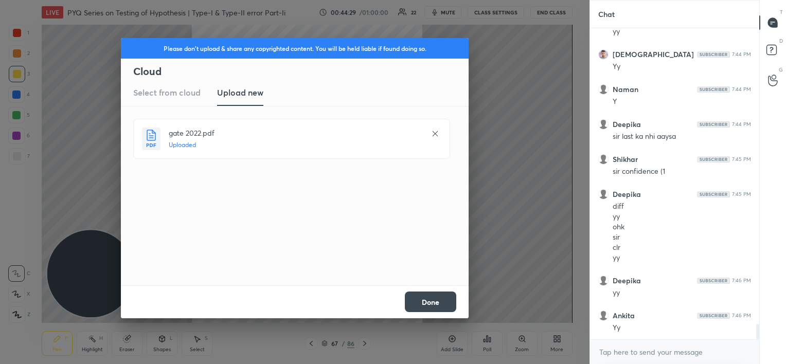
click at [436, 303] on button "Done" at bounding box center [430, 302] width 51 height 21
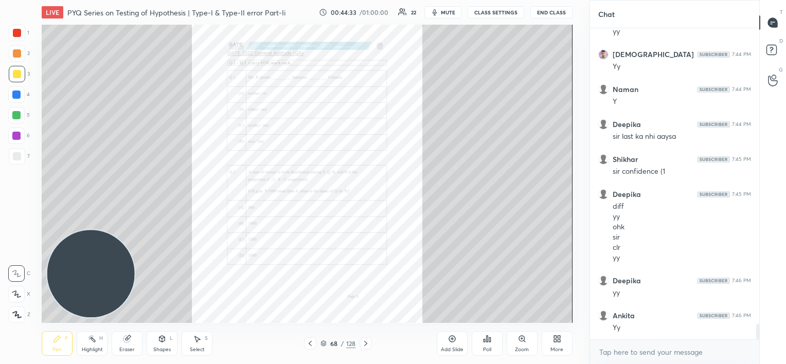
click at [367, 341] on icon at bounding box center [366, 344] width 8 height 8
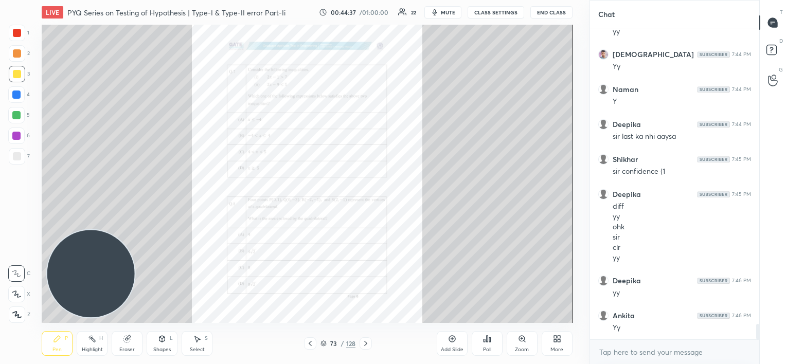
click at [367, 341] on icon at bounding box center [366, 344] width 8 height 8
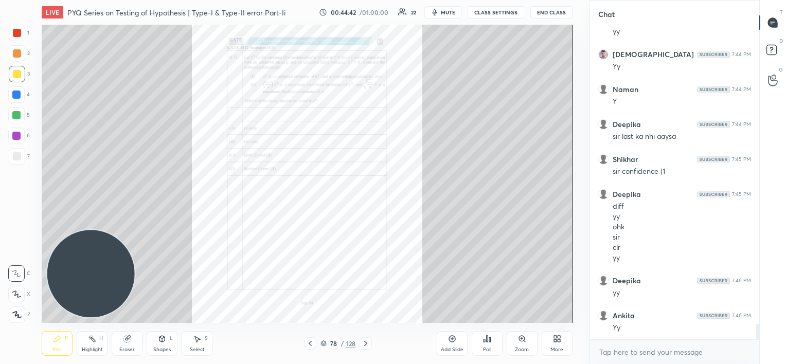
click at [367, 341] on icon at bounding box center [366, 344] width 8 height 8
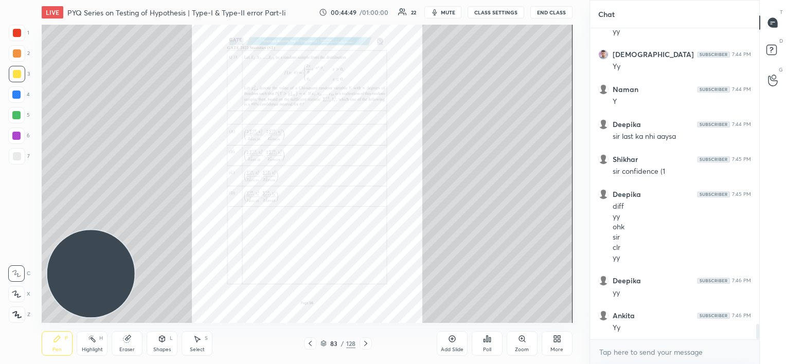
click at [367, 341] on icon at bounding box center [366, 344] width 8 height 8
click at [368, 344] on icon at bounding box center [366, 344] width 8 height 8
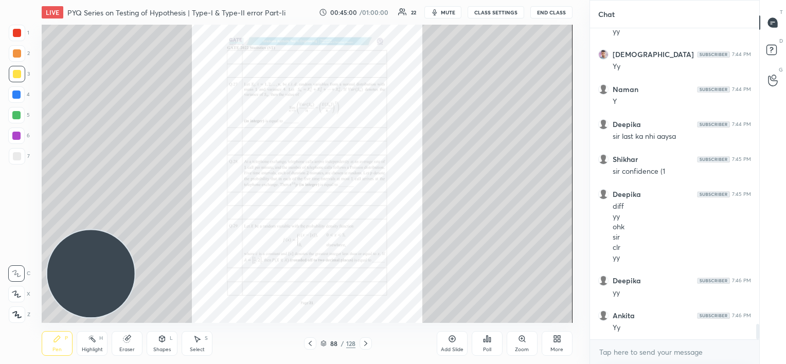
click at [368, 344] on icon at bounding box center [366, 344] width 8 height 8
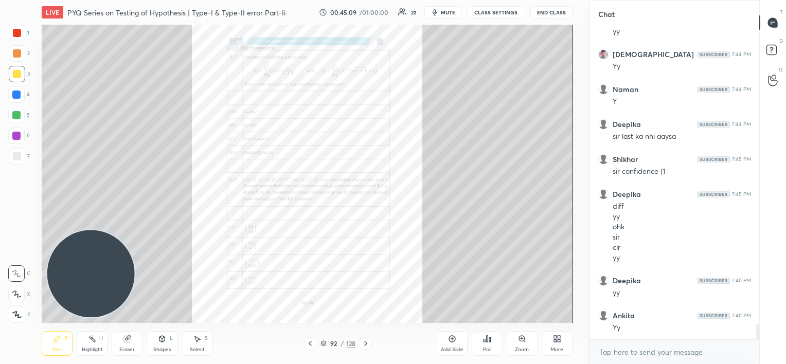
click at [368, 344] on icon at bounding box center [366, 344] width 8 height 8
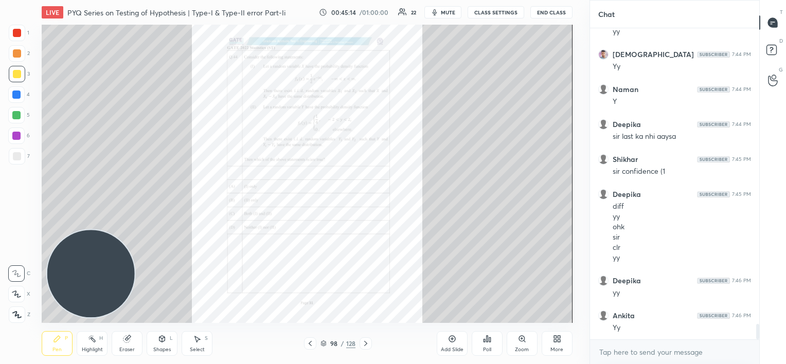
click at [368, 344] on icon at bounding box center [366, 344] width 8 height 8
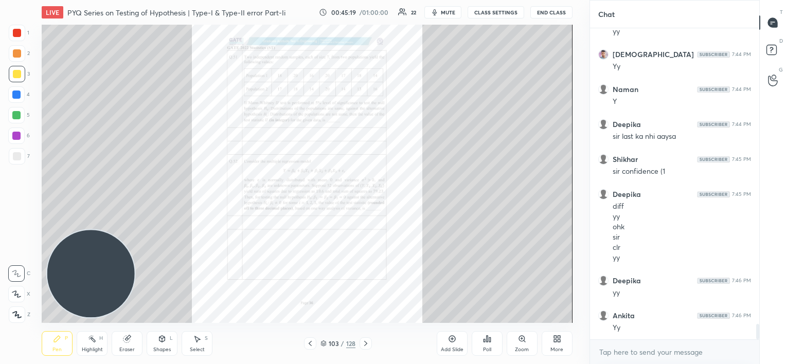
click at [368, 344] on icon at bounding box center [366, 344] width 8 height 8
click at [521, 342] on icon at bounding box center [522, 339] width 6 height 6
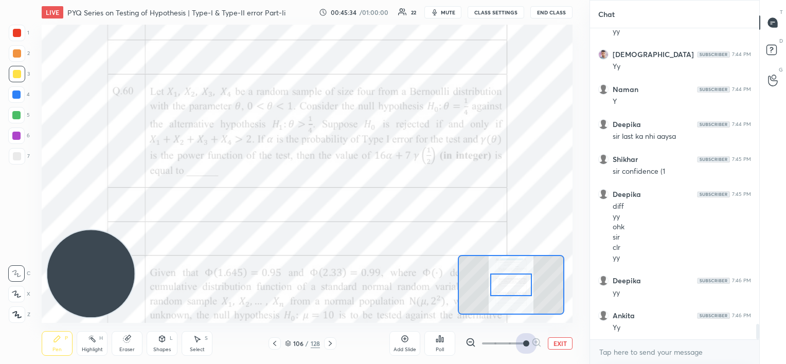
click at [521, 342] on span at bounding box center [503, 343] width 43 height 15
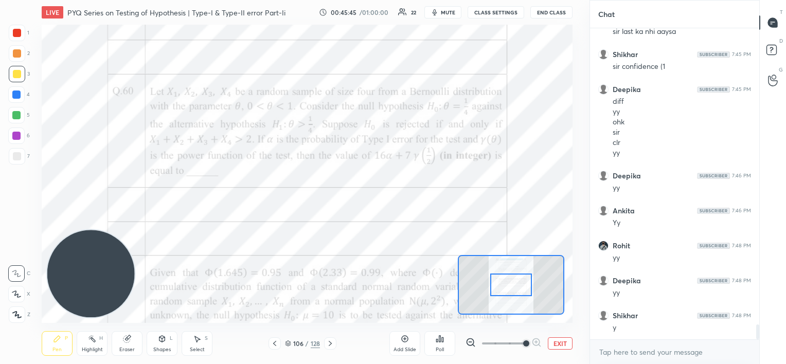
scroll to position [6133, 0]
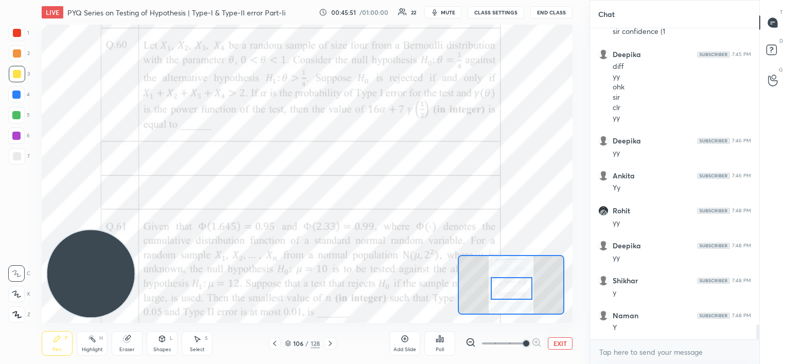
click at [501, 292] on div at bounding box center [512, 288] width 42 height 23
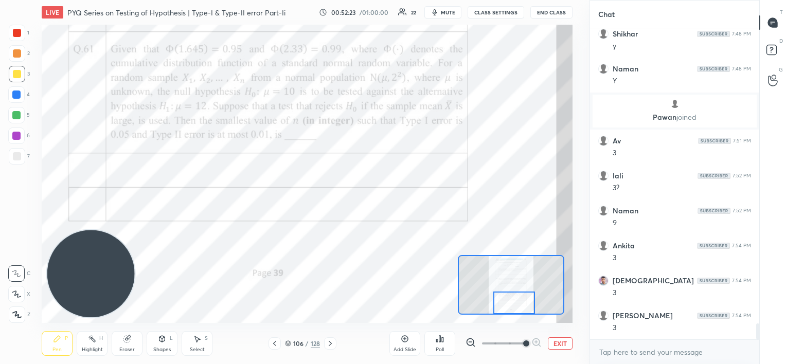
scroll to position [5740, 0]
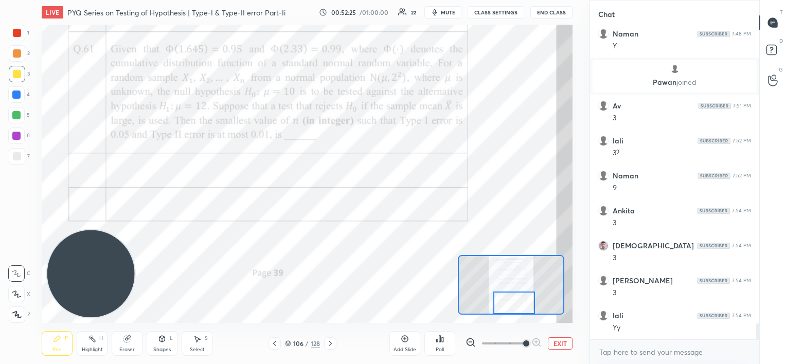
drag, startPoint x: 520, startPoint y: 288, endPoint x: 523, endPoint y: 310, distance: 22.3
click at [523, 310] on div at bounding box center [514, 303] width 42 height 23
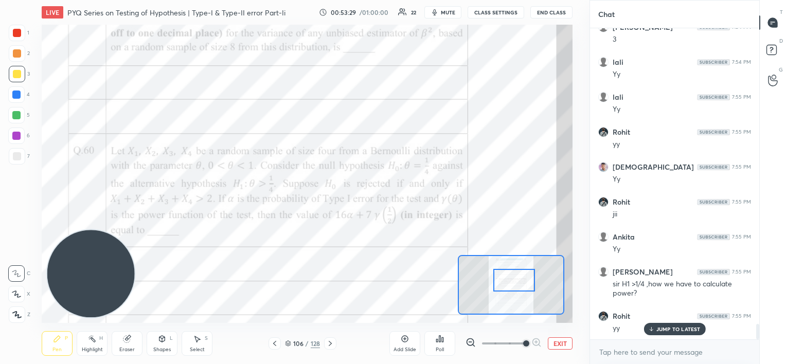
scroll to position [6028, 0]
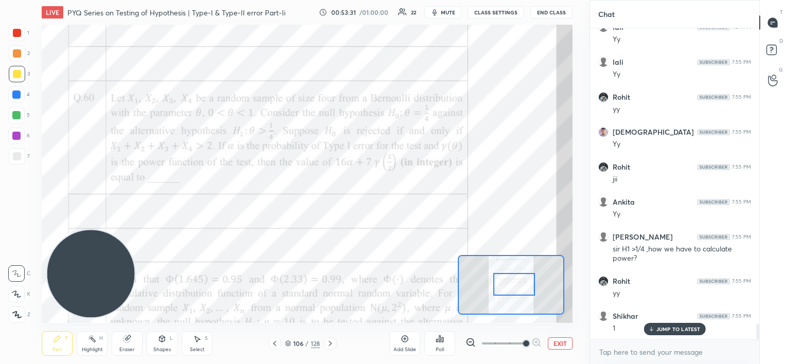
drag, startPoint x: 519, startPoint y: 298, endPoint x: 520, endPoint y: 280, distance: 18.5
click at [520, 280] on div at bounding box center [514, 284] width 42 height 23
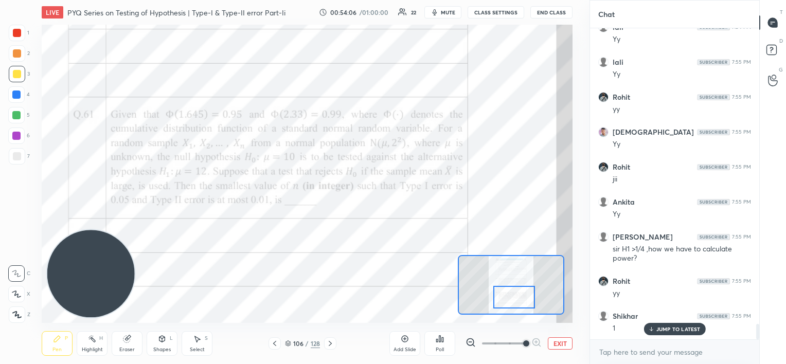
drag, startPoint x: 512, startPoint y: 288, endPoint x: 512, endPoint y: 301, distance: 12.9
click at [512, 301] on div at bounding box center [514, 297] width 42 height 23
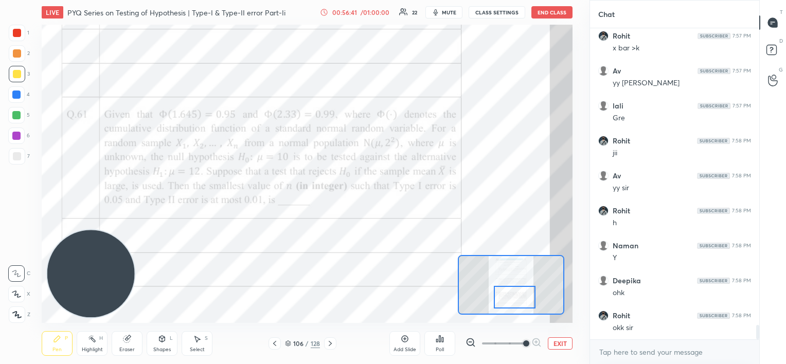
scroll to position [6528, 0]
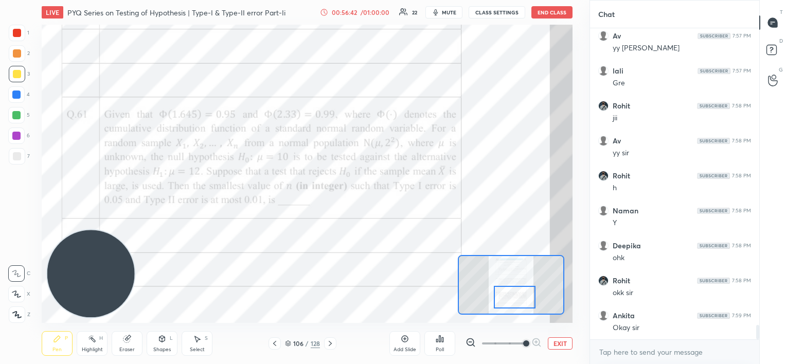
click at [444, 15] on button "mute" at bounding box center [444, 12] width 37 height 12
click at [488, 12] on button "CLASS SETTINGS" at bounding box center [497, 12] width 57 height 12
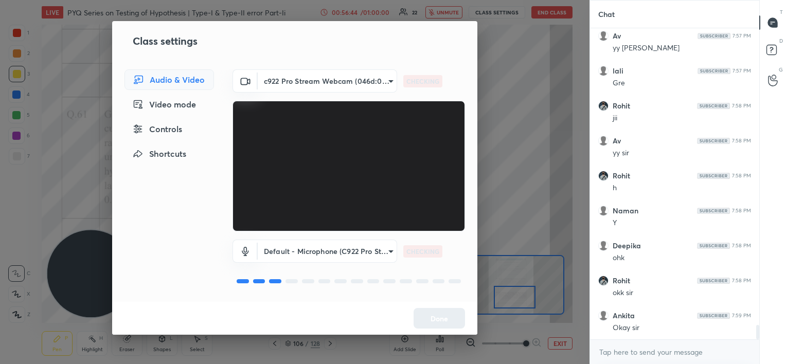
click at [360, 78] on body "1 2 3 4 5 6 7 C X Z C X Z E E Erase all H H LIVE PYQ Series on Testing of Hypot…" at bounding box center [393, 182] width 786 height 364
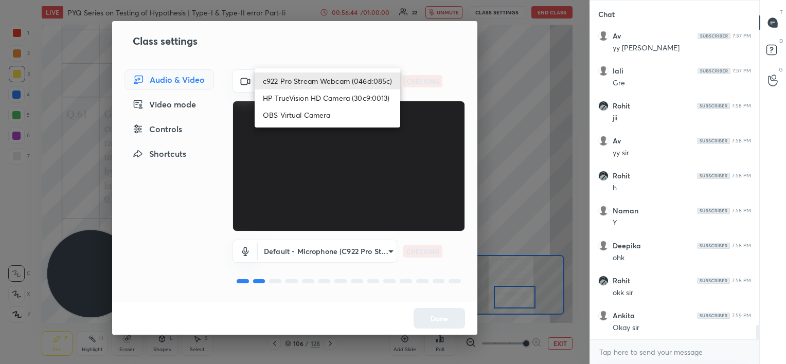
click at [355, 96] on li "HP TrueVision HD Camera (30c9:0013)" at bounding box center [328, 98] width 146 height 17
type input "302d101f504c5dc8f891fd1cf36b97dc236bb034bb5ce84b3a17c40f47e39d9d"
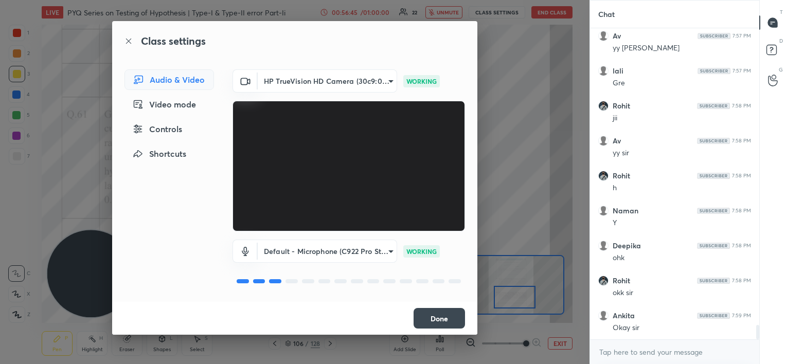
click at [437, 319] on button "Done" at bounding box center [439, 318] width 51 height 21
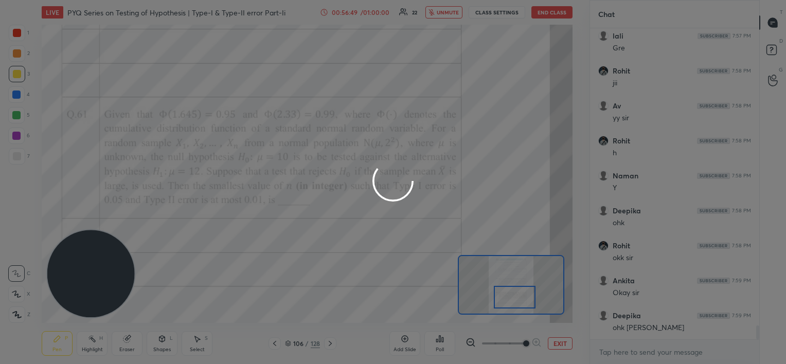
scroll to position [6598, 0]
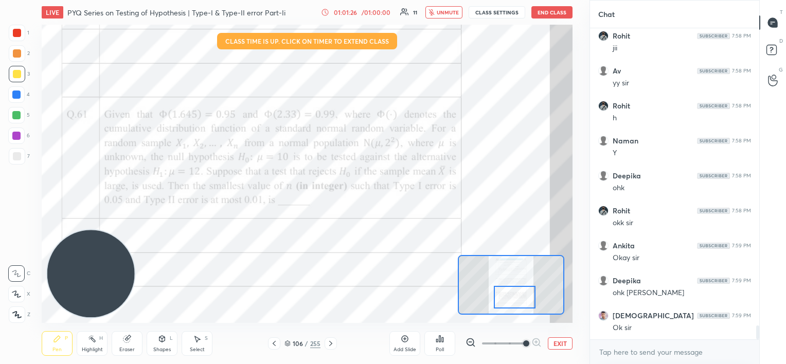
click at [536, 12] on button "End Class" at bounding box center [552, 12] width 41 height 12
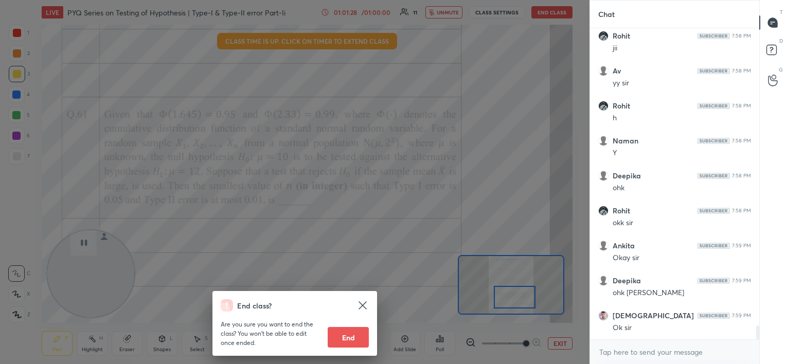
click at [346, 338] on button "End" at bounding box center [348, 337] width 41 height 21
type textarea "x"
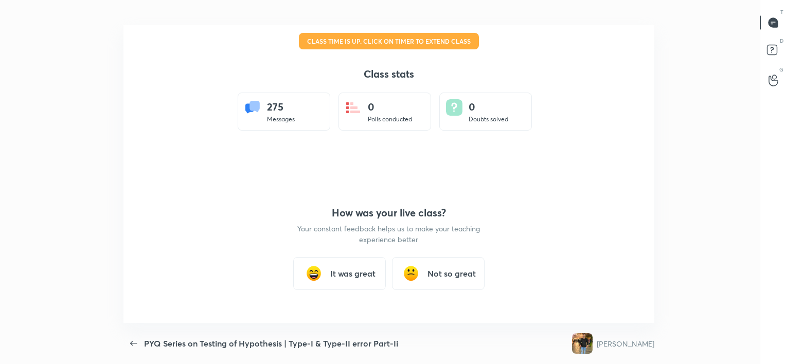
scroll to position [0, 0]
